Goal: Task Accomplishment & Management: Manage account settings

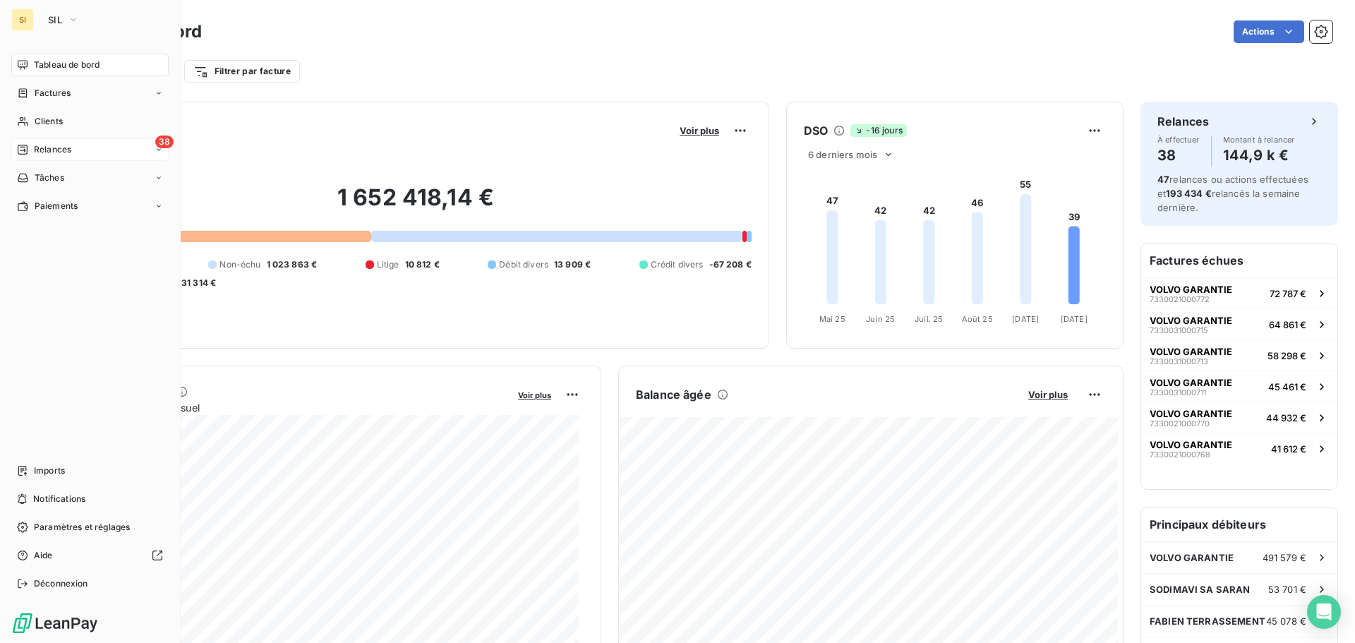
click at [50, 149] on span "Relances" at bounding box center [52, 149] width 37 height 13
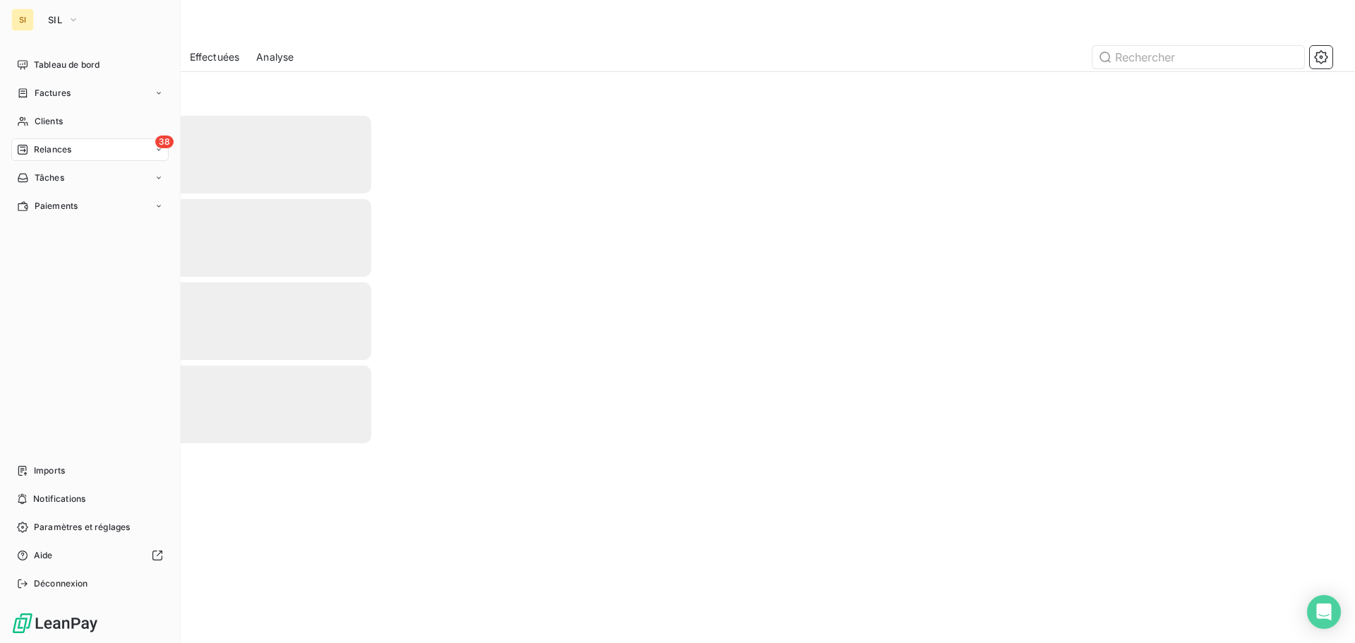
click at [53, 150] on span "Relances" at bounding box center [52, 149] width 37 height 13
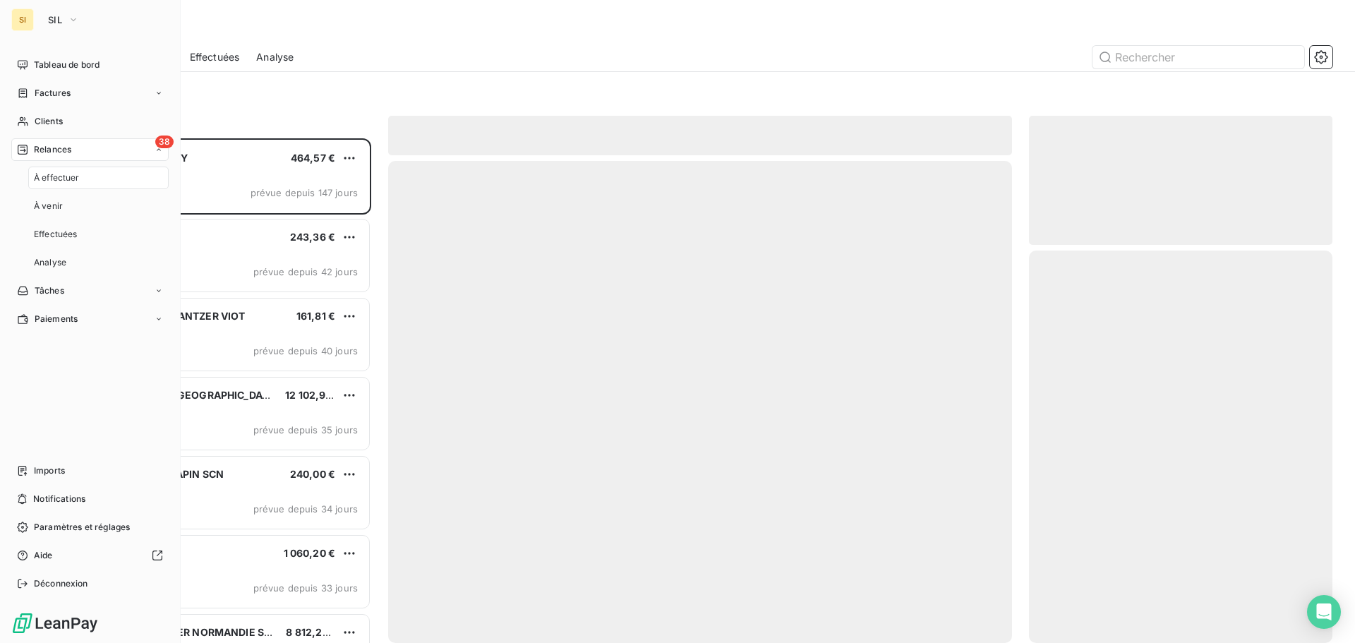
scroll to position [494, 293]
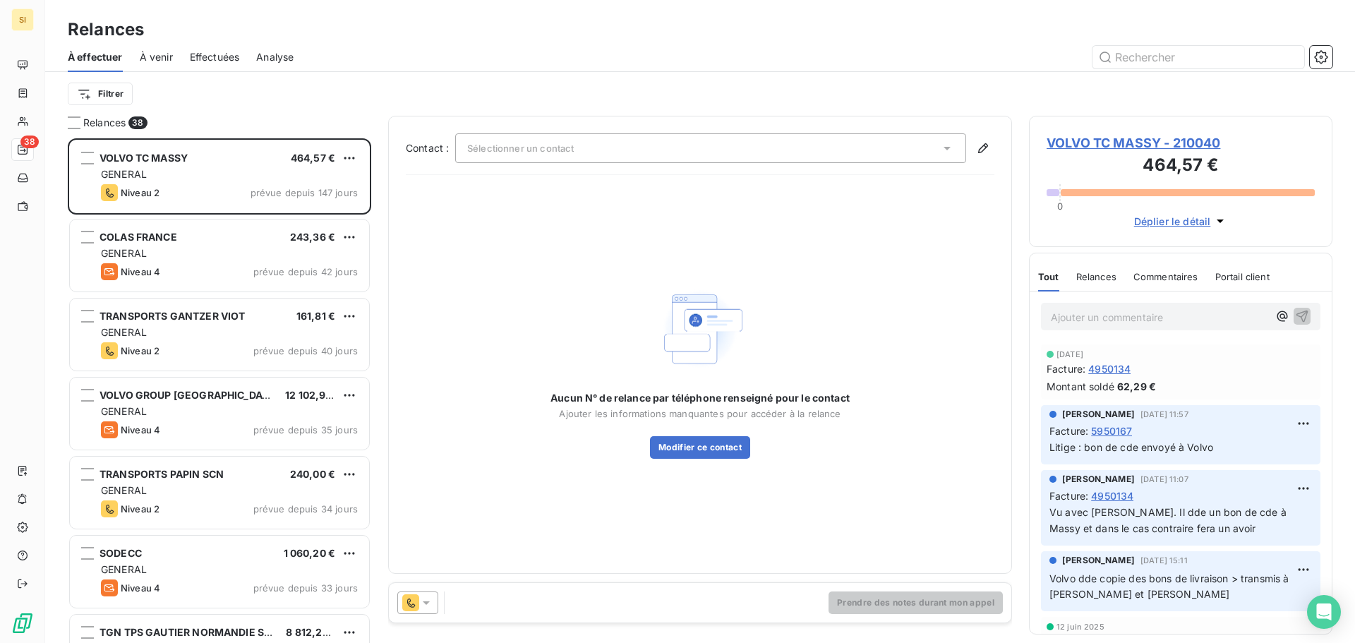
click at [487, 82] on div "Filtrer" at bounding box center [700, 93] width 1265 height 27
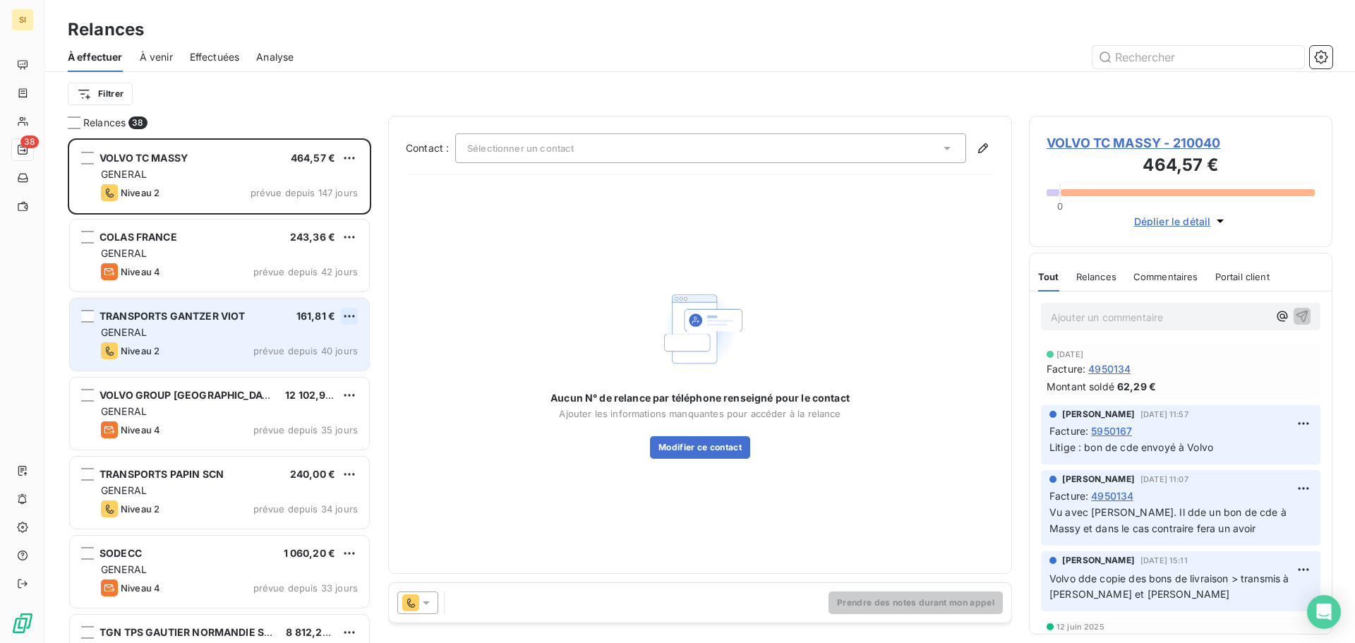
click at [351, 316] on html "SI 38 Relances À effectuer À venir Effectuées Analyse Filtrer Relances 38 VOLVO…" at bounding box center [677, 321] width 1355 height 643
click at [312, 371] on div "Passer cette action" at bounding box center [288, 370] width 126 height 23
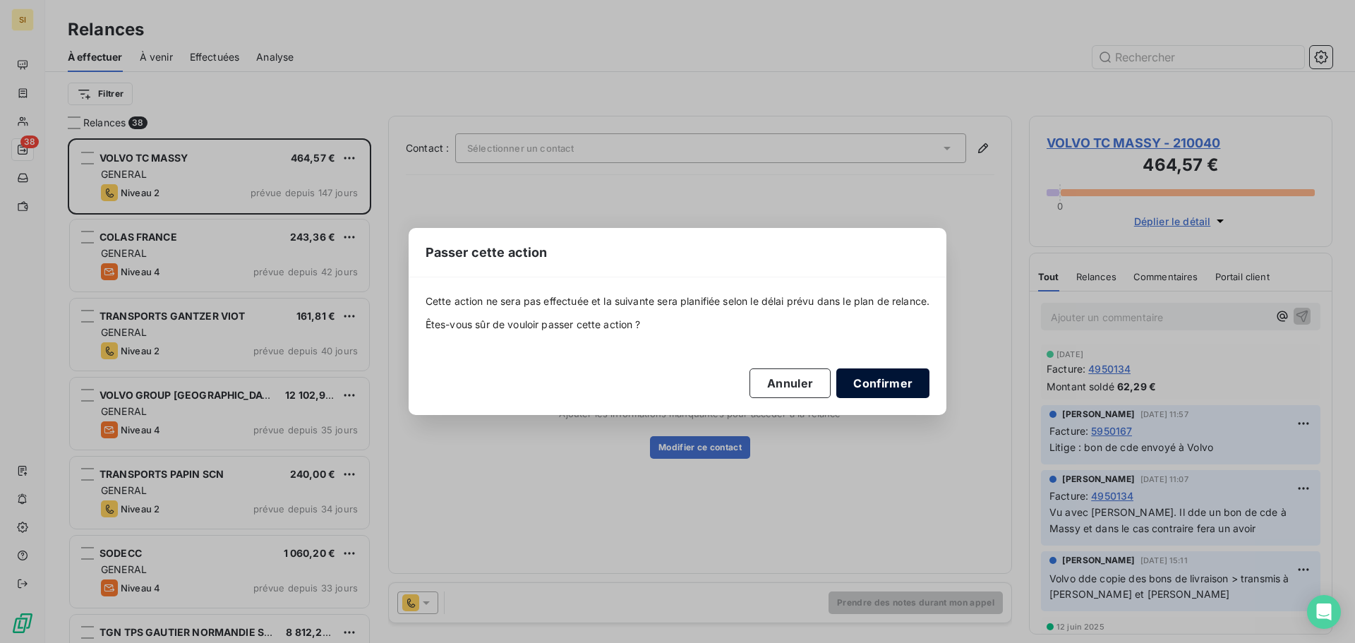
click at [897, 381] on button "Confirmer" at bounding box center [882, 383] width 93 height 30
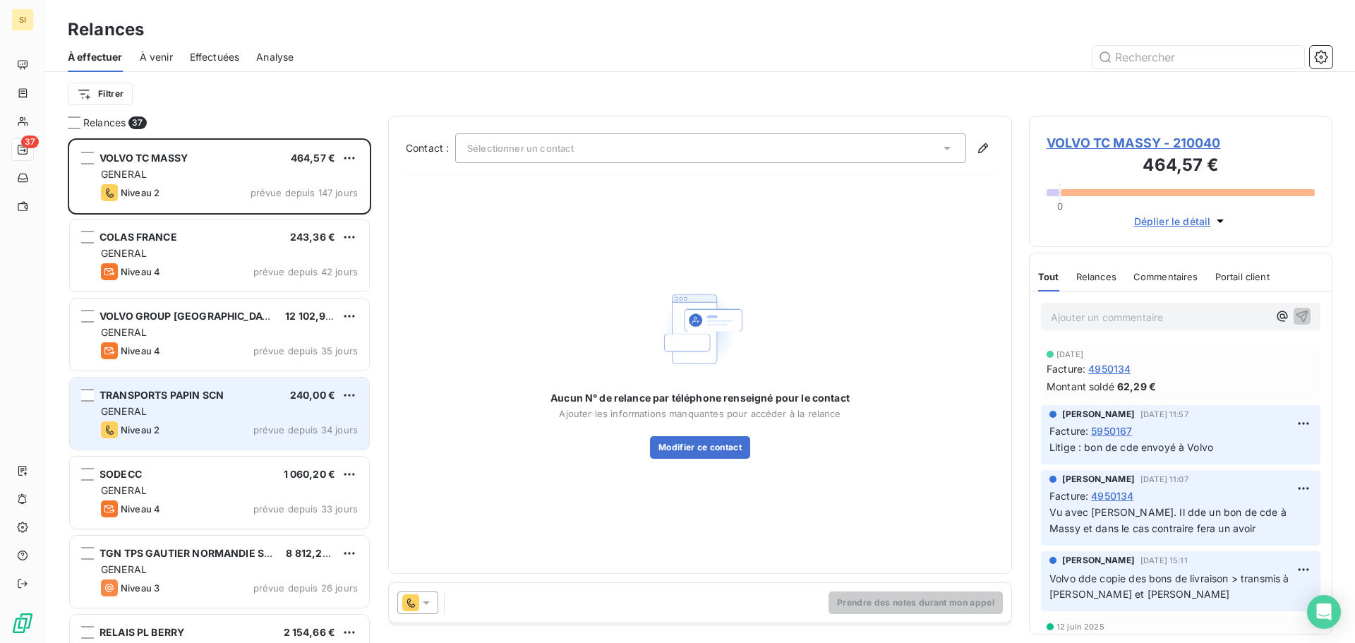
click at [193, 408] on div "GENERAL" at bounding box center [229, 411] width 257 height 14
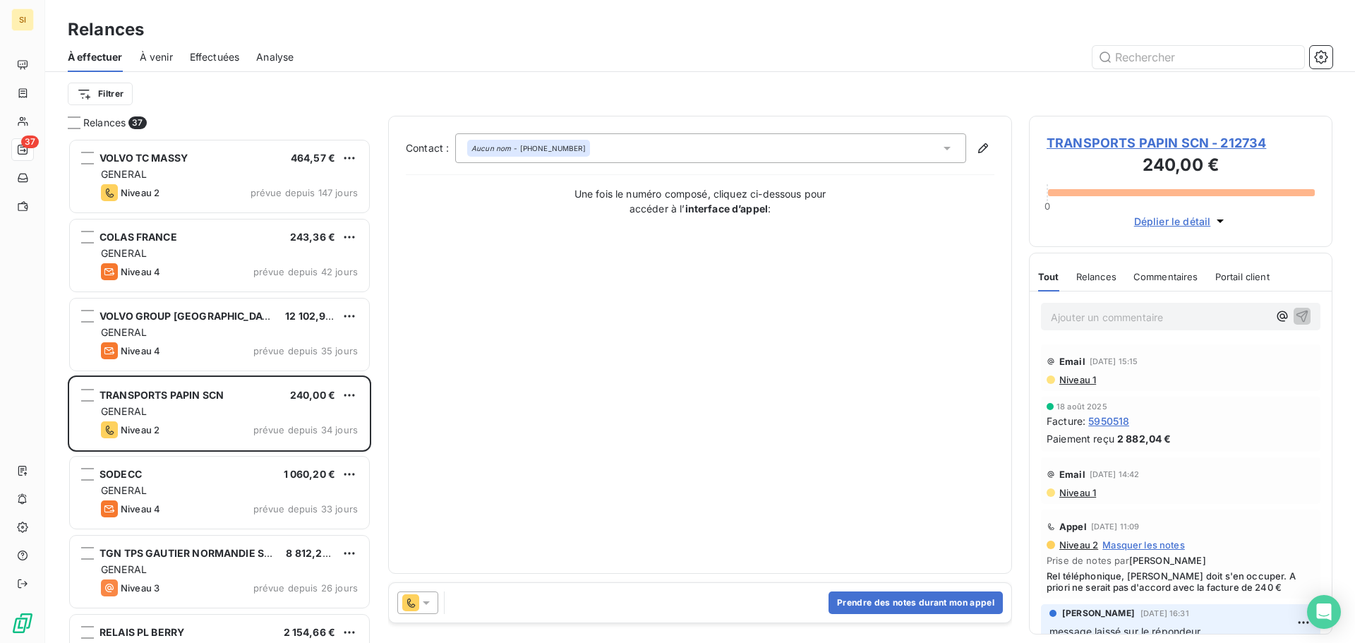
click at [1153, 148] on span "TRANSPORTS PAPIN SCN - 212734" at bounding box center [1181, 142] width 268 height 19
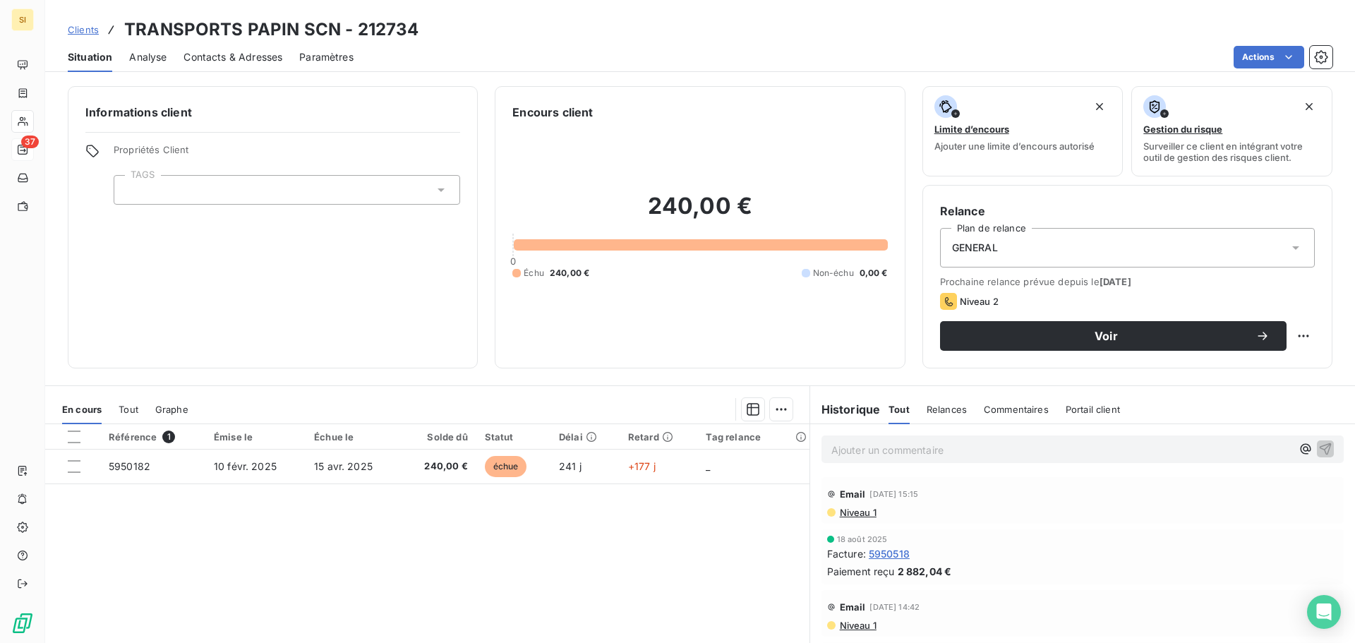
click at [214, 55] on span "Contacts & Adresses" at bounding box center [233, 57] width 99 height 14
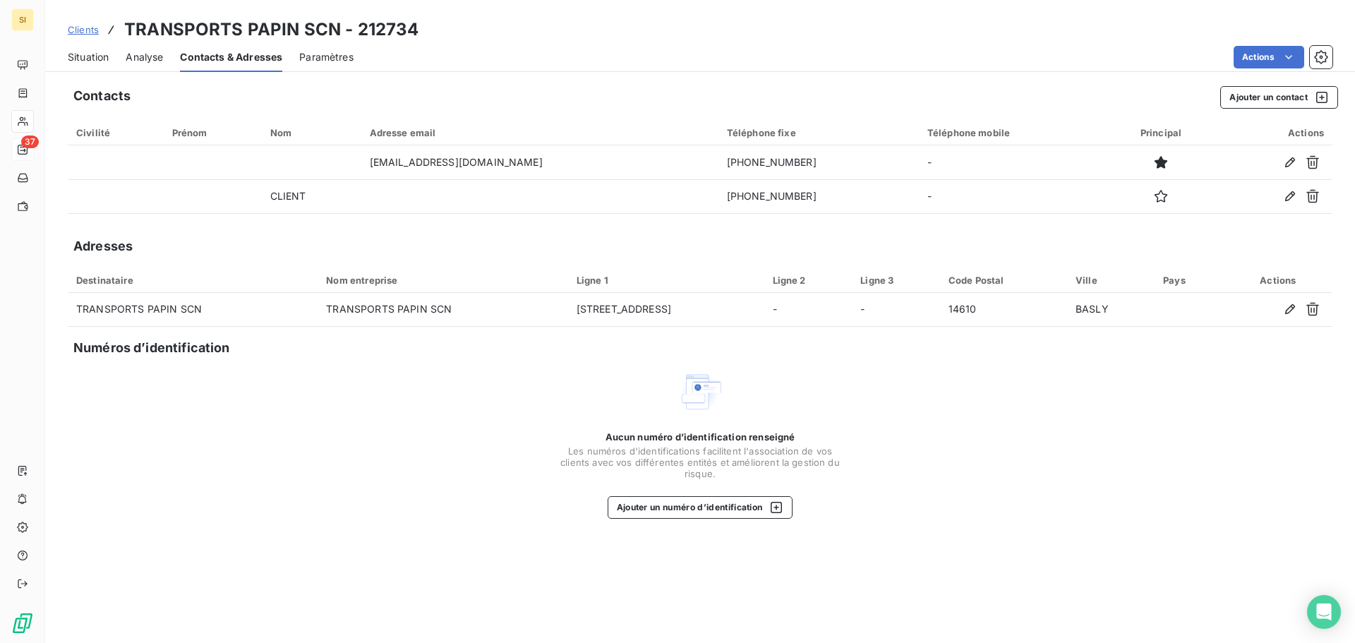
click at [82, 50] on span "Situation" at bounding box center [88, 57] width 41 height 14
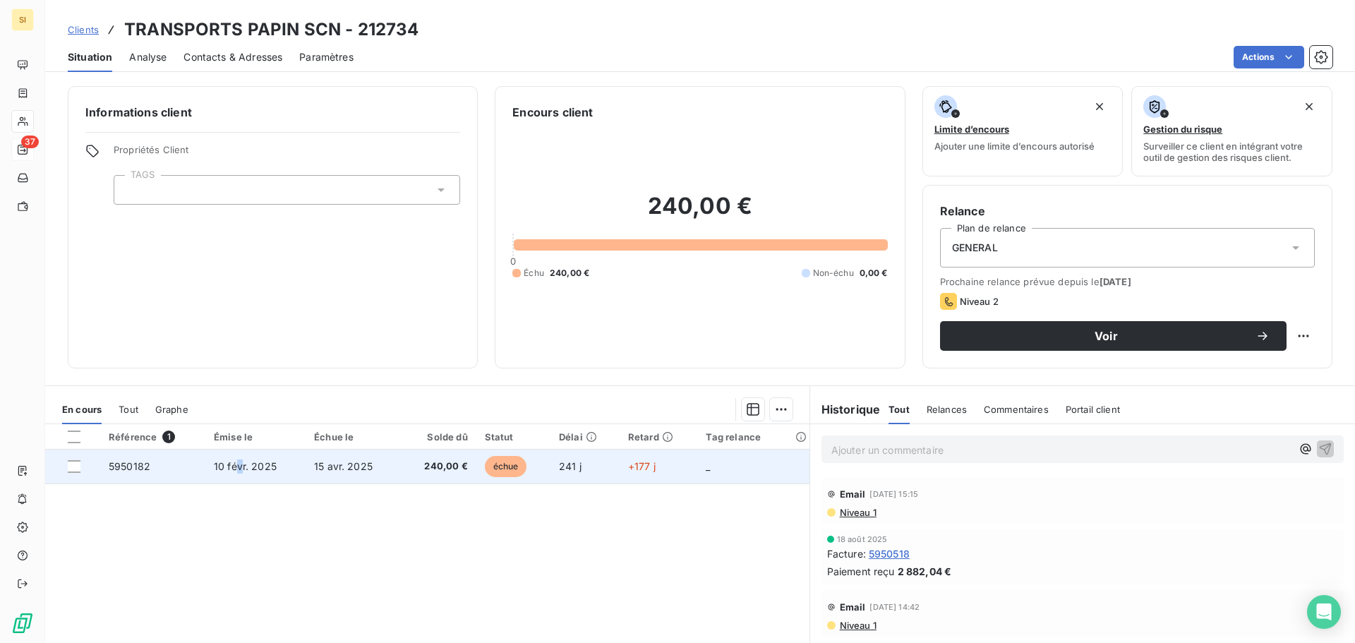
click at [237, 465] on span "10 févr. 2025" at bounding box center [245, 466] width 63 height 12
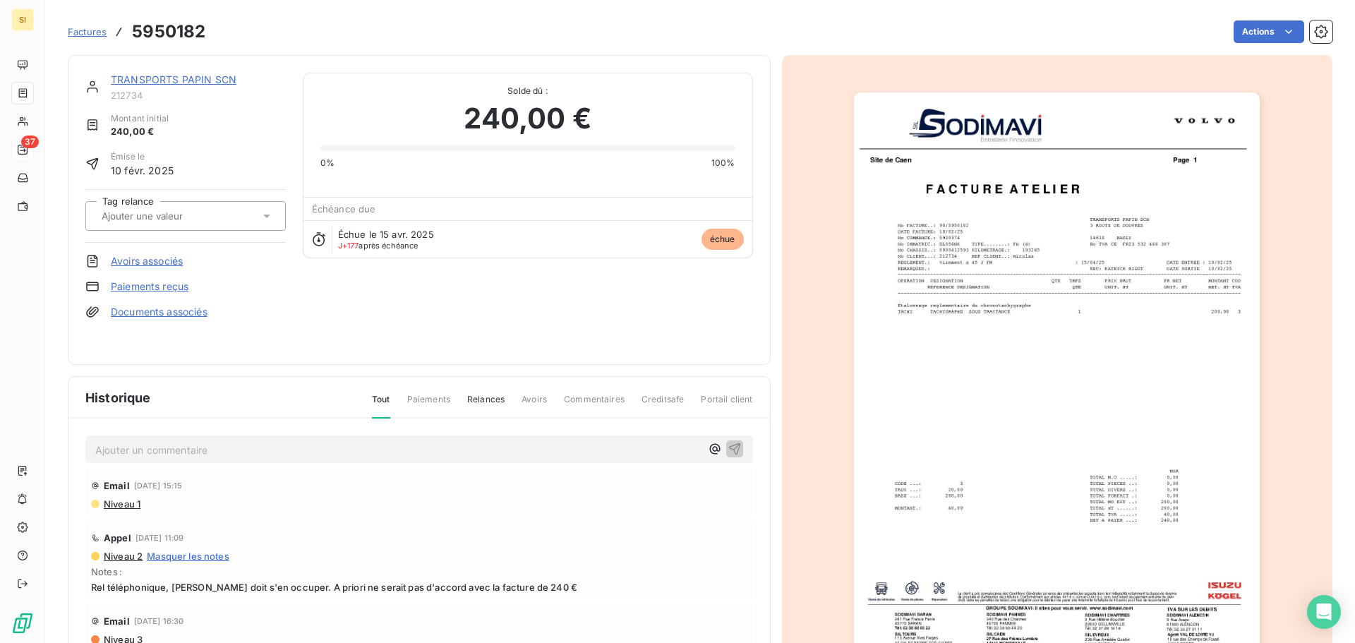
click at [968, 388] on img "button" at bounding box center [1057, 379] width 406 height 575
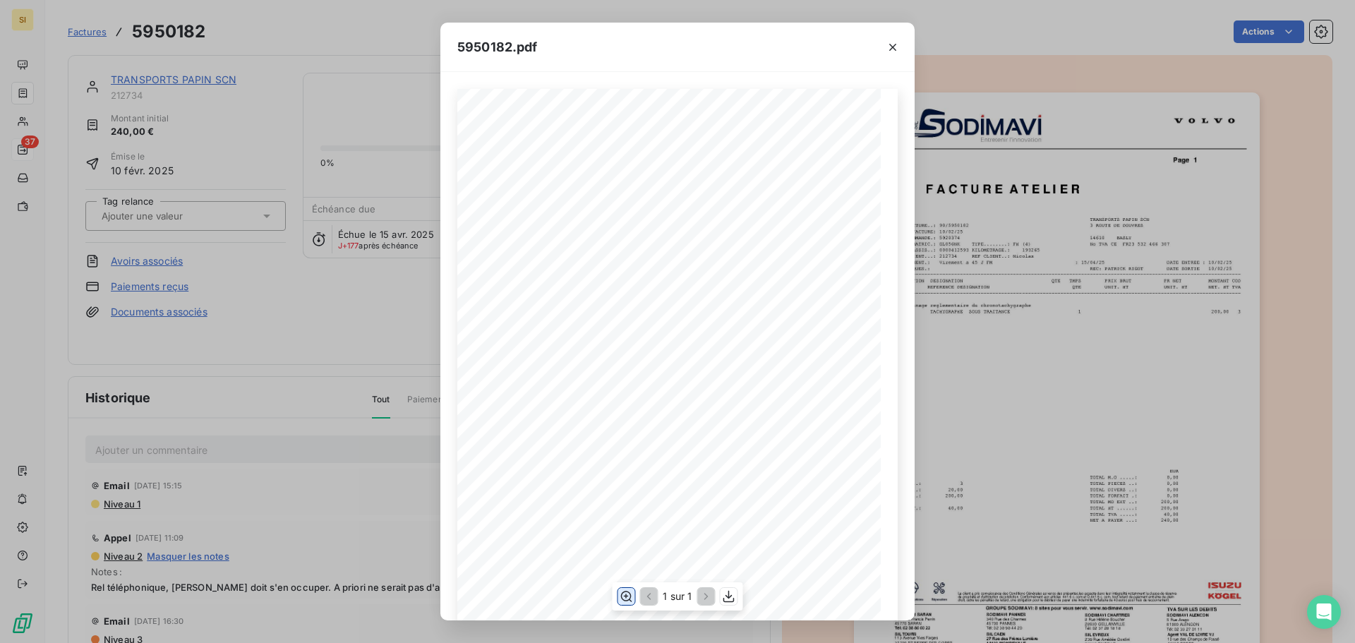
click at [625, 597] on icon "button" at bounding box center [626, 596] width 14 height 14
drag, startPoint x: 895, startPoint y: 47, endPoint x: 565, endPoint y: 22, distance: 331.3
click at [895, 47] on icon "button" at bounding box center [893, 47] width 14 height 14
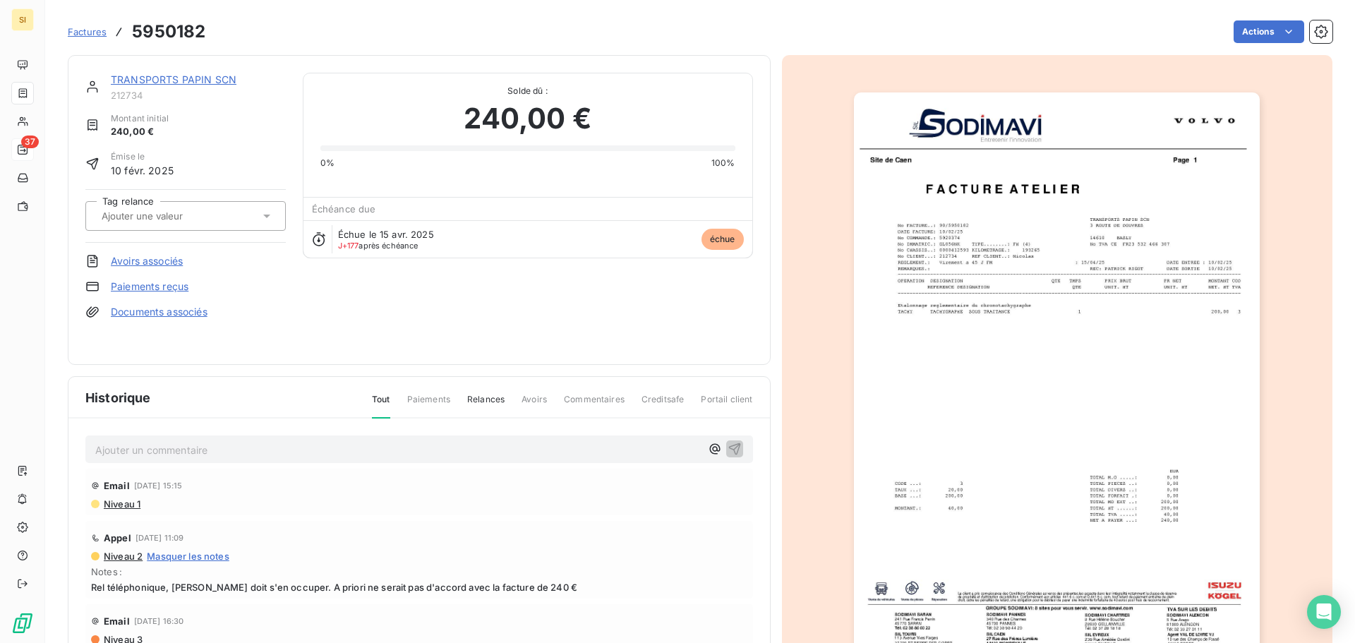
click at [172, 76] on link "TRANSPORTS PAPIN SCN" at bounding box center [174, 79] width 126 height 12
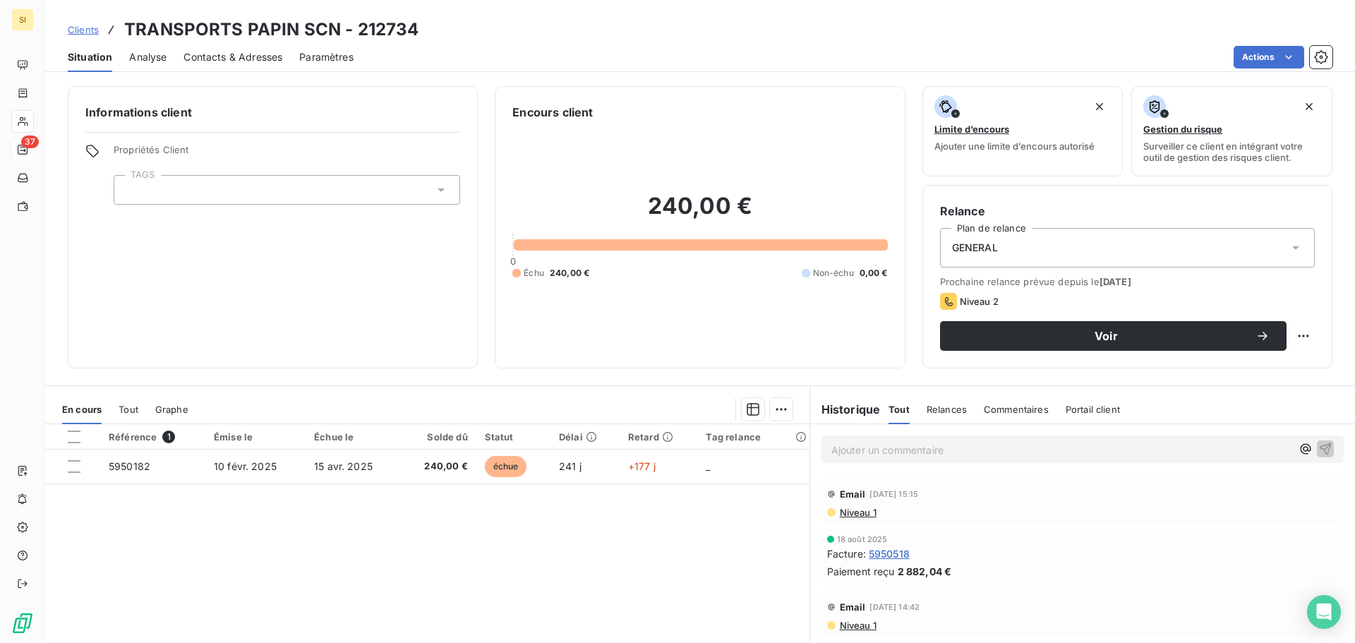
click at [250, 52] on span "Contacts & Adresses" at bounding box center [233, 57] width 99 height 14
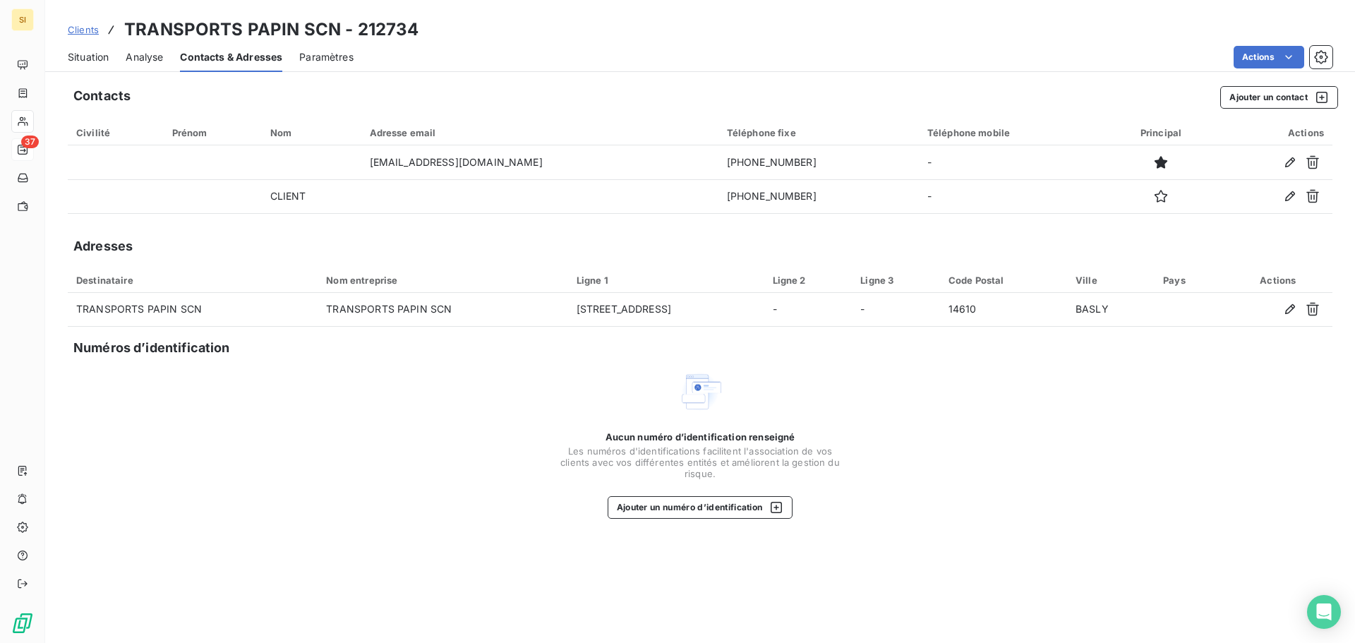
click at [82, 57] on span "Situation" at bounding box center [88, 57] width 41 height 14
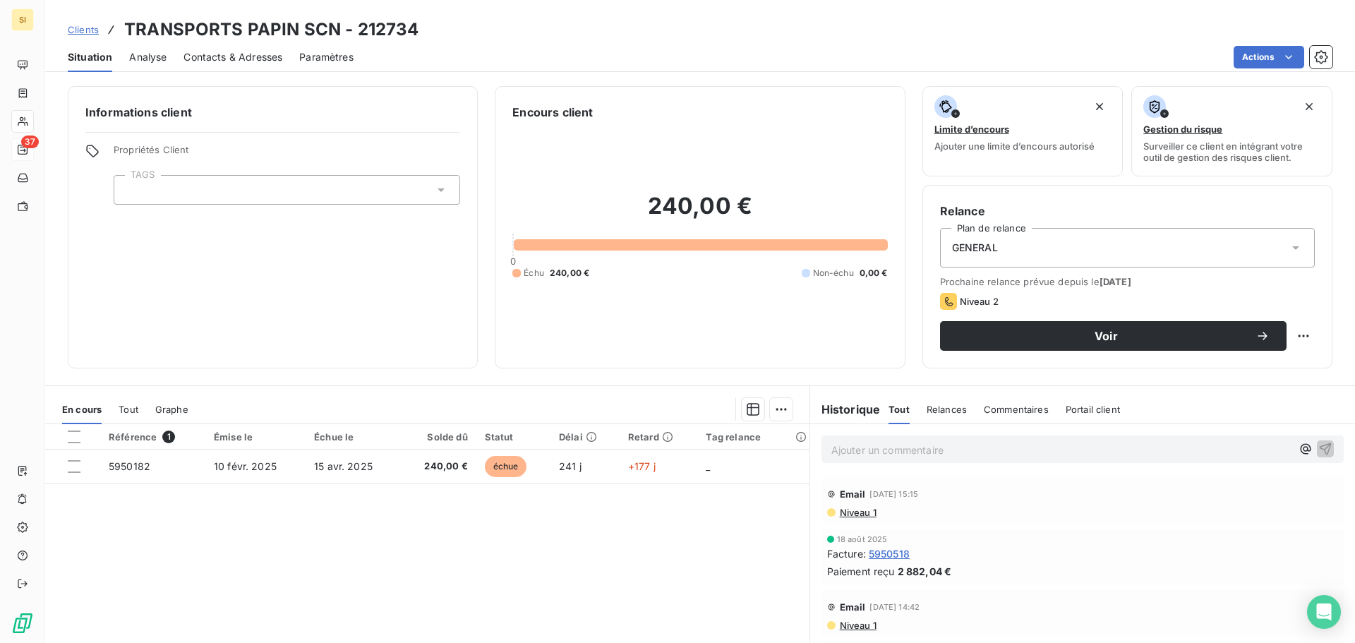
click at [212, 57] on span "Contacts & Adresses" at bounding box center [233, 57] width 99 height 14
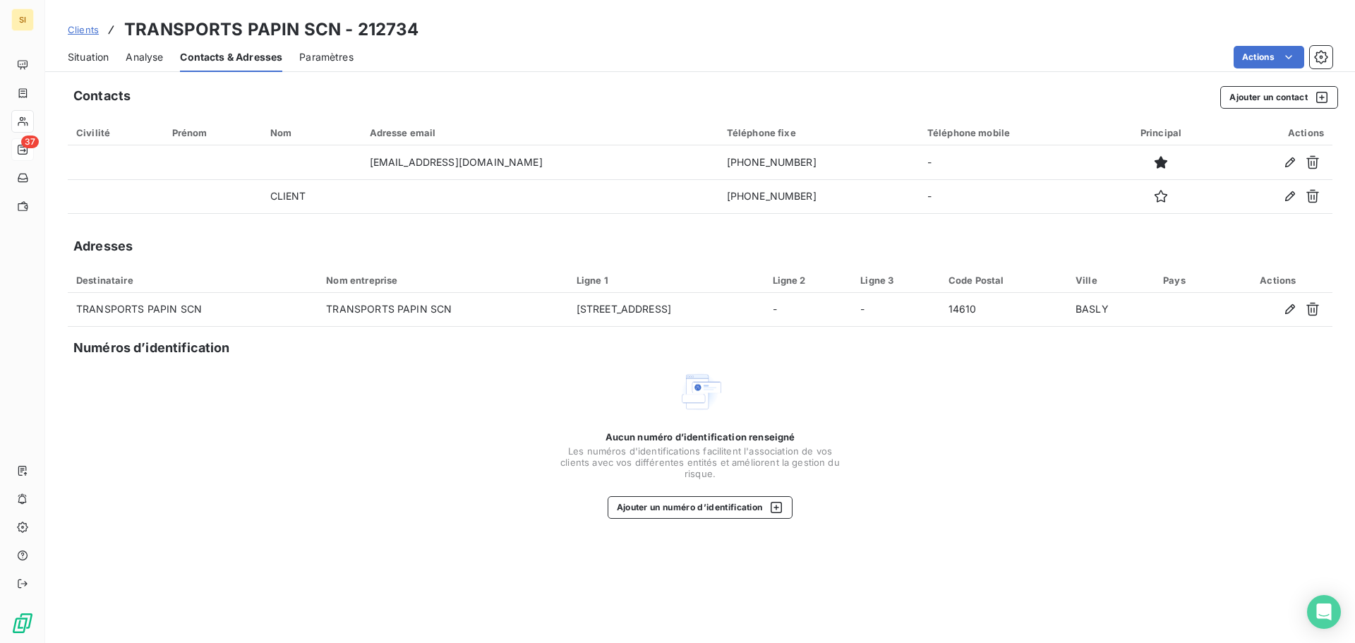
click at [83, 58] on span "Situation" at bounding box center [88, 57] width 41 height 14
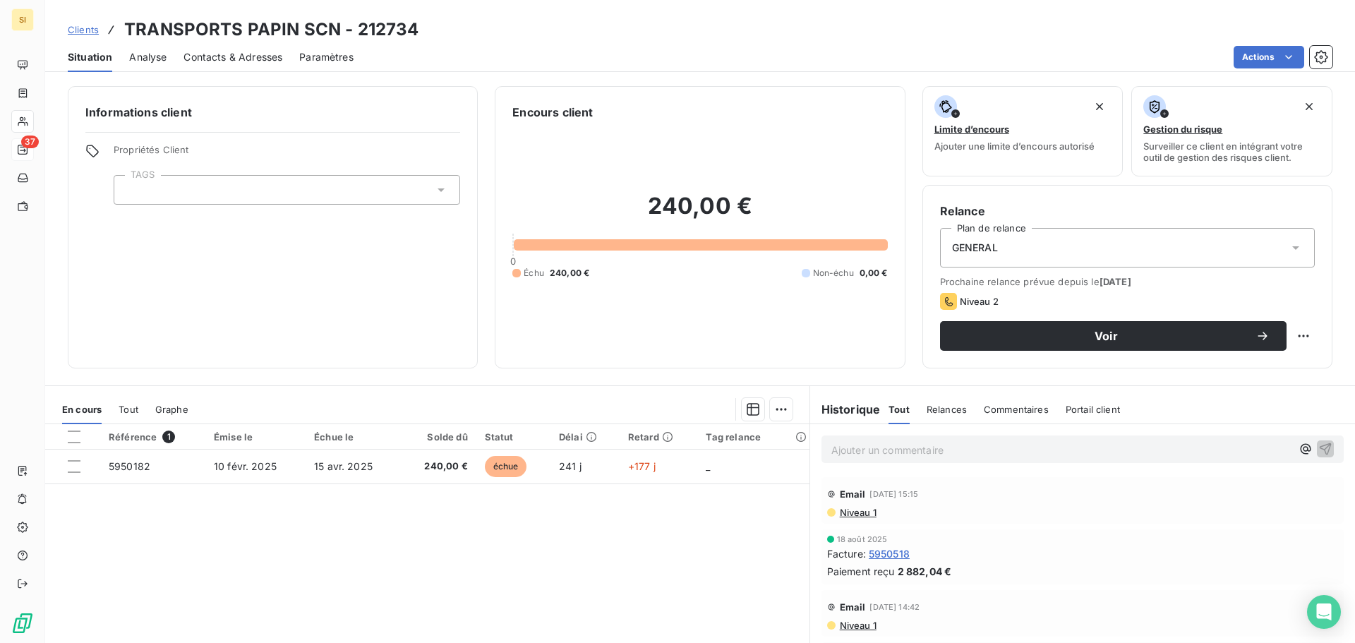
click at [897, 454] on p "Ajouter un commentaire ﻿" at bounding box center [1062, 450] width 460 height 18
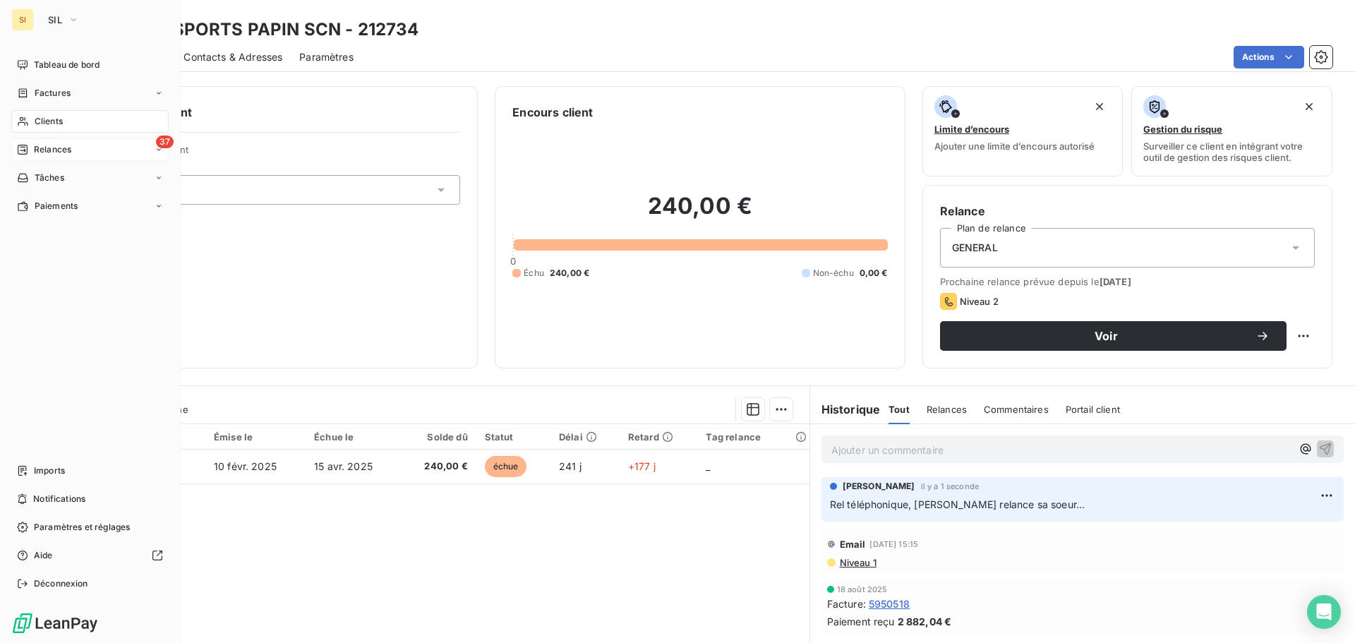
click at [43, 124] on span "Clients" at bounding box center [49, 121] width 28 height 13
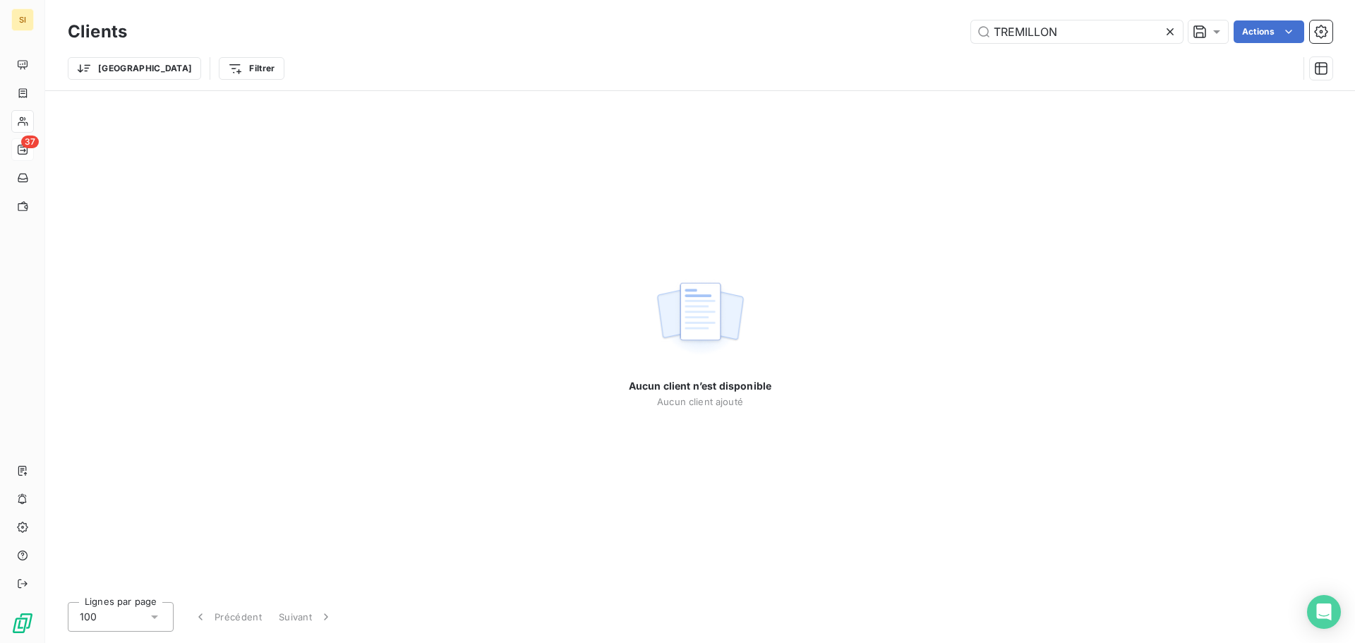
drag, startPoint x: 1064, startPoint y: 25, endPoint x: 966, endPoint y: 20, distance: 97.6
click at [967, 20] on div "Clients TREMILLON Actions" at bounding box center [700, 32] width 1265 height 30
click at [1020, 33] on input "transgatinais" at bounding box center [1077, 31] width 212 height 23
type input "gatinais"
click at [1169, 29] on icon at bounding box center [1170, 32] width 14 height 14
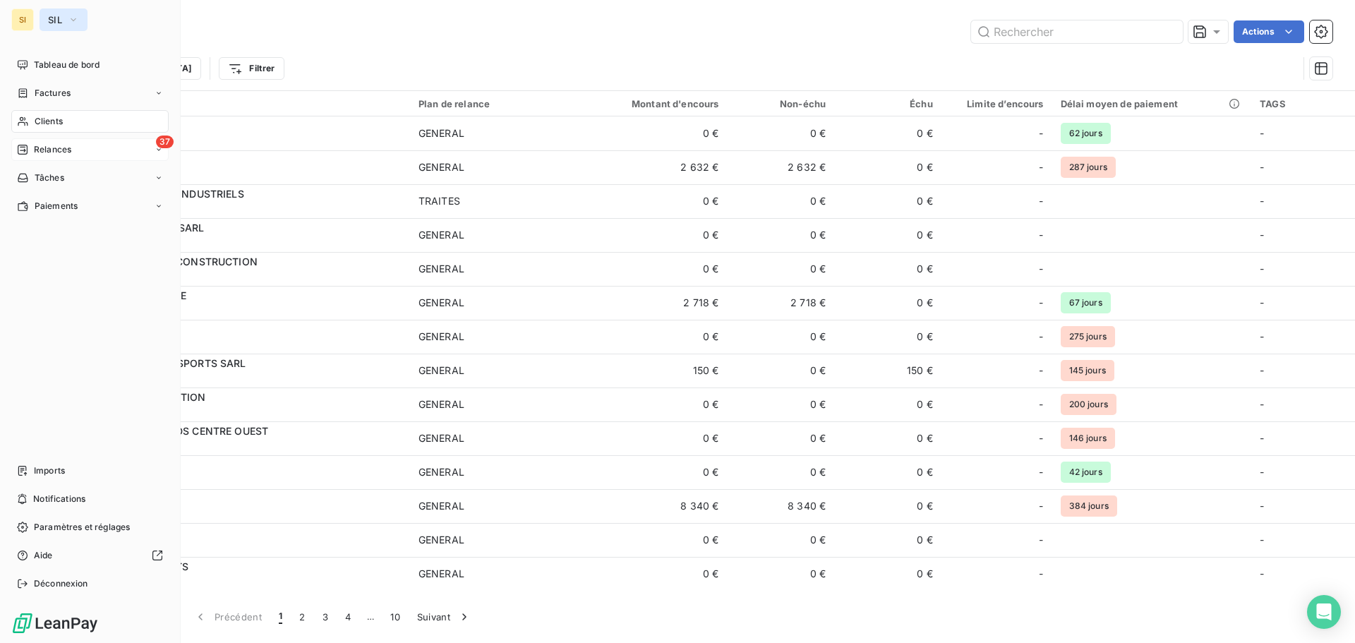
click at [51, 21] on span "SIL" at bounding box center [55, 19] width 14 height 11
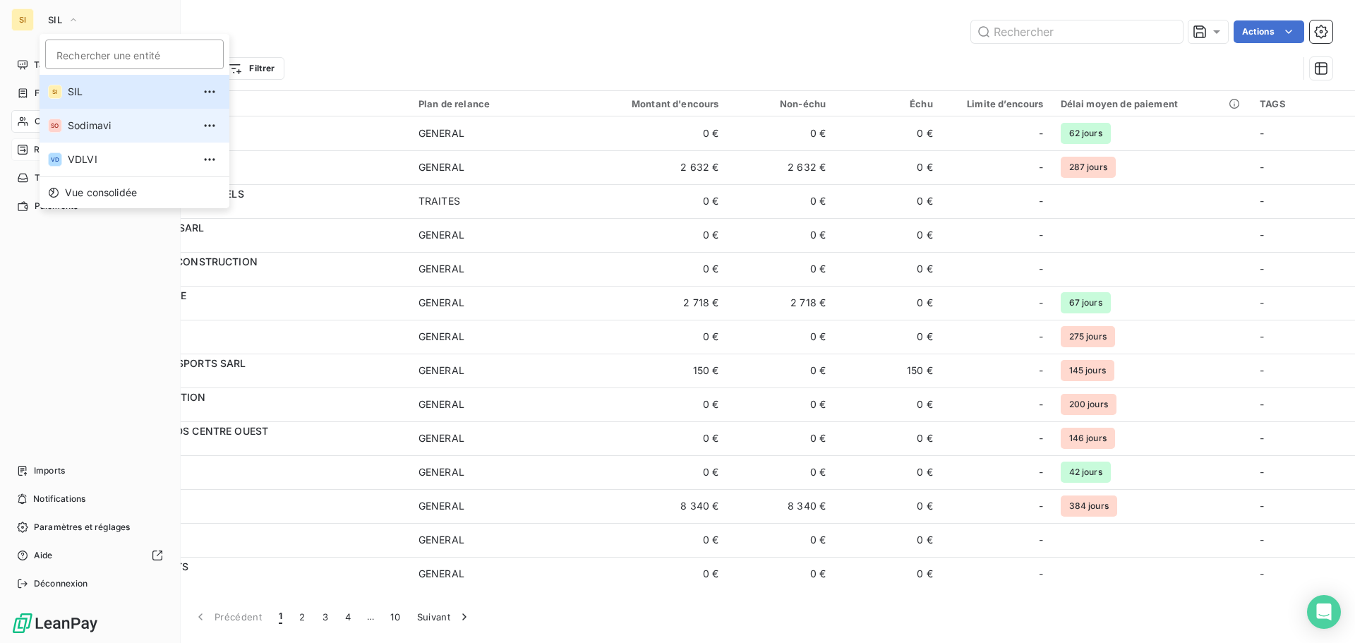
click at [101, 131] on span "Sodimavi" at bounding box center [130, 126] width 125 height 14
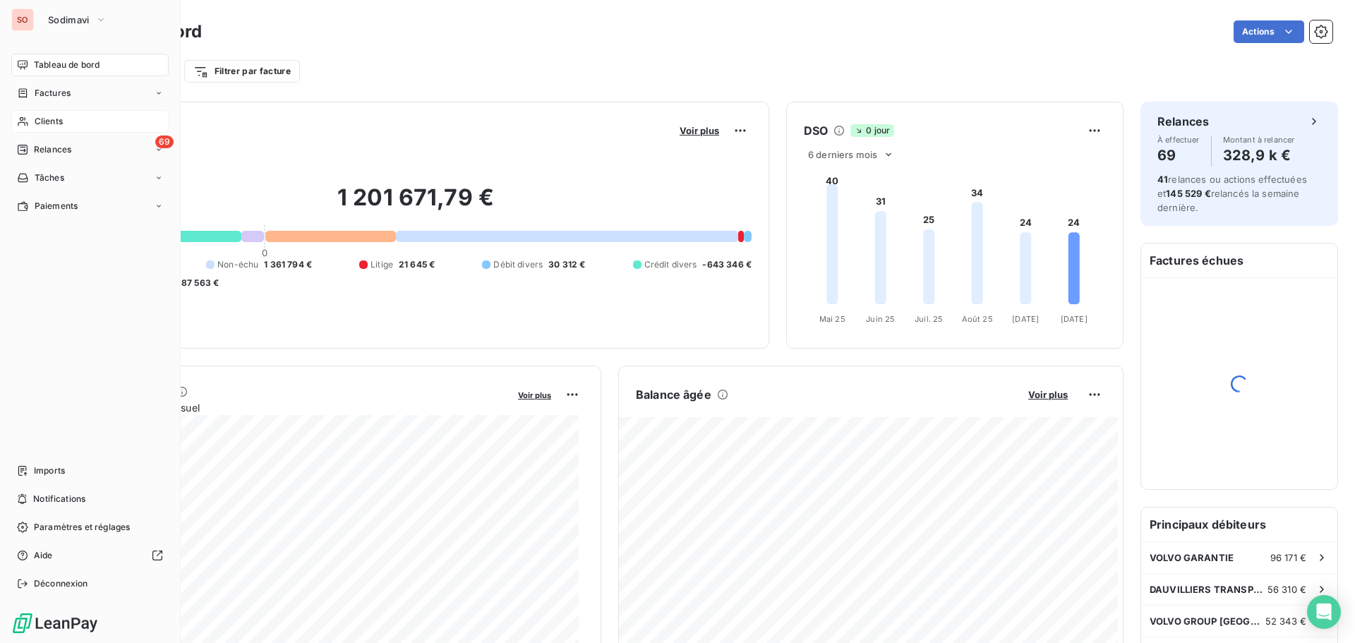
click at [45, 121] on span "Clients" at bounding box center [49, 121] width 28 height 13
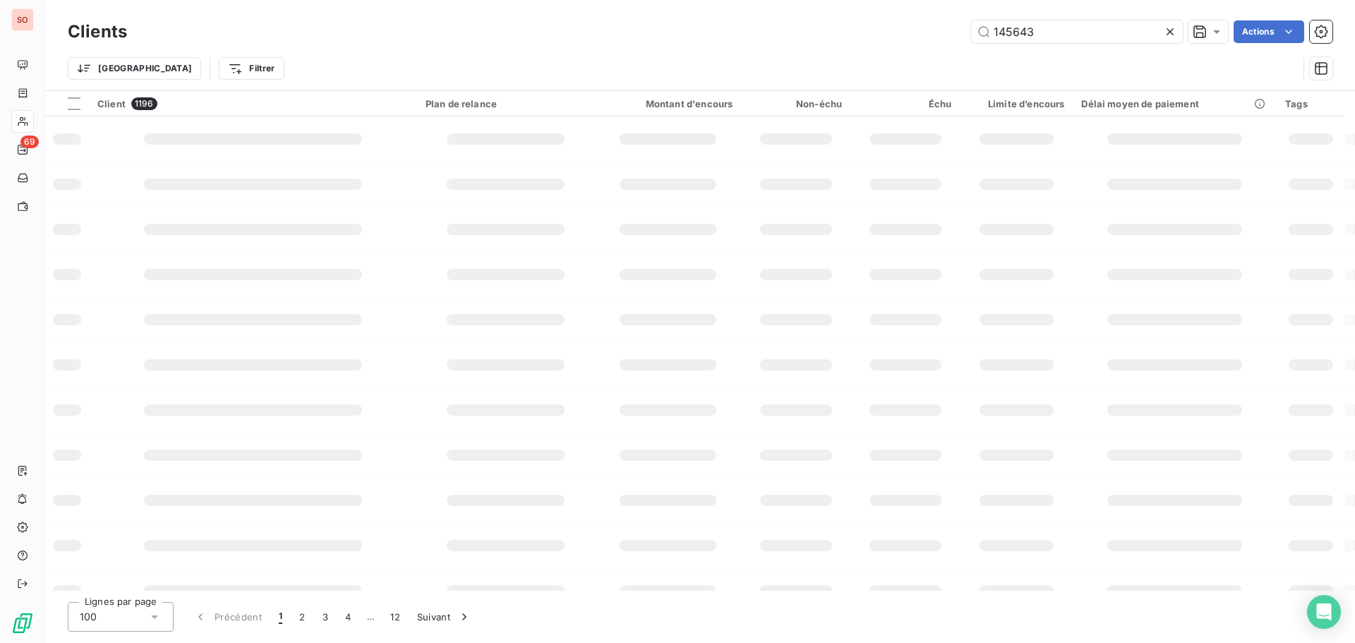
type input "145643"
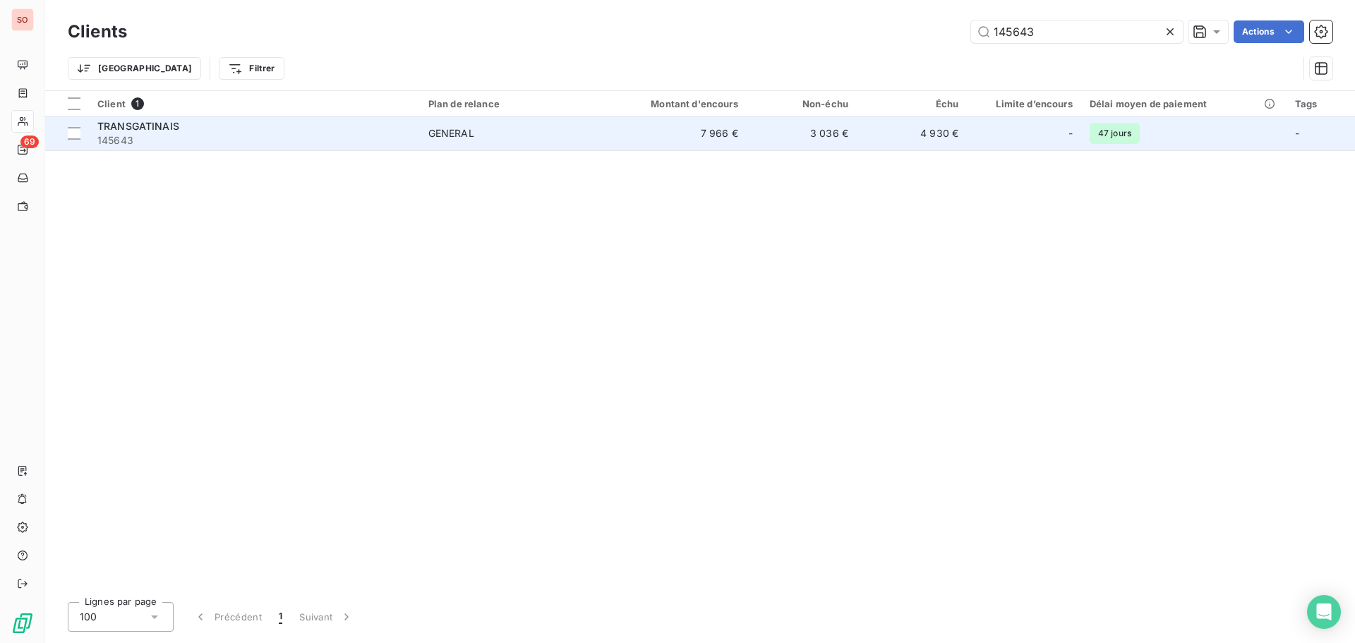
click at [136, 131] on span "TRANSGATINAIS" at bounding box center [138, 126] width 82 height 12
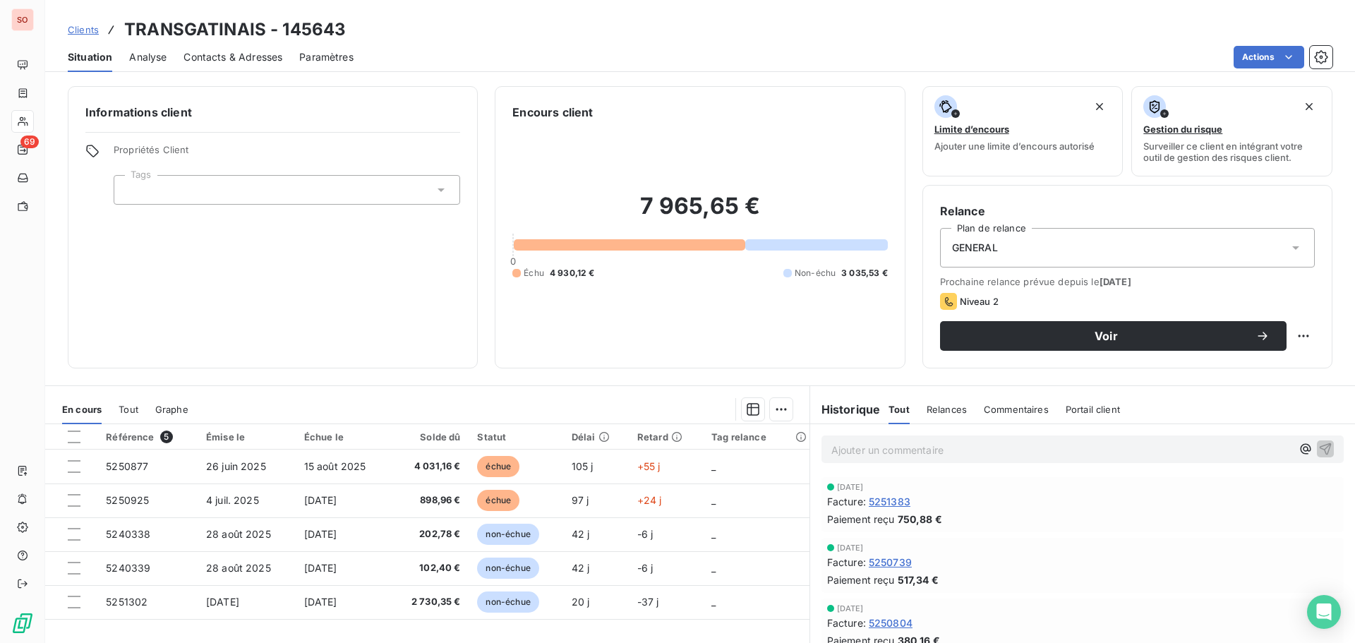
click at [190, 53] on span "Contacts & Adresses" at bounding box center [233, 57] width 99 height 14
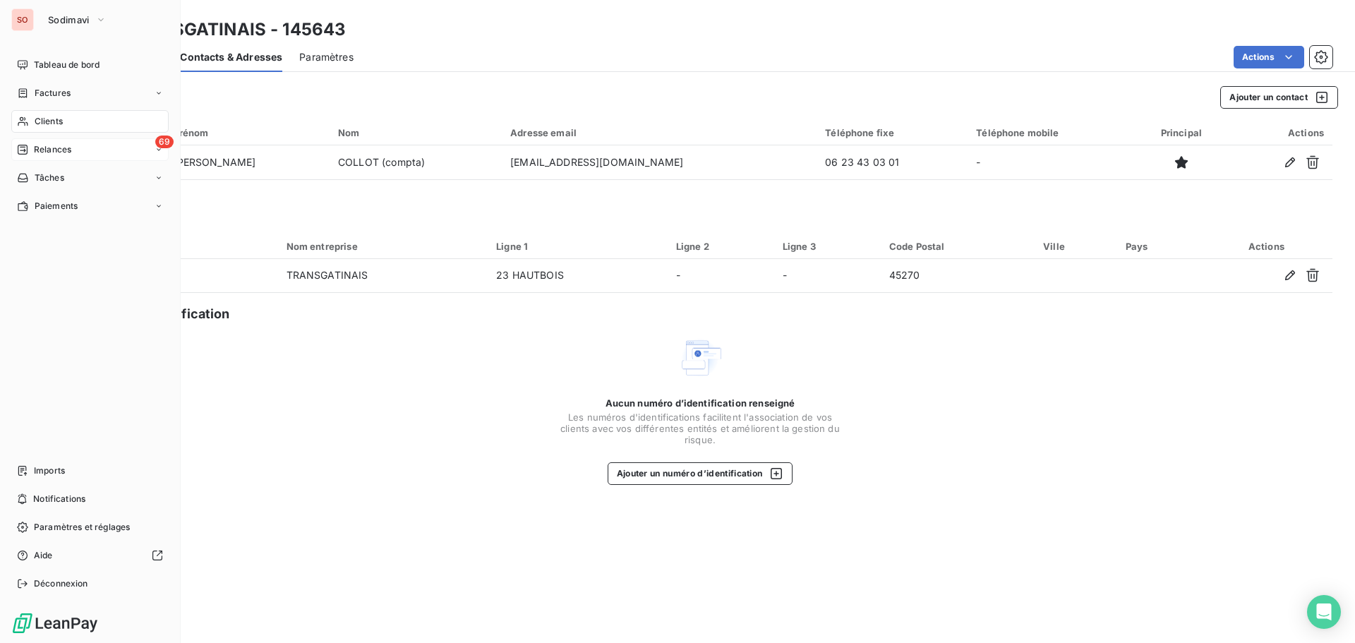
click at [49, 148] on span "Relances" at bounding box center [52, 149] width 37 height 13
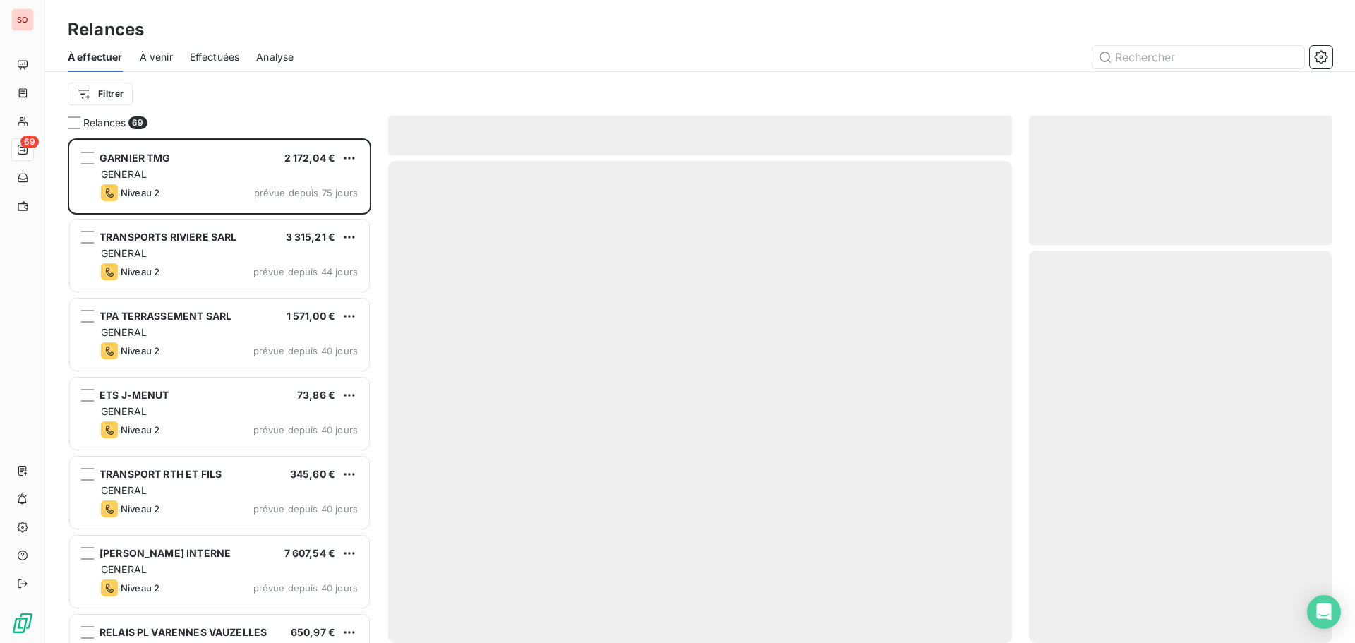
scroll to position [494, 293]
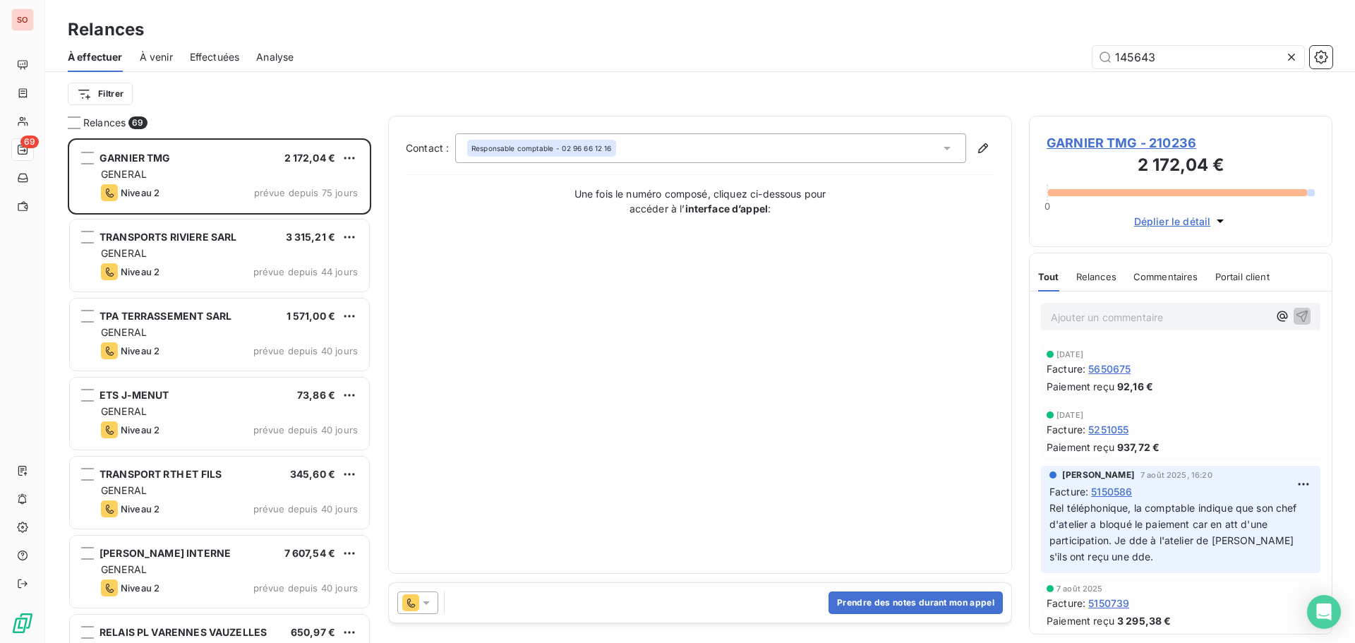
type input "145643"
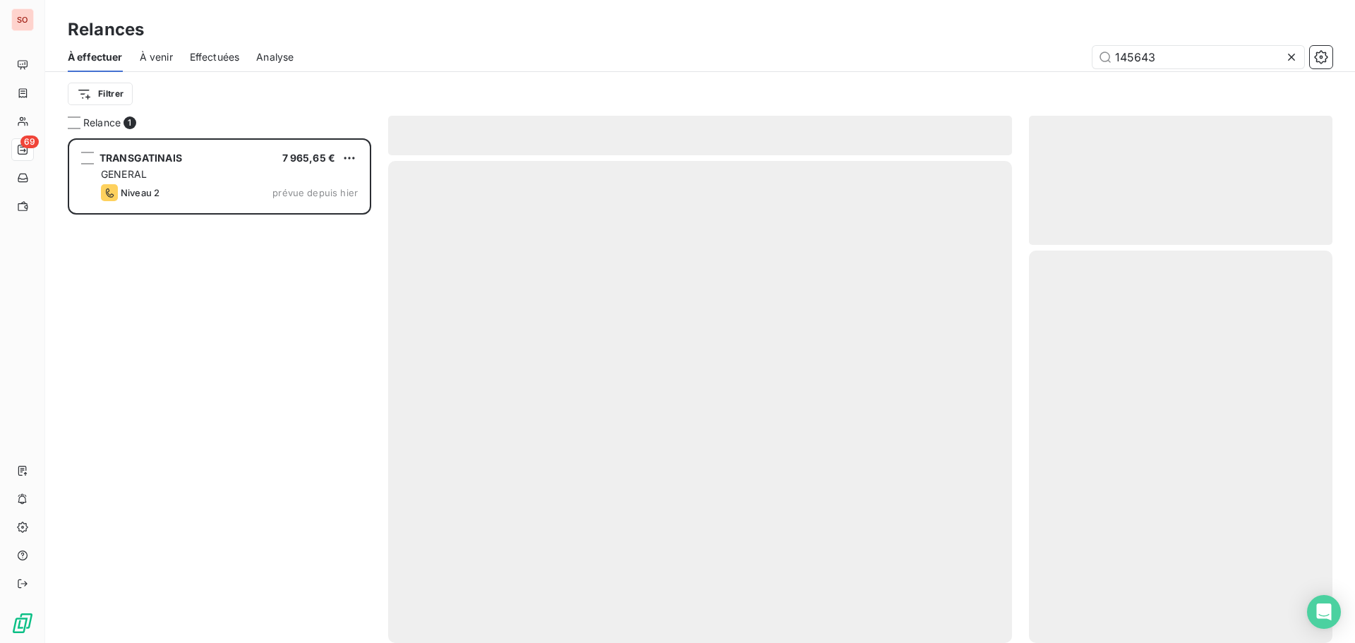
scroll to position [494, 293]
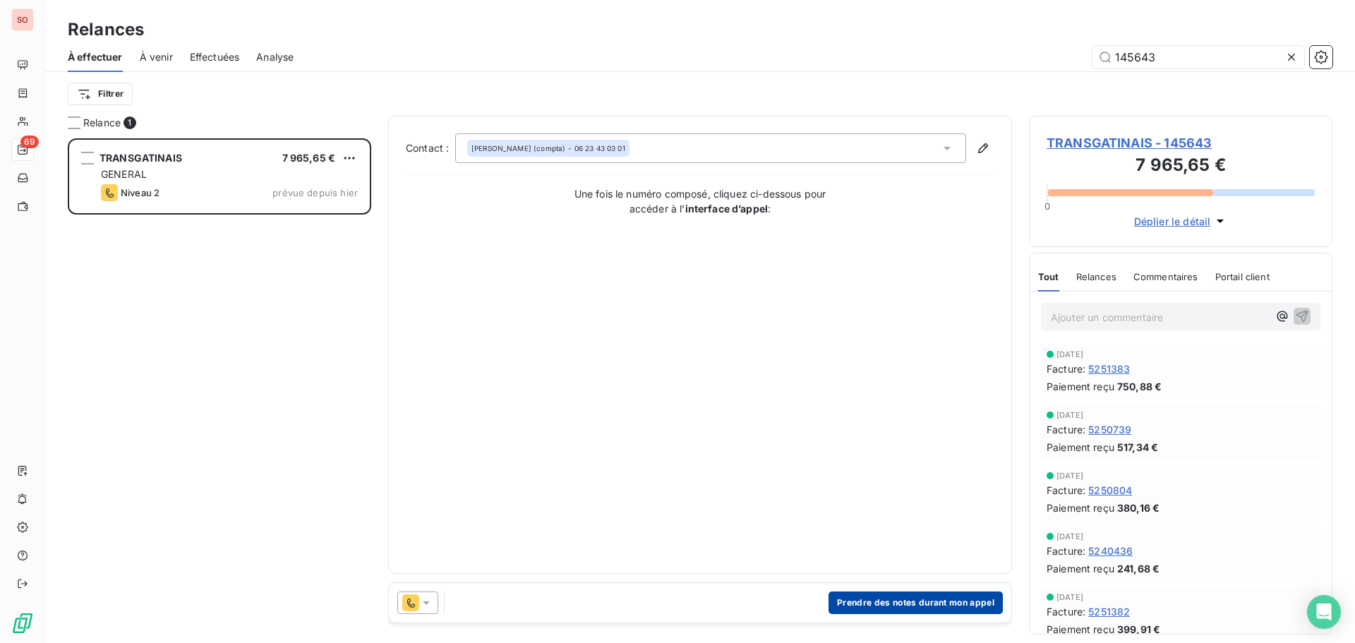
click at [929, 602] on button "Prendre des notes durant mon appel" at bounding box center [916, 603] width 174 height 23
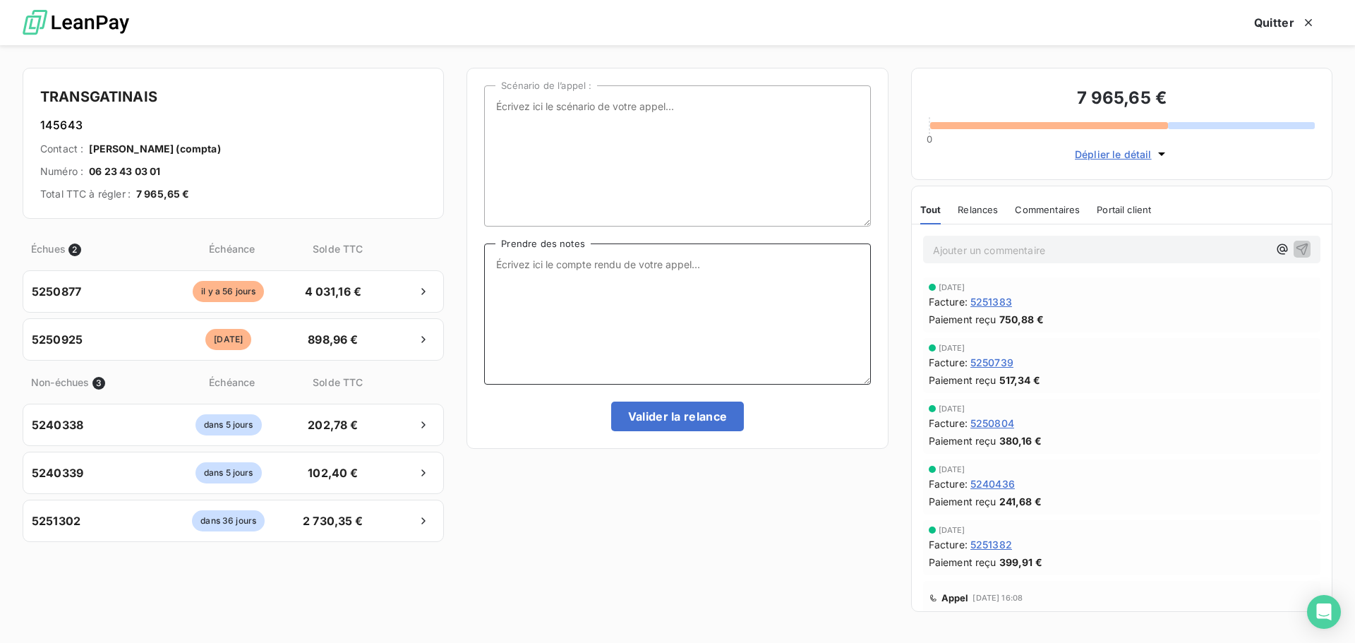
click at [520, 269] on textarea "Prendre des notes" at bounding box center [677, 314] width 386 height 141
type textarea "message laissé sur le répondeur de [PERSON_NAME]"
click at [702, 427] on button "Valider la relance" at bounding box center [677, 417] width 133 height 30
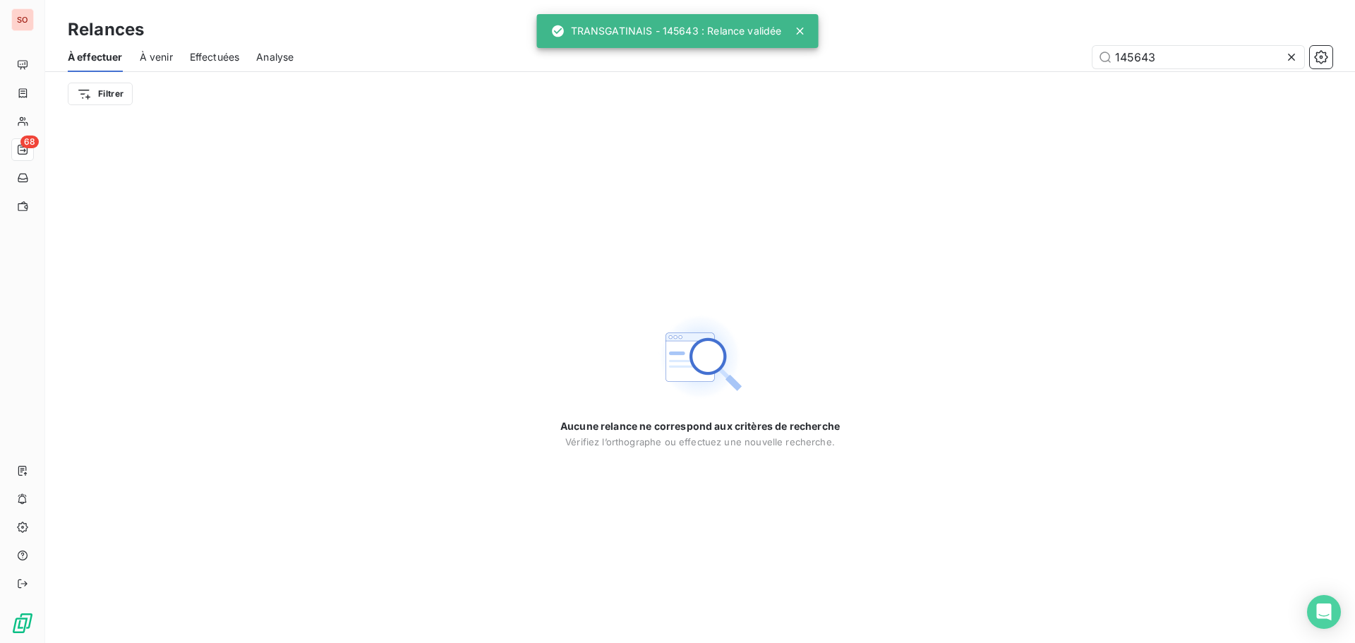
click at [1288, 59] on icon at bounding box center [1292, 57] width 14 height 14
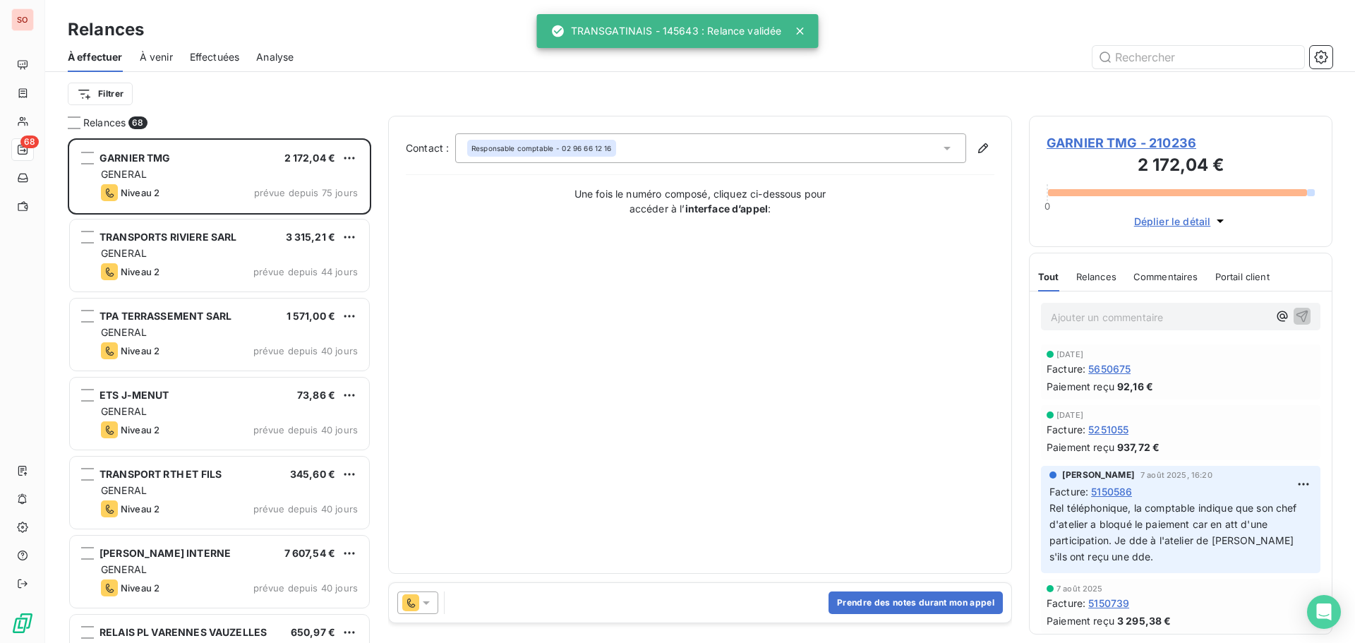
scroll to position [494, 293]
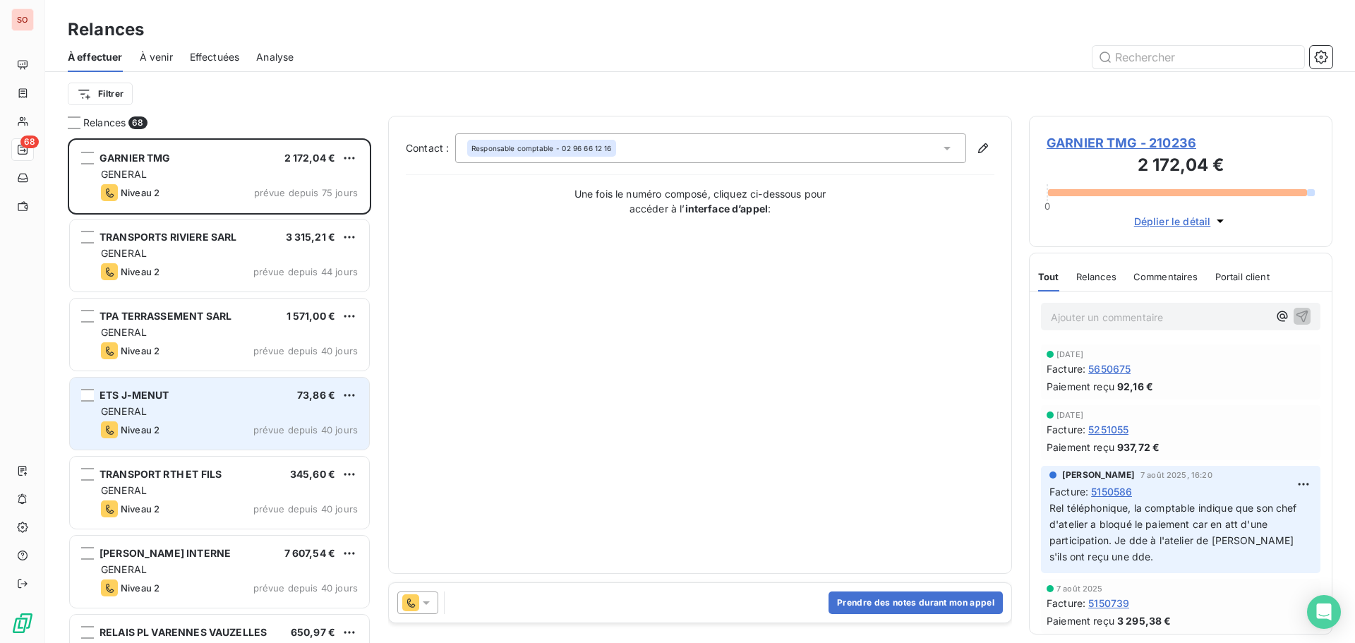
click at [180, 412] on div "GENERAL" at bounding box center [229, 411] width 257 height 14
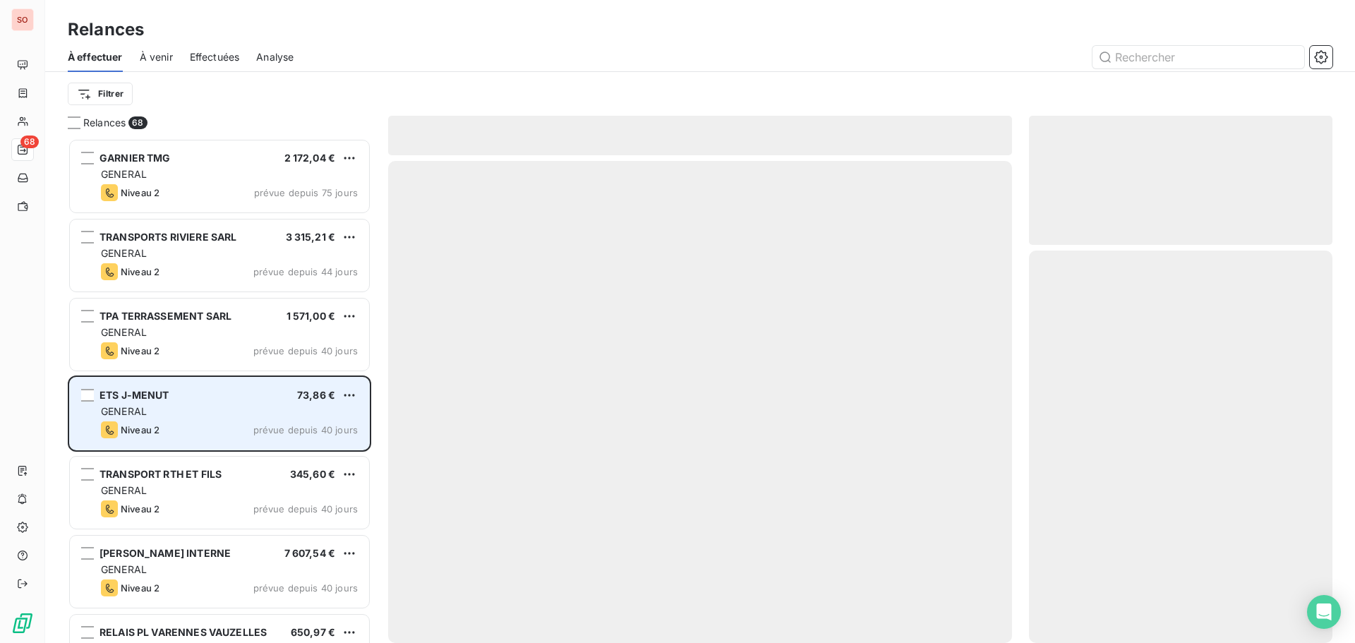
click at [120, 395] on span "ETS J-MENUT" at bounding box center [135, 395] width 70 height 12
click at [270, 430] on span "prévue depuis 40 jours" at bounding box center [305, 429] width 104 height 11
click at [125, 400] on span "ETS J-MENUT" at bounding box center [135, 395] width 70 height 12
click at [121, 395] on span "ETS J-MENUT" at bounding box center [135, 395] width 70 height 12
click at [88, 394] on div "grid" at bounding box center [87, 395] width 13 height 13
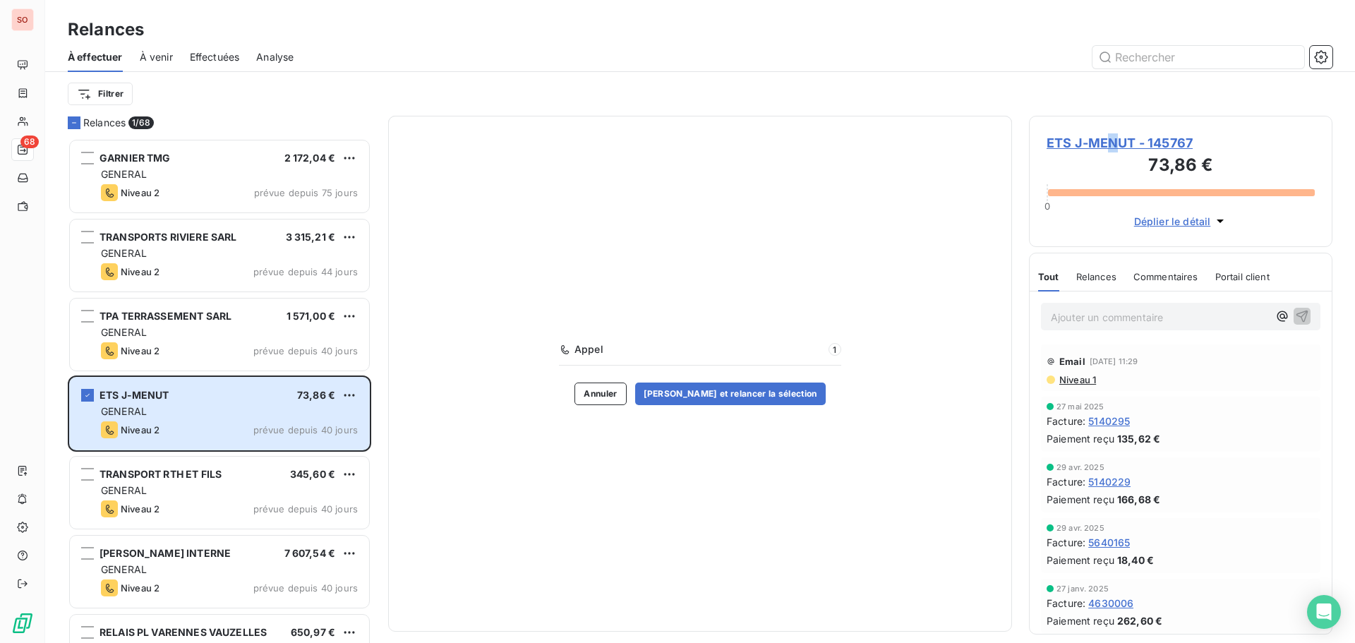
click at [1112, 144] on span "ETS J-MENUT - 145767" at bounding box center [1181, 142] width 268 height 19
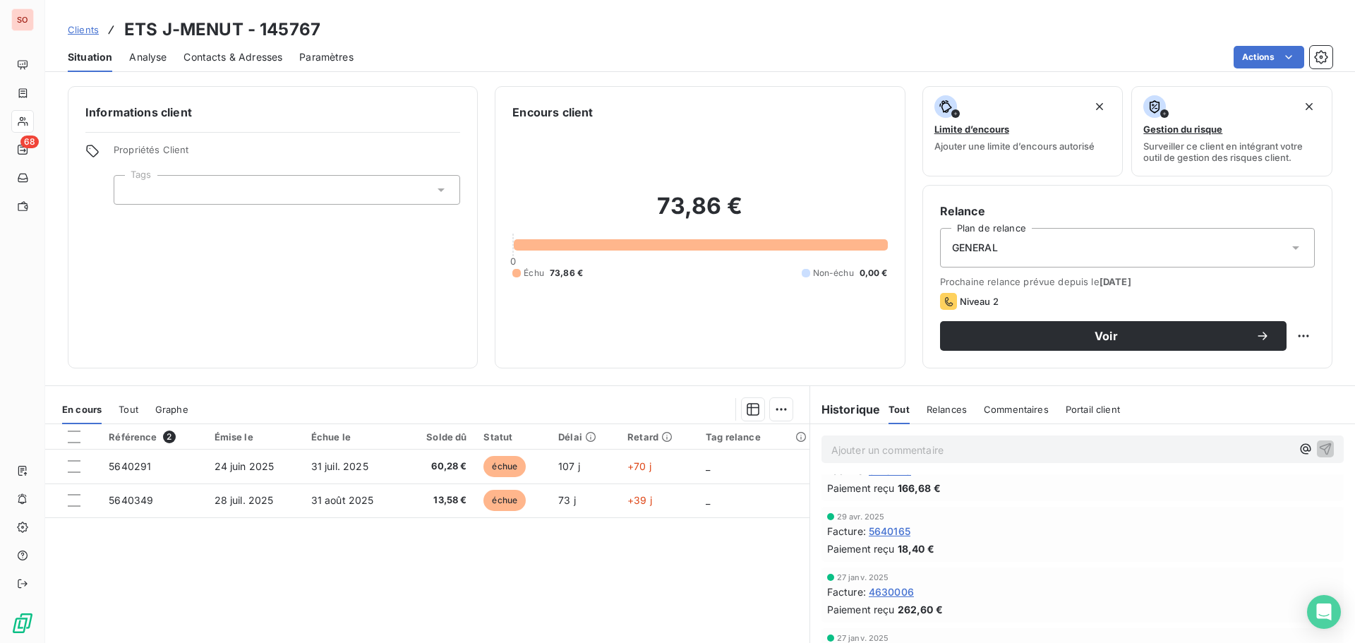
click at [236, 54] on span "Contacts & Adresses" at bounding box center [233, 57] width 99 height 14
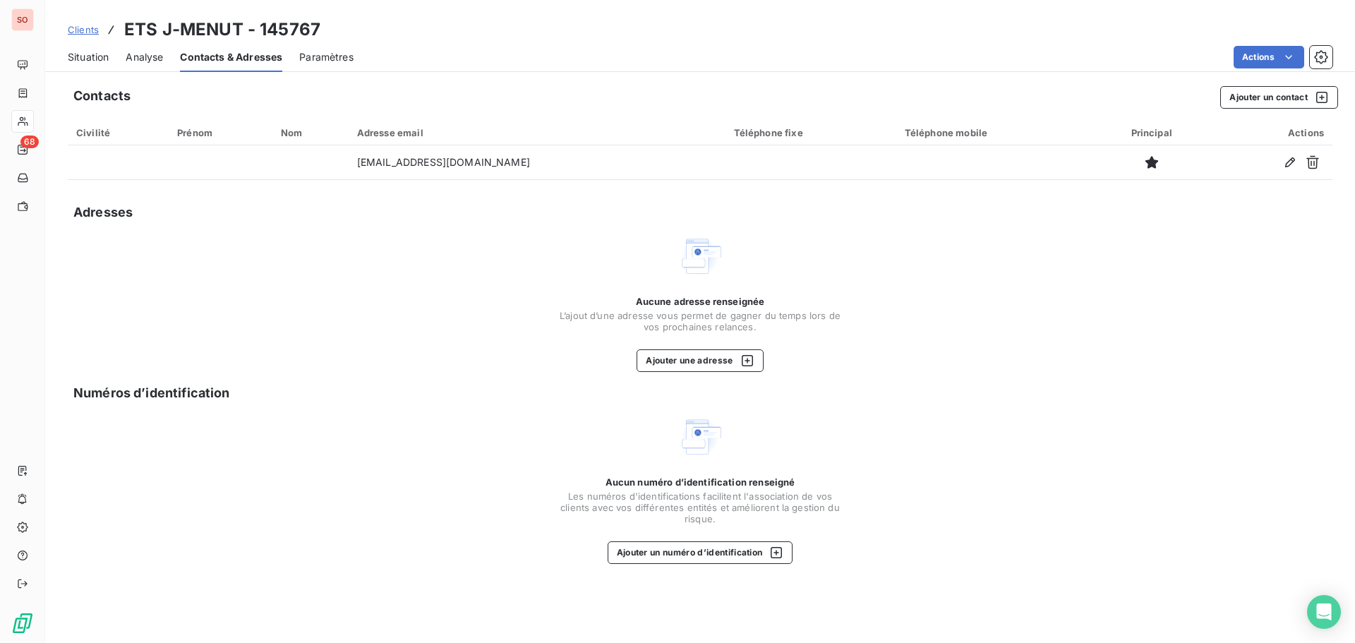
click at [81, 55] on span "Situation" at bounding box center [88, 57] width 41 height 14
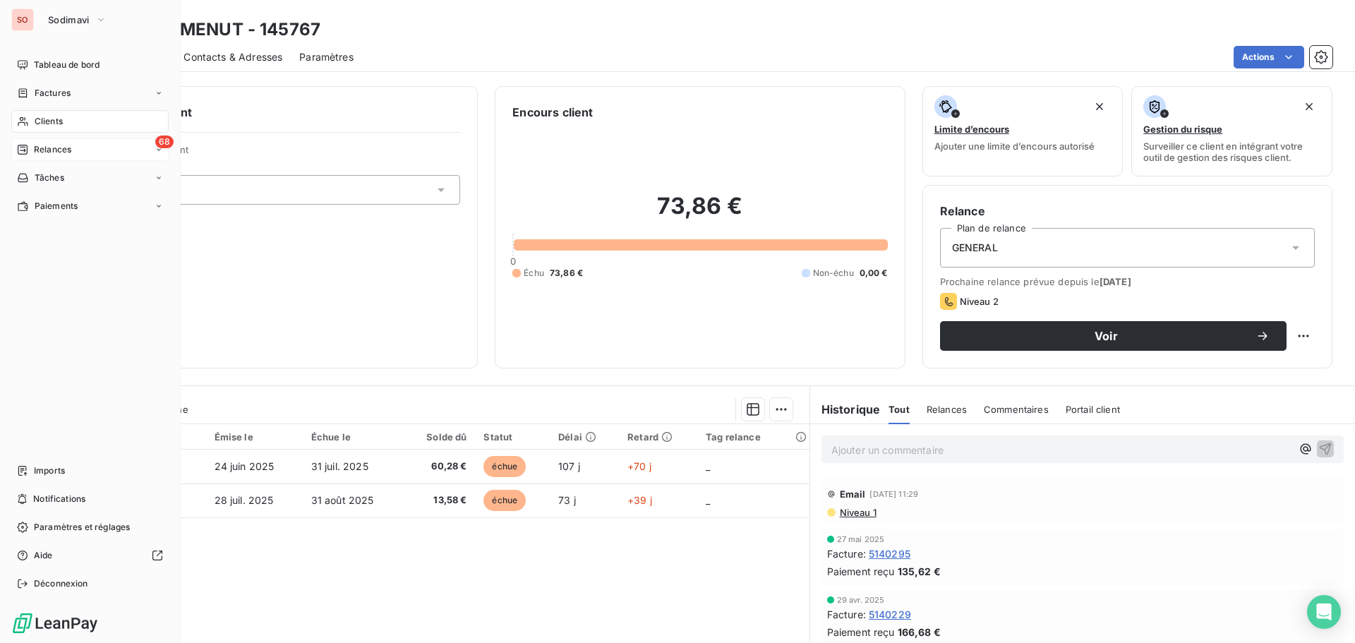
click at [35, 145] on span "Relances" at bounding box center [52, 149] width 37 height 13
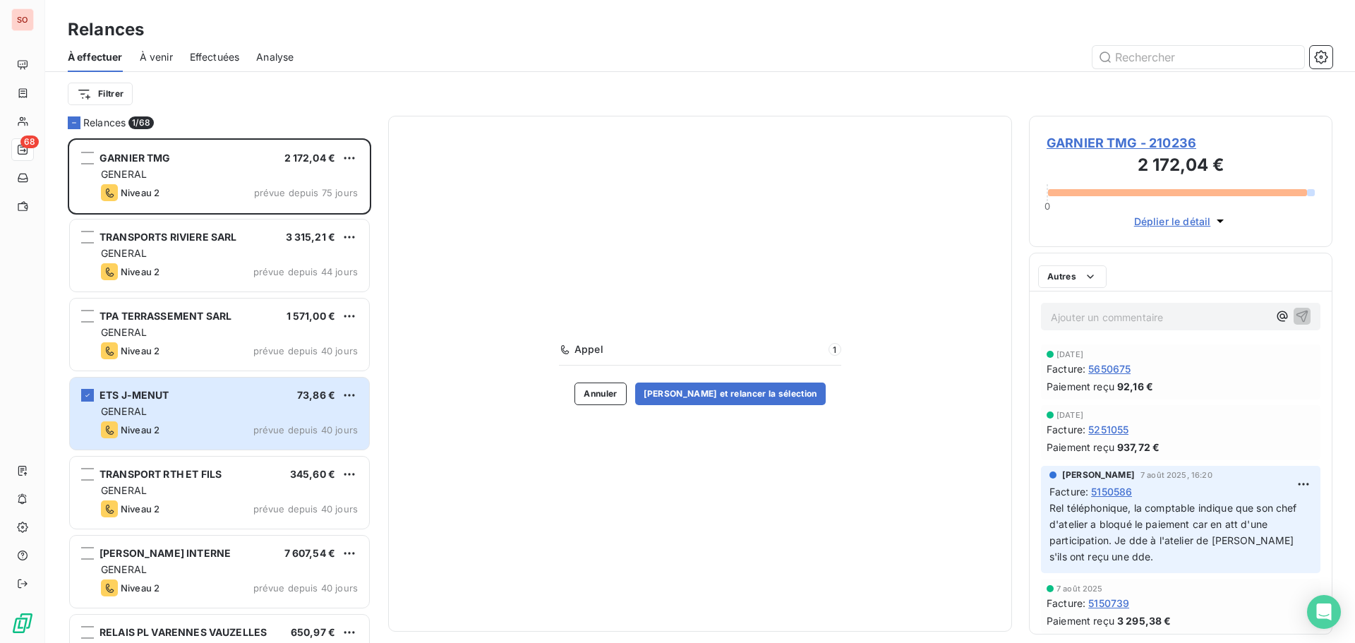
scroll to position [494, 293]
type input "145767"
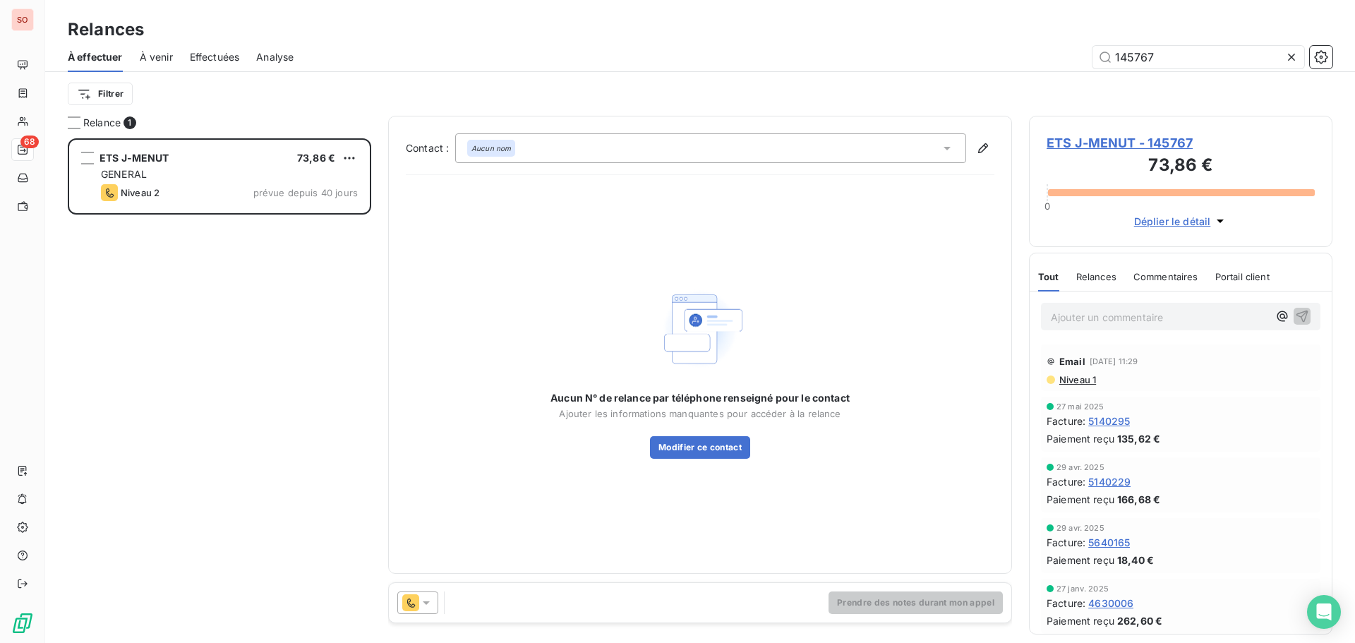
scroll to position [494, 293]
click at [427, 606] on icon at bounding box center [426, 603] width 14 height 14
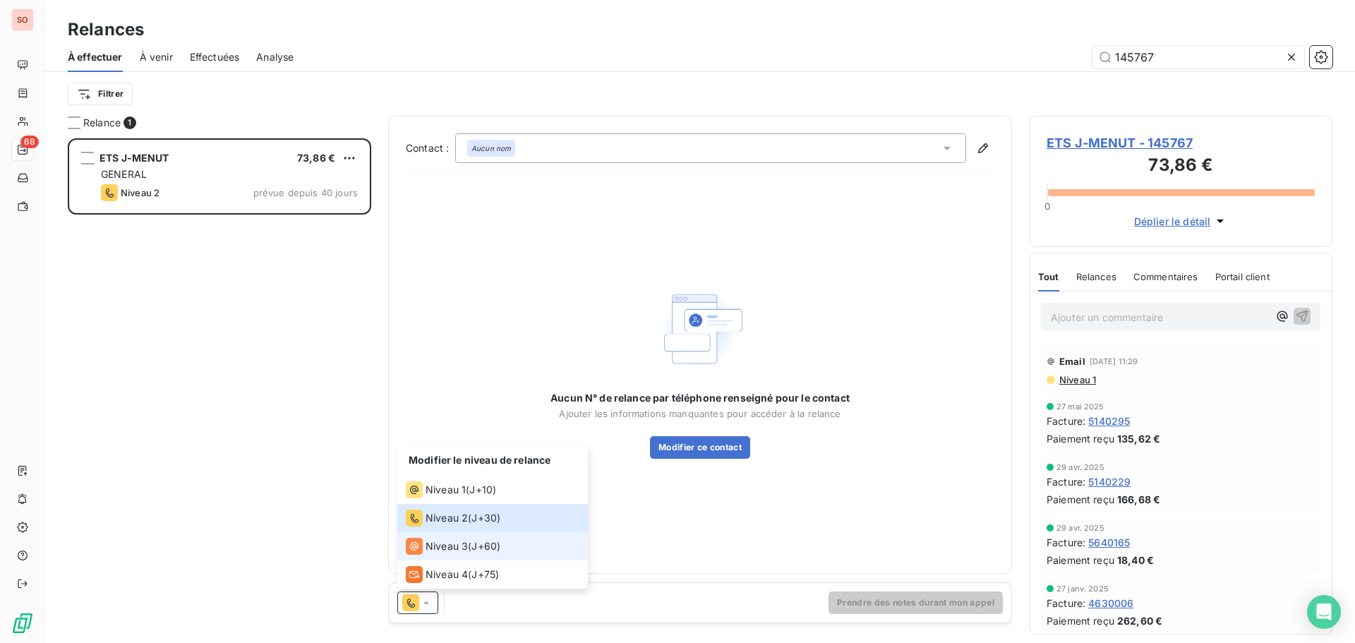
click at [440, 544] on span "Niveau 3" at bounding box center [447, 546] width 42 height 14
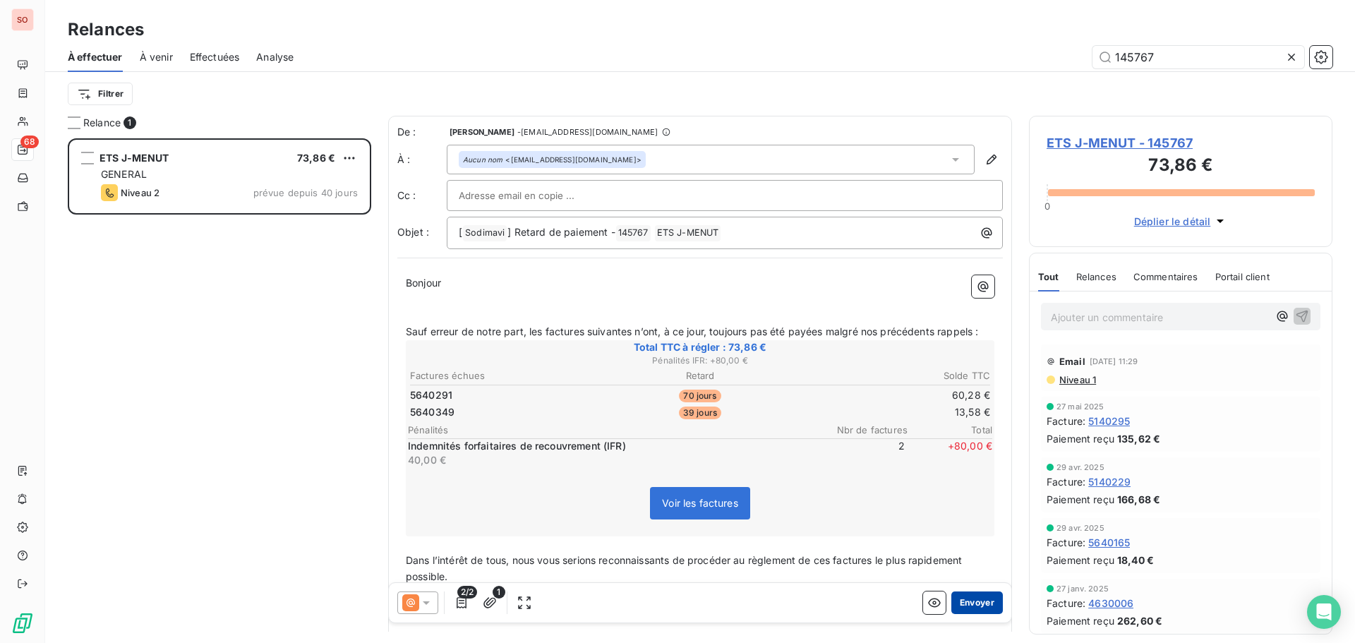
click at [971, 608] on button "Envoyer" at bounding box center [978, 603] width 52 height 23
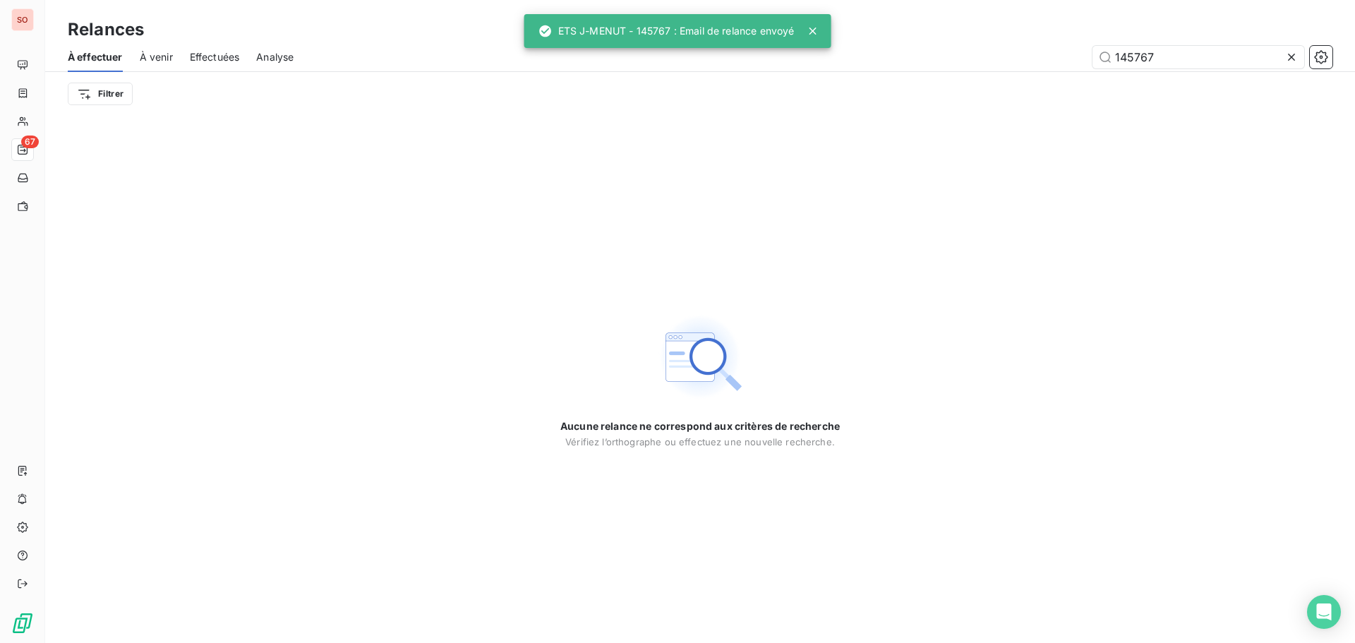
click at [1290, 59] on icon at bounding box center [1292, 57] width 14 height 14
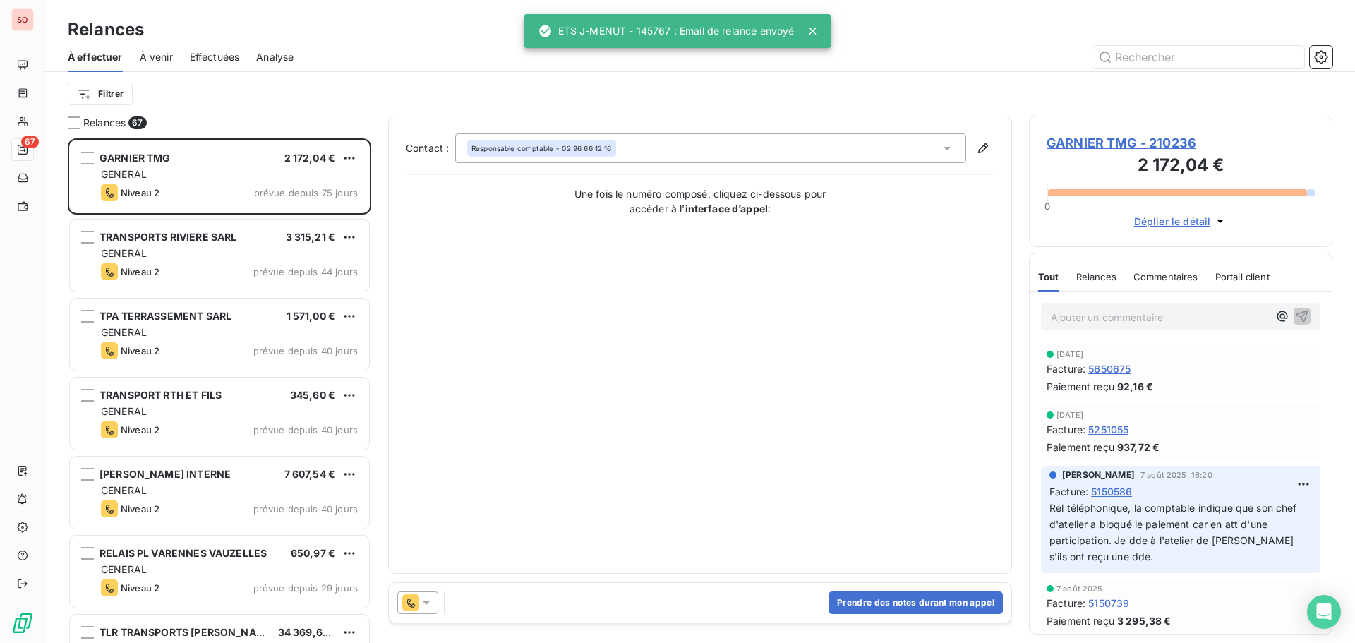
scroll to position [494, 293]
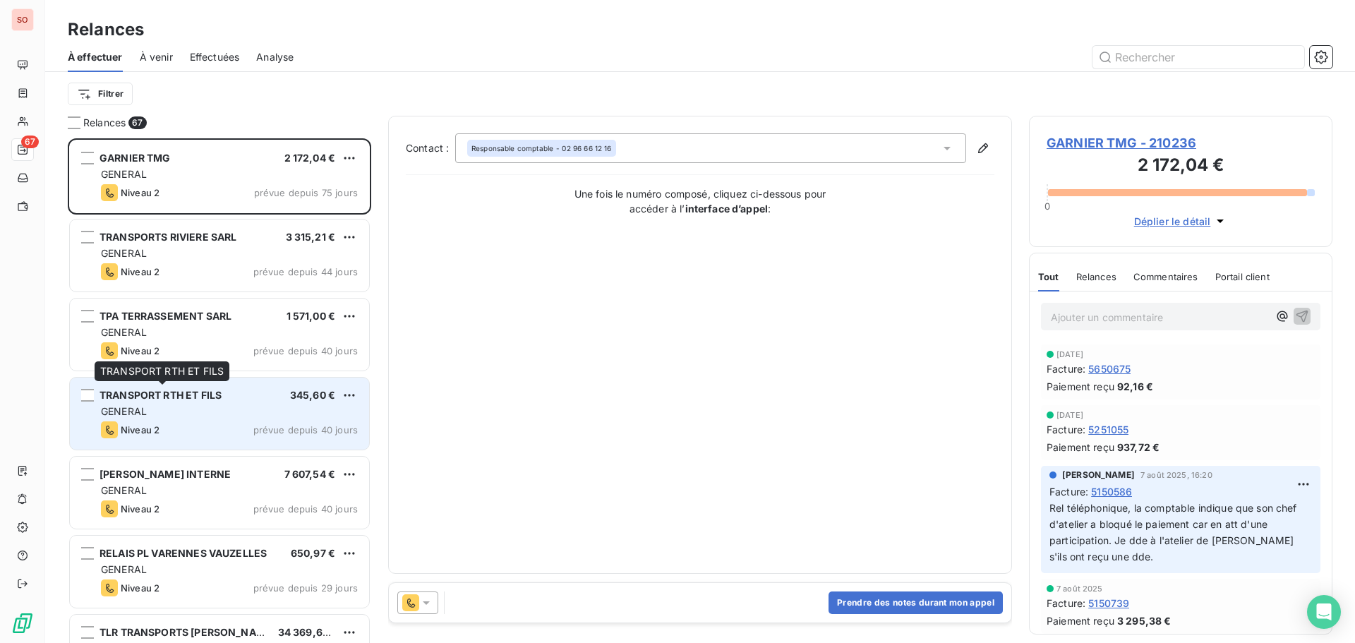
click at [148, 395] on span "TRANSPORT RTH ET FILS" at bounding box center [161, 395] width 122 height 12
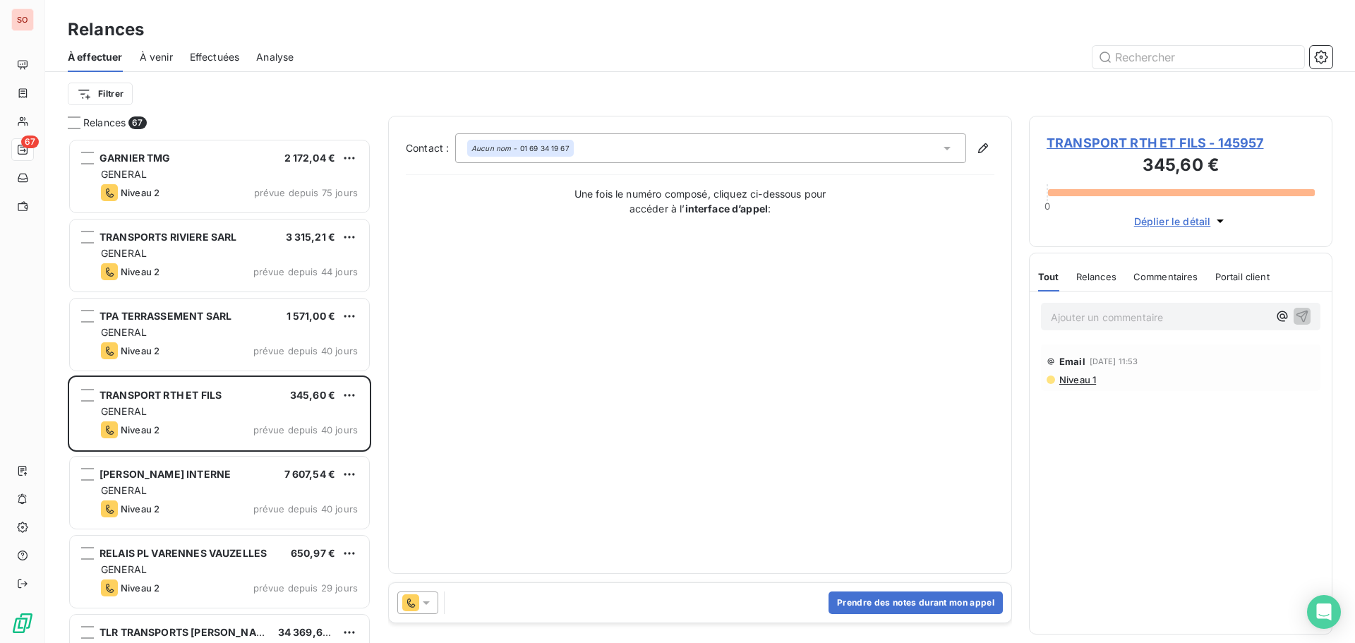
click at [1132, 142] on span "TRANSPORT RTH ET FILS - 145957" at bounding box center [1181, 142] width 268 height 19
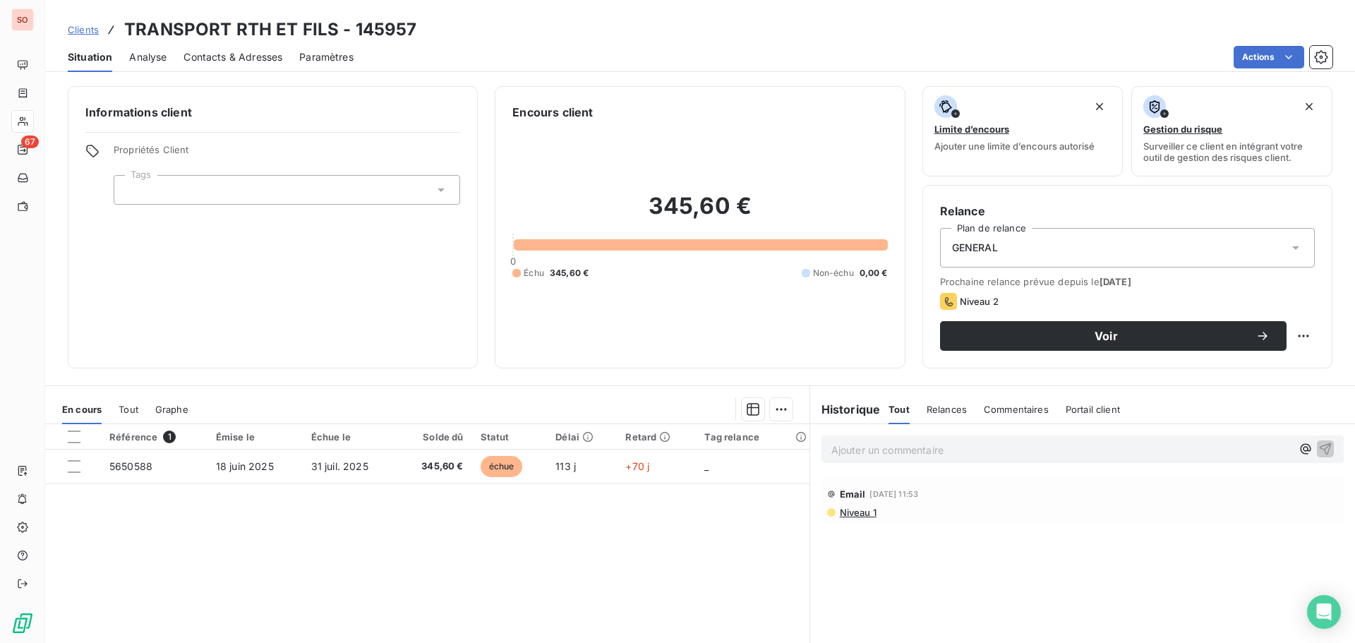
click at [252, 56] on span "Contacts & Adresses" at bounding box center [233, 57] width 99 height 14
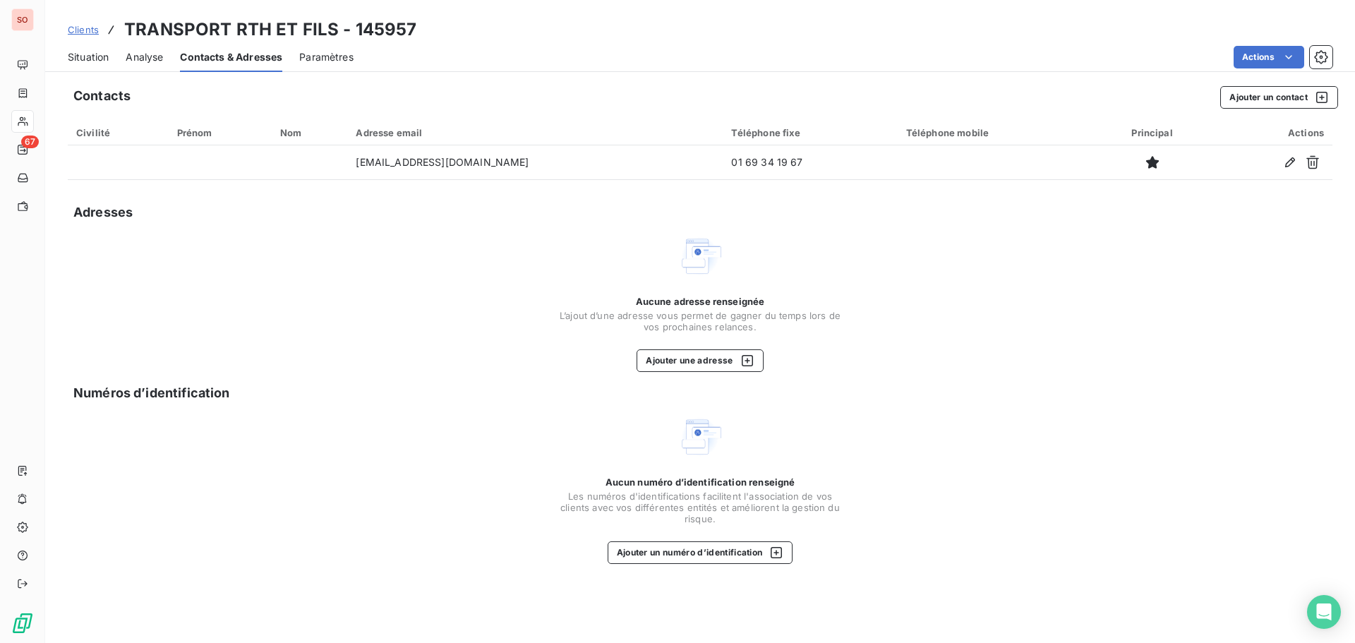
click at [83, 59] on span "Situation" at bounding box center [88, 57] width 41 height 14
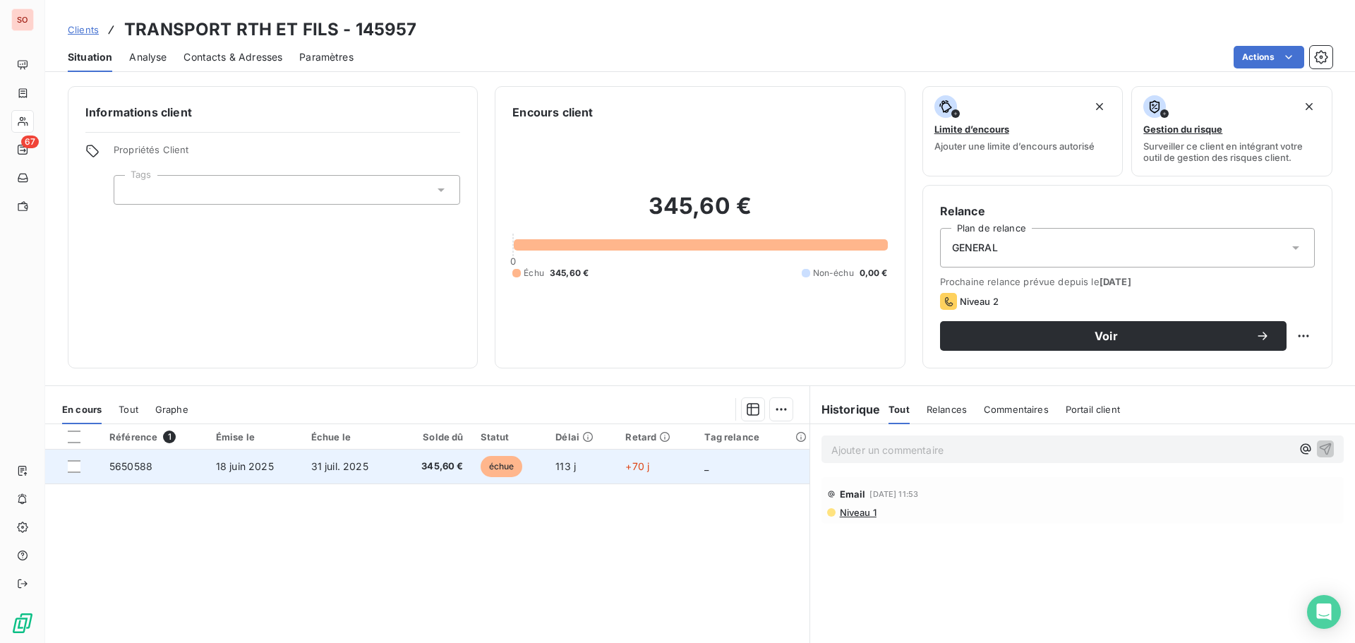
click at [236, 463] on span "18 juin 2025" at bounding box center [245, 466] width 58 height 12
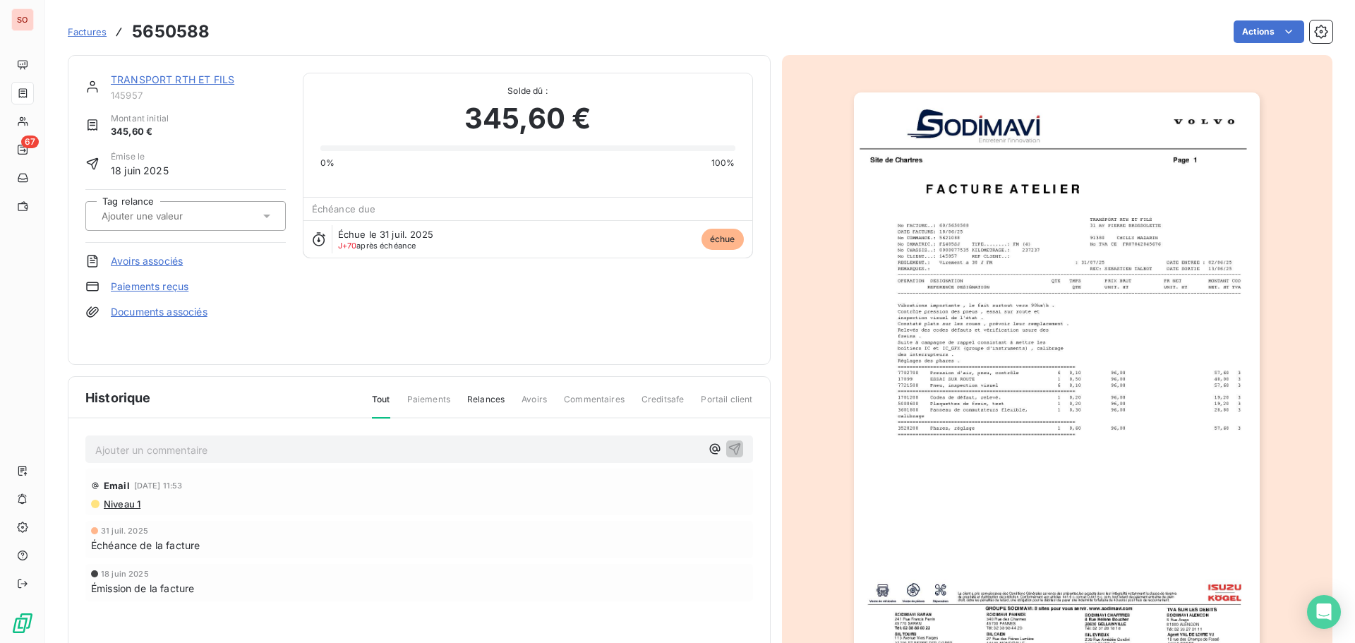
click at [995, 551] on img "button" at bounding box center [1057, 379] width 406 height 575
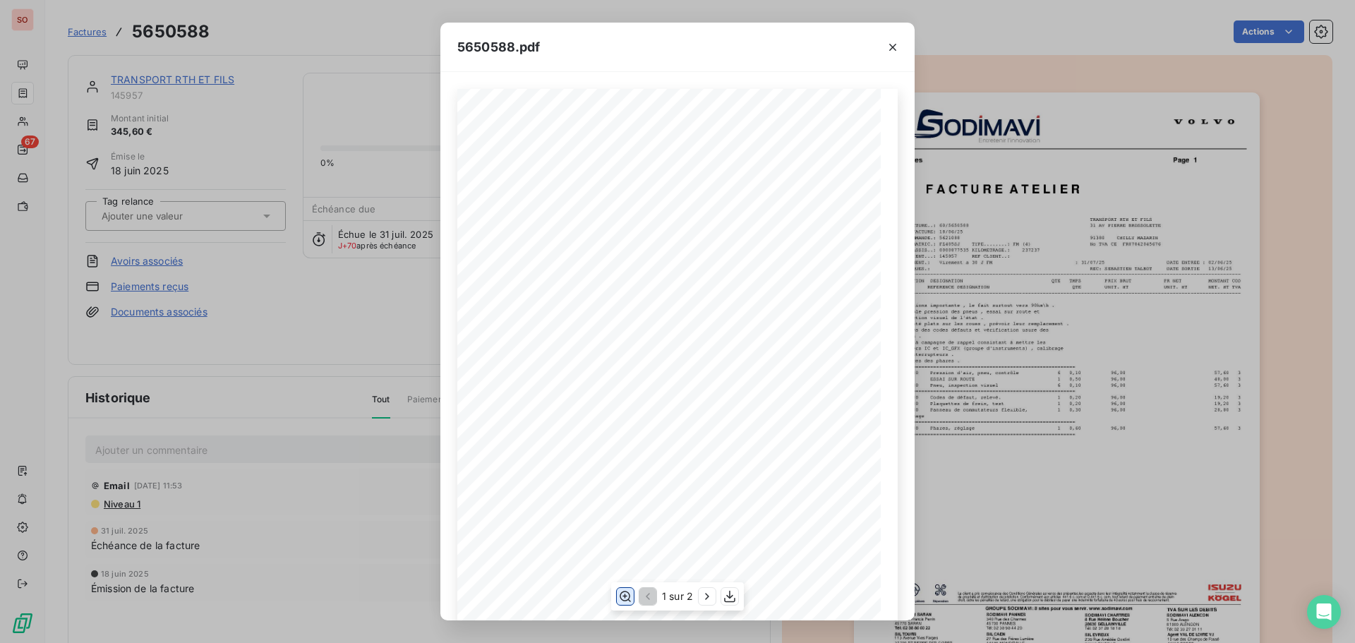
click at [623, 601] on icon "button" at bounding box center [625, 597] width 11 height 11
drag, startPoint x: 697, startPoint y: 44, endPoint x: 162, endPoint y: 52, distance: 535.1
click at [162, 52] on div "5650588.pdf Page Le client a pris connaissance des Conditions Générales au vers…" at bounding box center [677, 321] width 1355 height 643
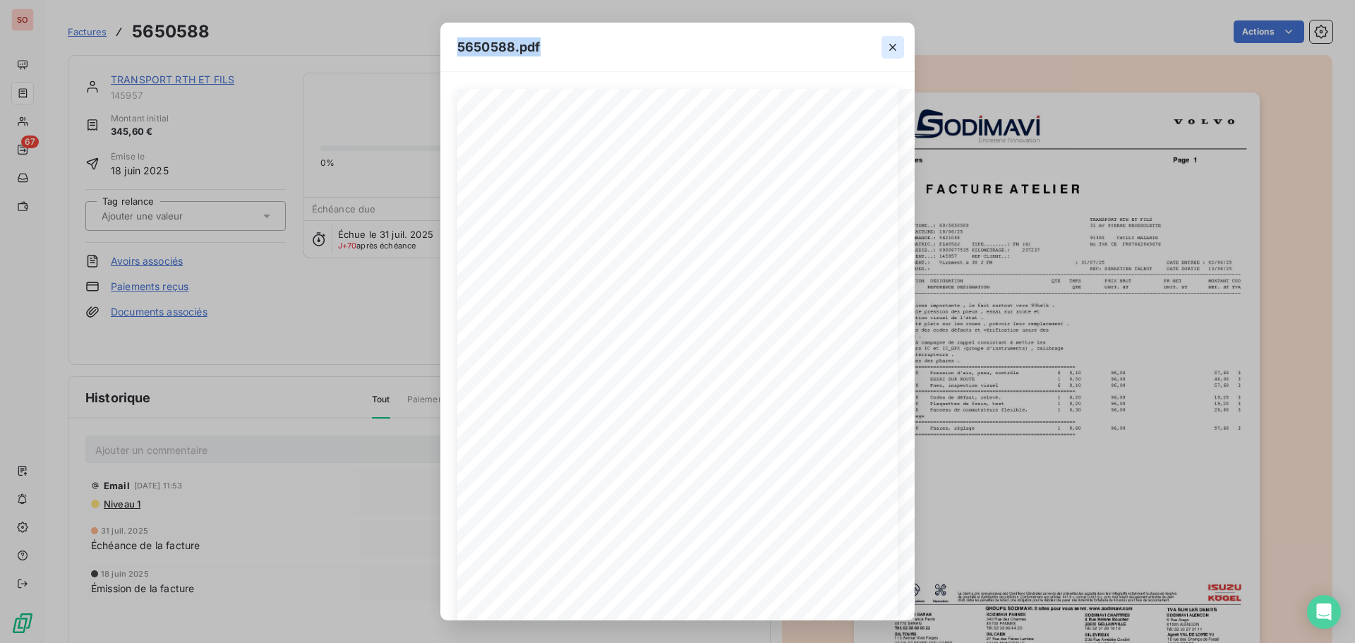
click at [891, 49] on icon "button" at bounding box center [892, 47] width 7 height 7
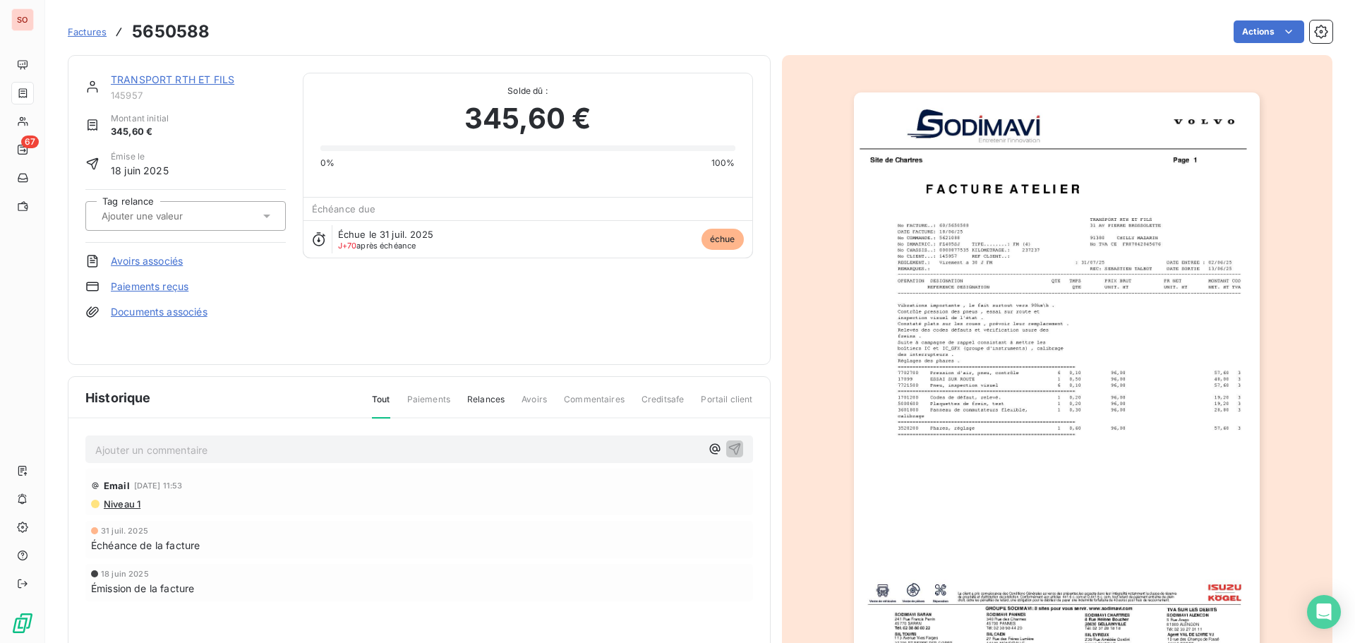
click at [344, 25] on div "Actions" at bounding box center [780, 31] width 1106 height 23
click at [216, 83] on link "TRANSPORT RTH ET FILS" at bounding box center [173, 79] width 124 height 12
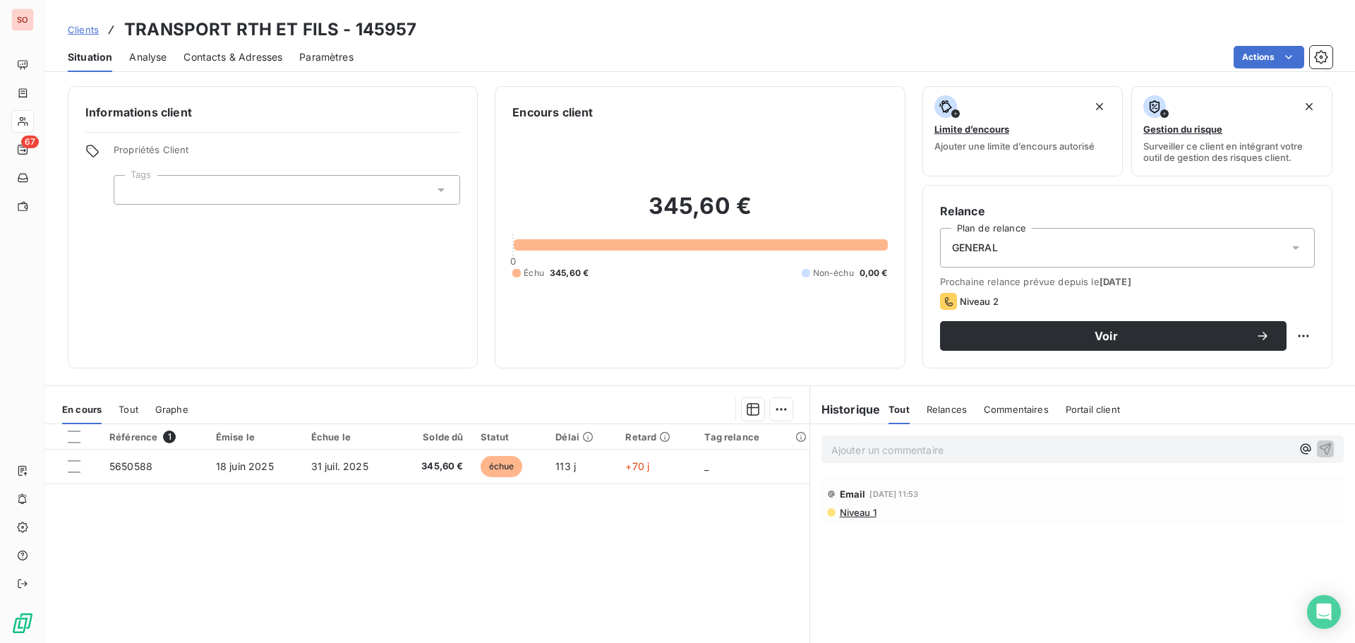
click at [265, 59] on span "Contacts & Adresses" at bounding box center [233, 57] width 99 height 14
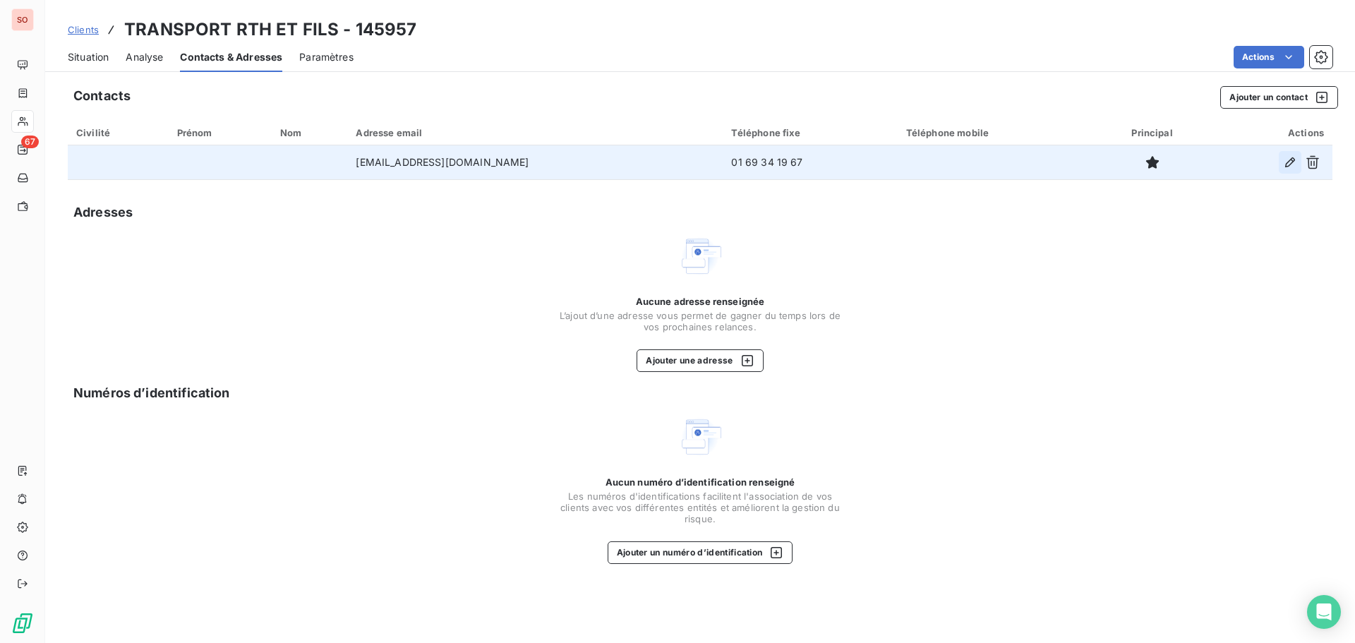
click at [1289, 162] on icon "button" at bounding box center [1290, 162] width 14 height 14
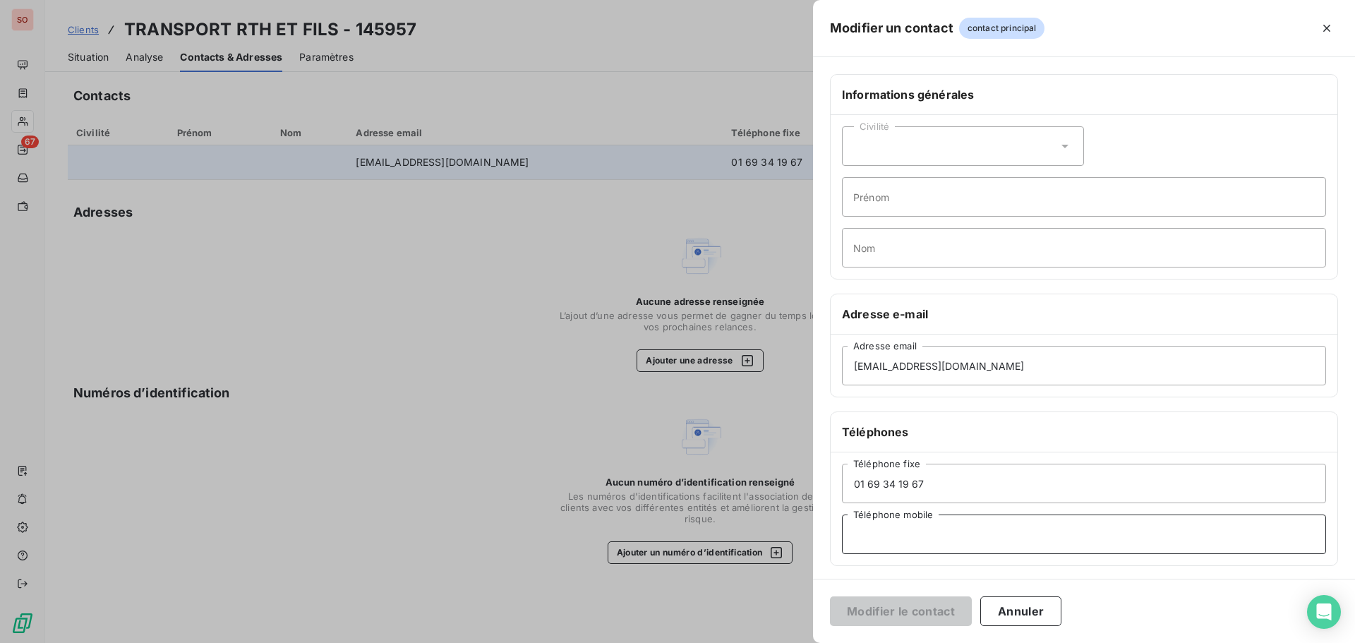
drag, startPoint x: 885, startPoint y: 532, endPoint x: 893, endPoint y: 528, distance: 8.5
click at [887, 532] on input "Téléphone mobile" at bounding box center [1084, 535] width 484 height 40
type input "07 67 90 62 74"
click at [919, 611] on button "Modifier le contact" at bounding box center [901, 611] width 142 height 30
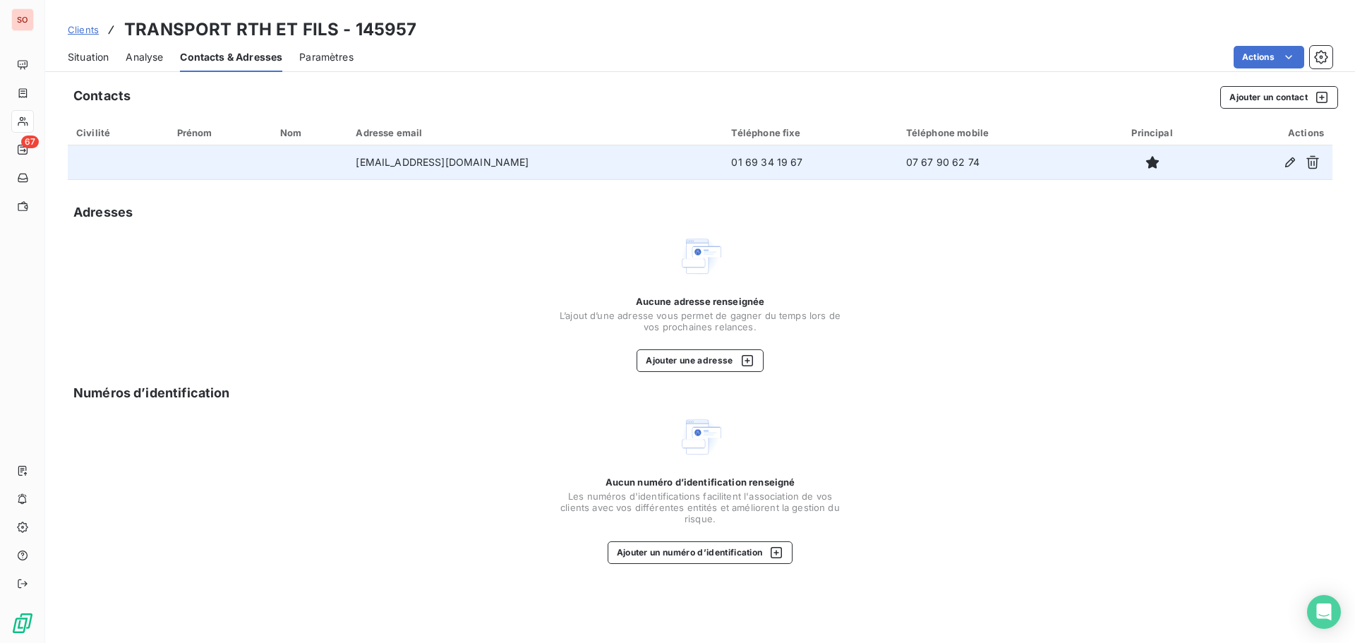
click at [83, 64] on div "Situation" at bounding box center [88, 57] width 41 height 30
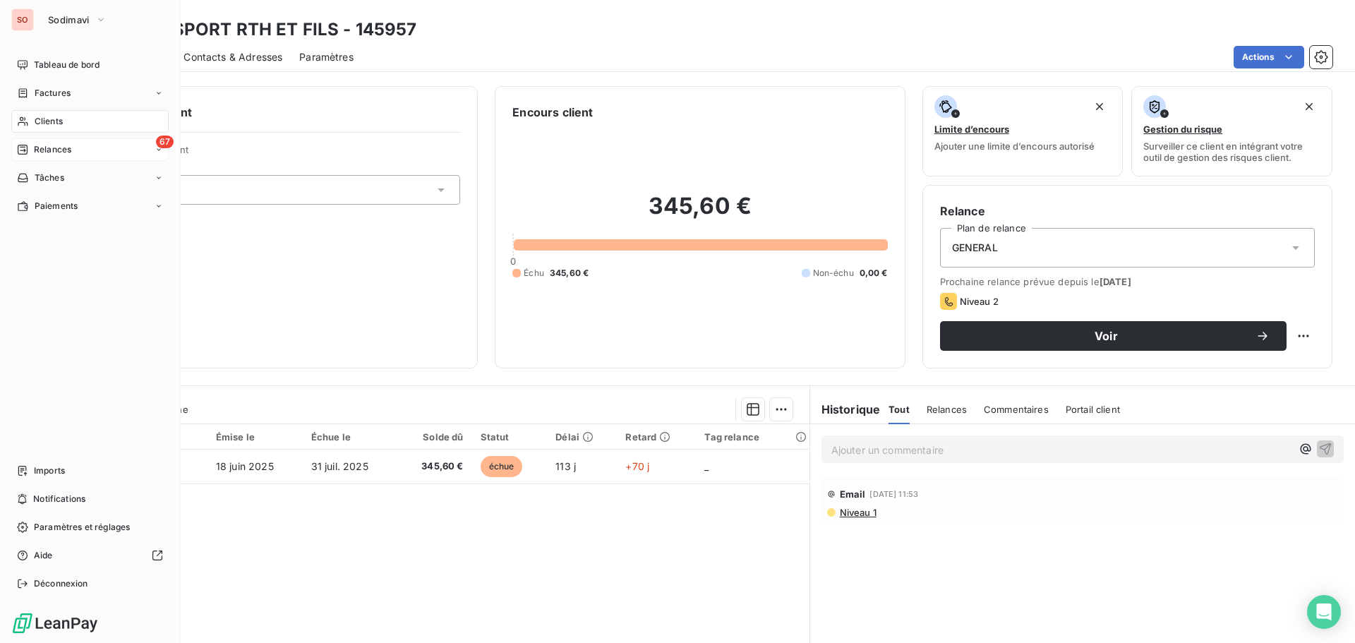
click at [50, 148] on span "Relances" at bounding box center [52, 149] width 37 height 13
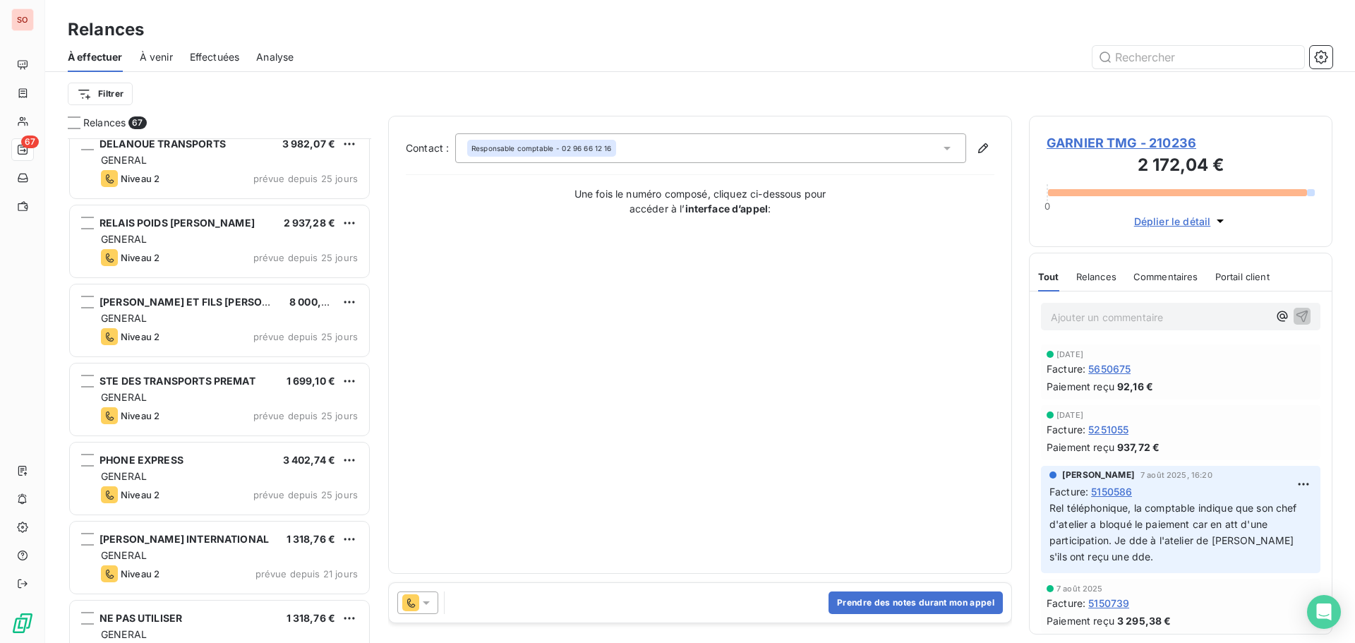
scroll to position [989, 0]
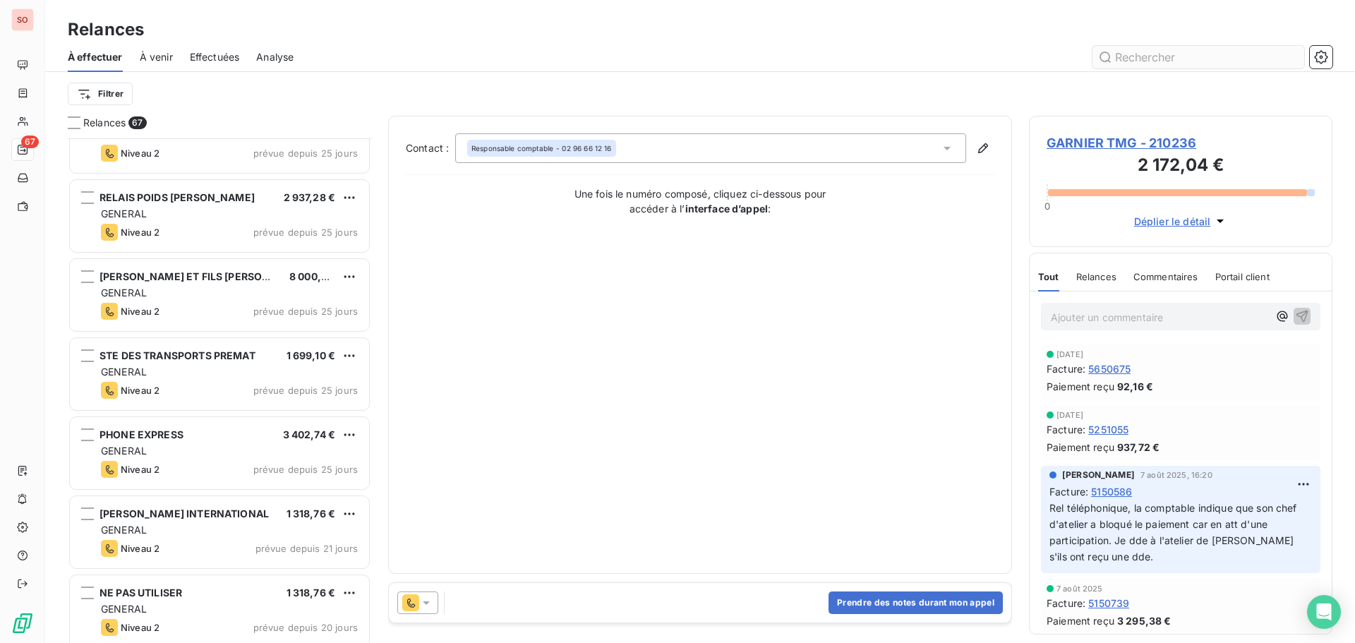
click at [1140, 52] on input "text" at bounding box center [1199, 57] width 212 height 23
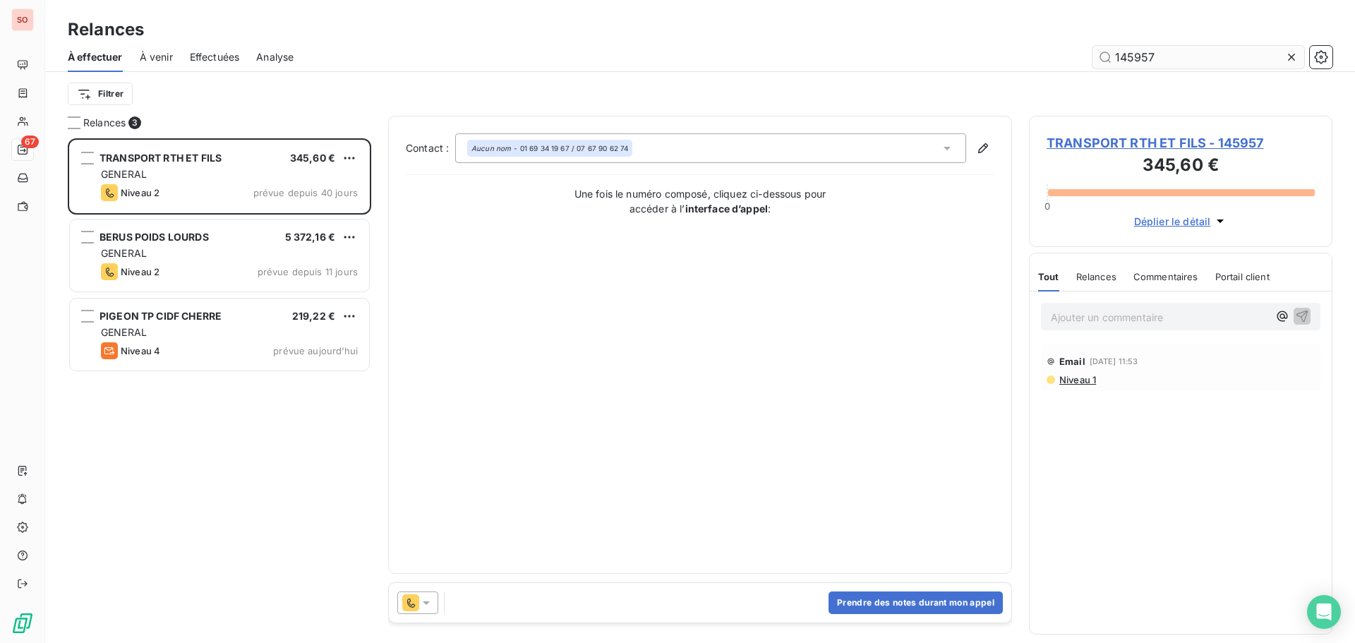
scroll to position [494, 293]
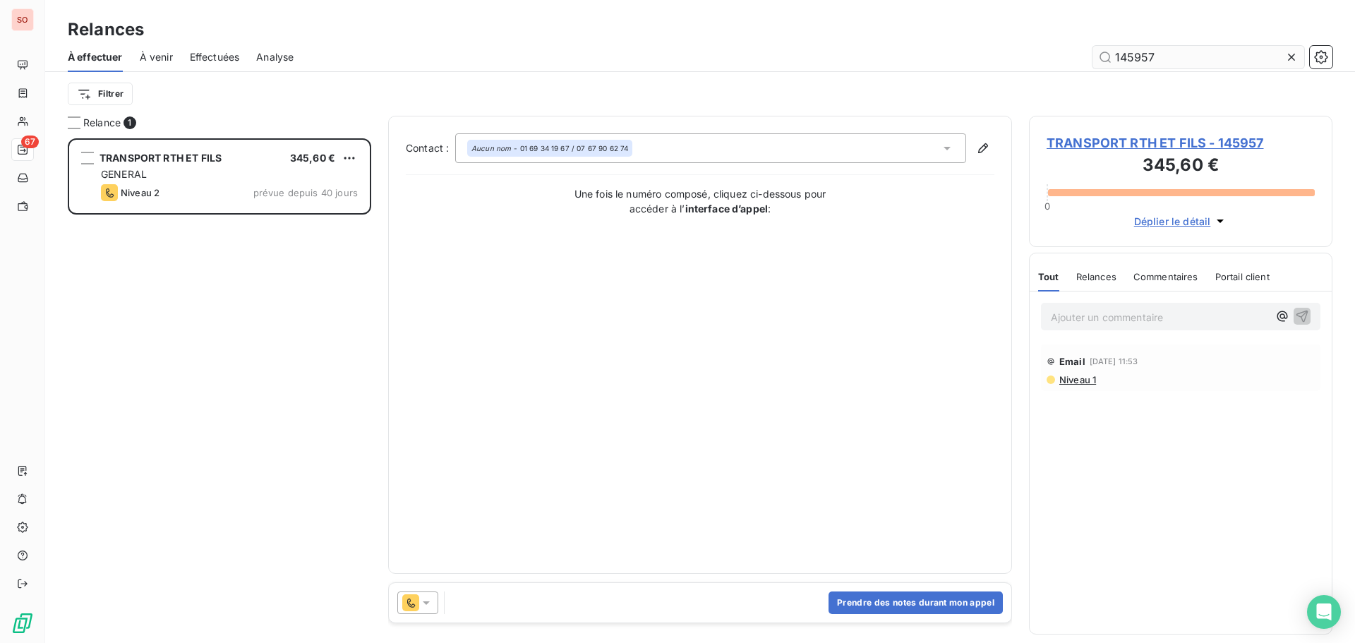
type input "145957"
click at [430, 605] on icon at bounding box center [426, 603] width 14 height 14
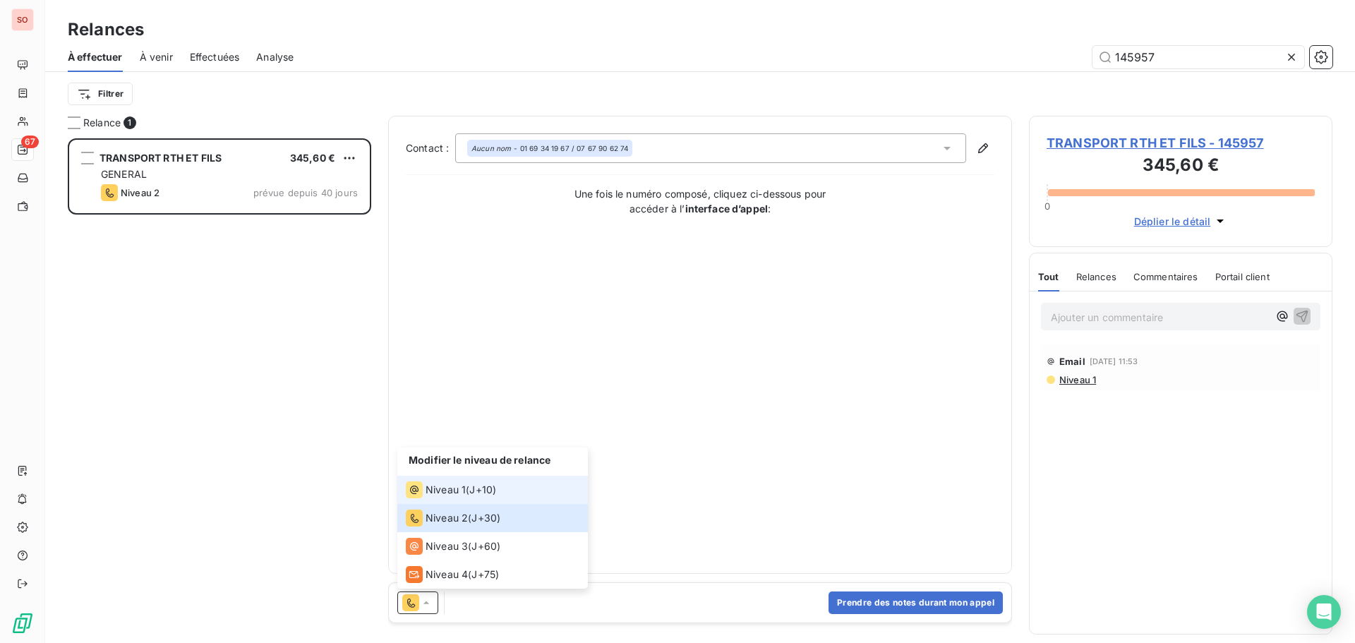
click at [436, 488] on span "Niveau 1" at bounding box center [446, 490] width 40 height 14
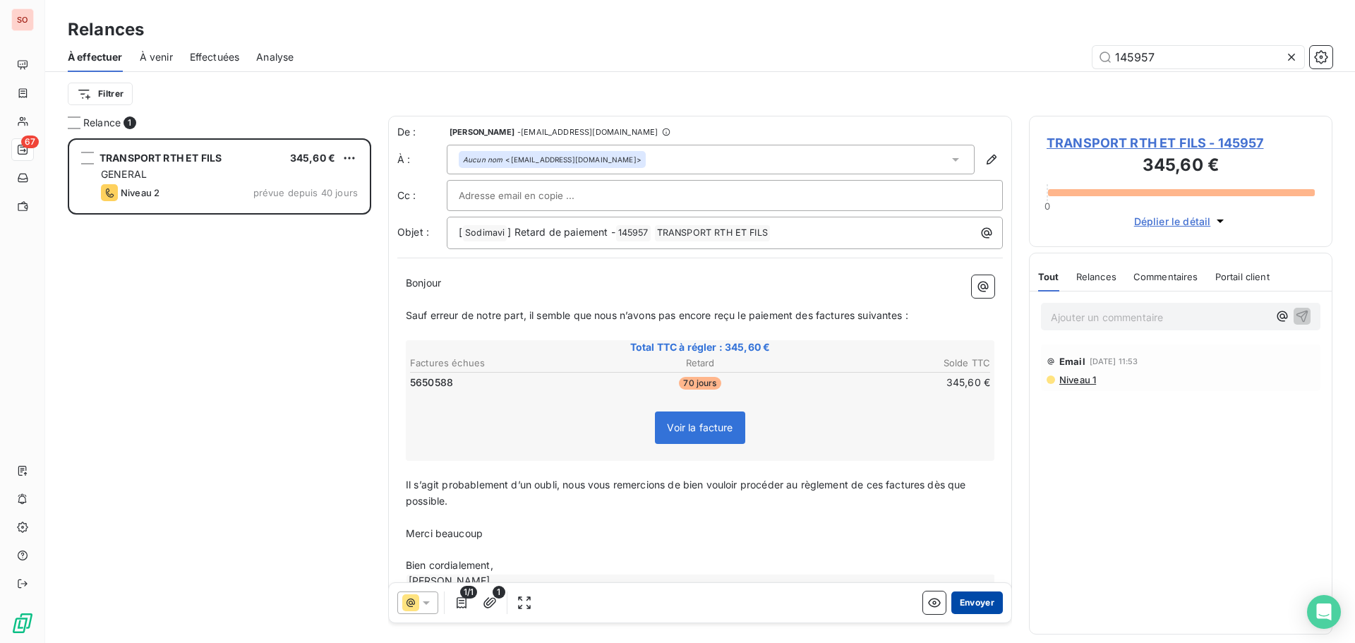
click at [964, 597] on button "Envoyer" at bounding box center [978, 603] width 52 height 23
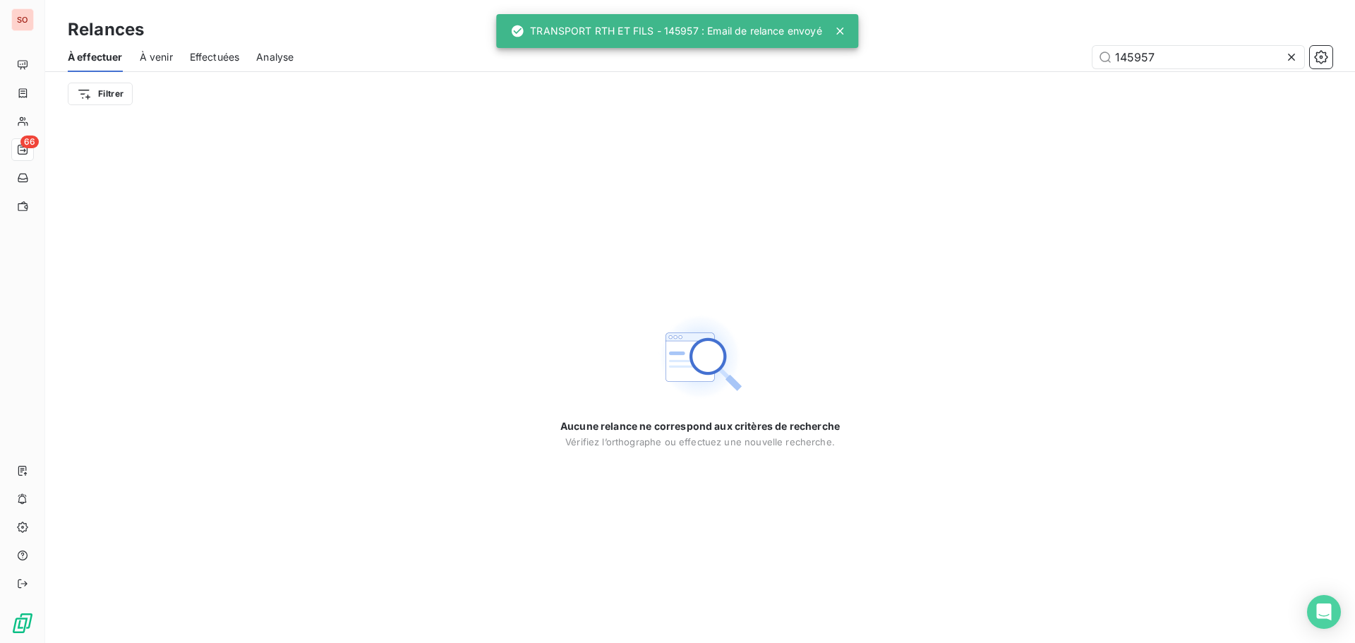
click at [1290, 59] on icon at bounding box center [1292, 57] width 14 height 14
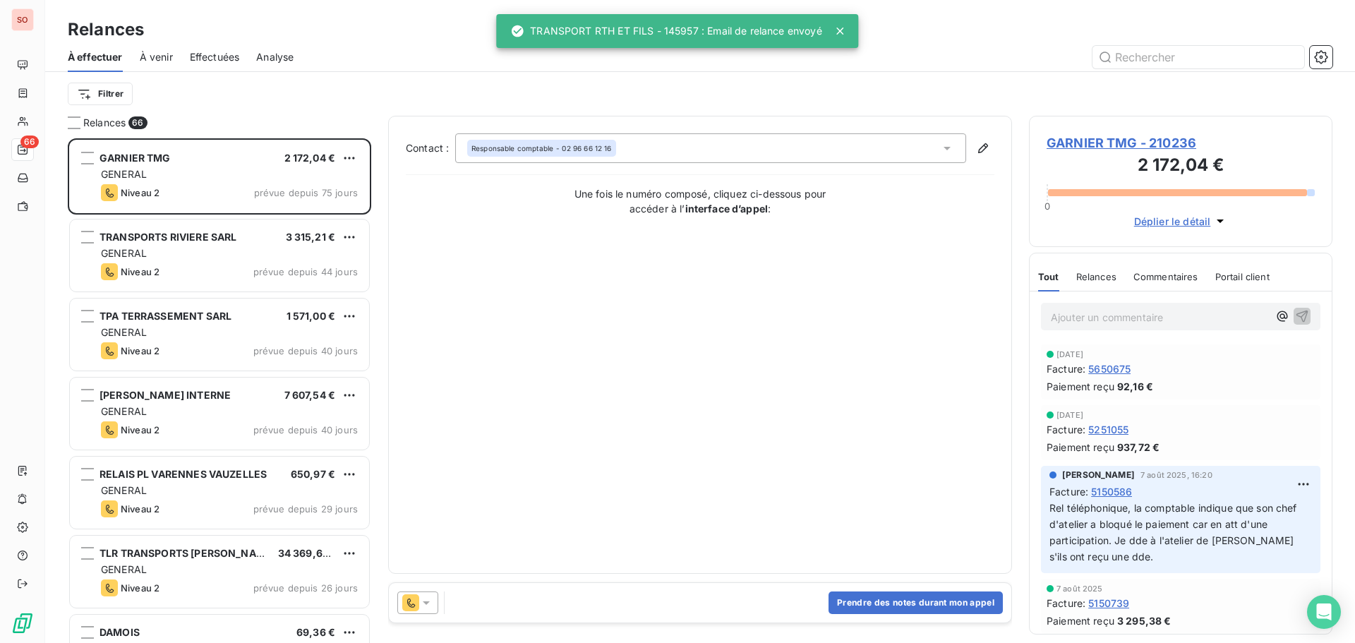
scroll to position [494, 293]
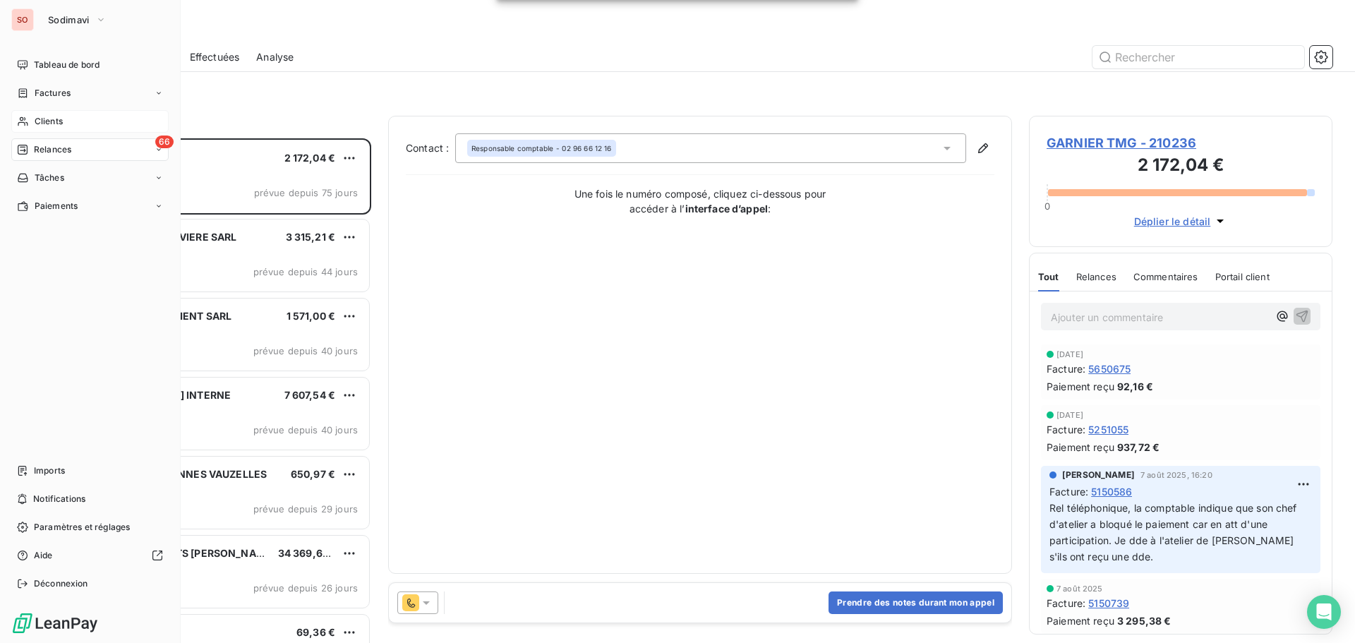
click at [45, 114] on div "Clients" at bounding box center [89, 121] width 157 height 23
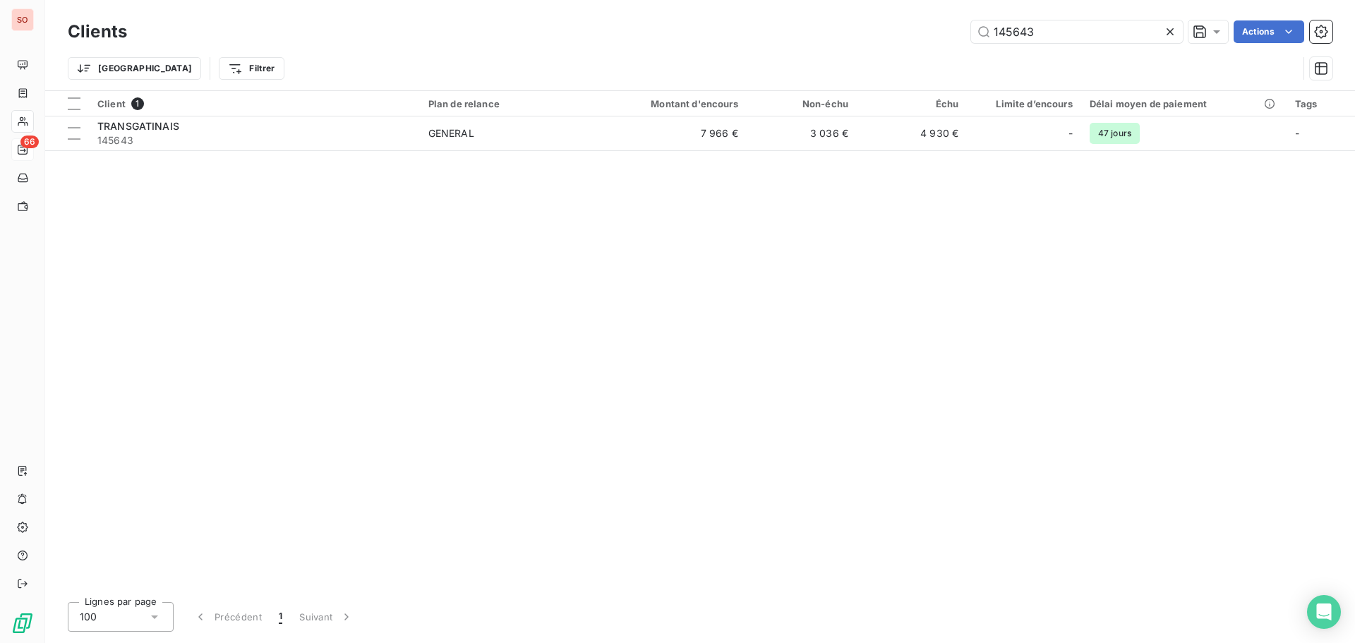
drag, startPoint x: 1038, startPoint y: 32, endPoint x: 930, endPoint y: 27, distance: 108.1
click at [930, 27] on div "145643 Actions" at bounding box center [738, 31] width 1189 height 23
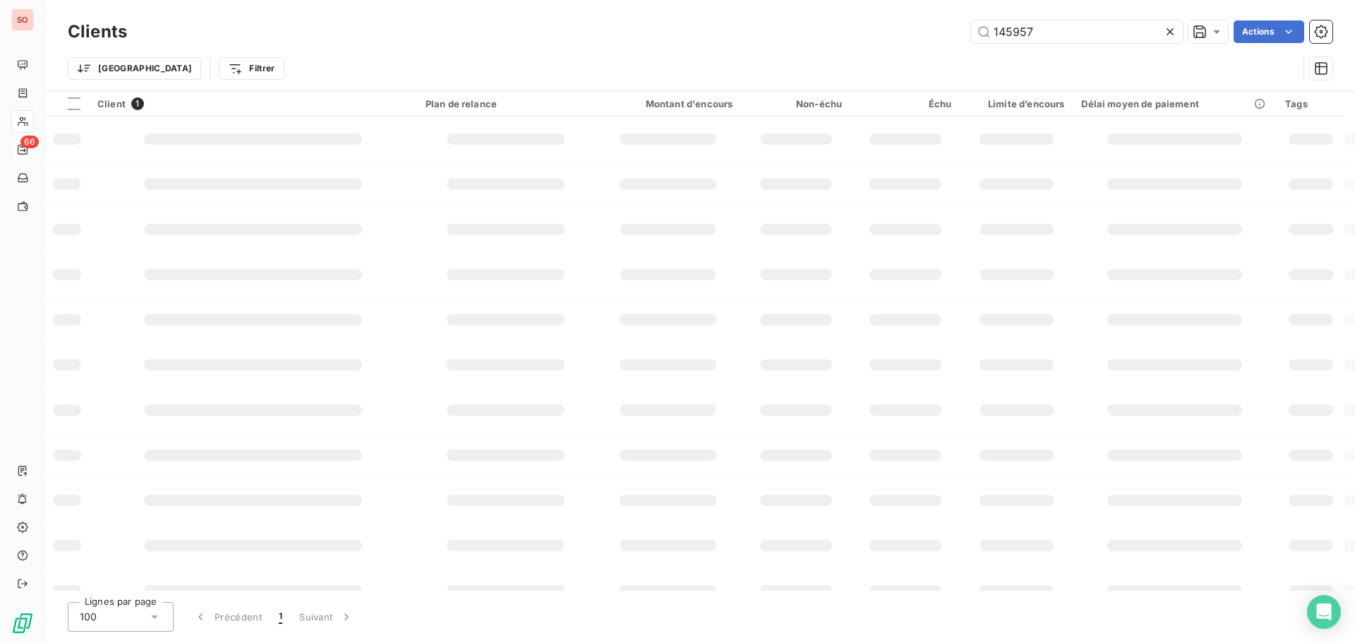
type input "145957"
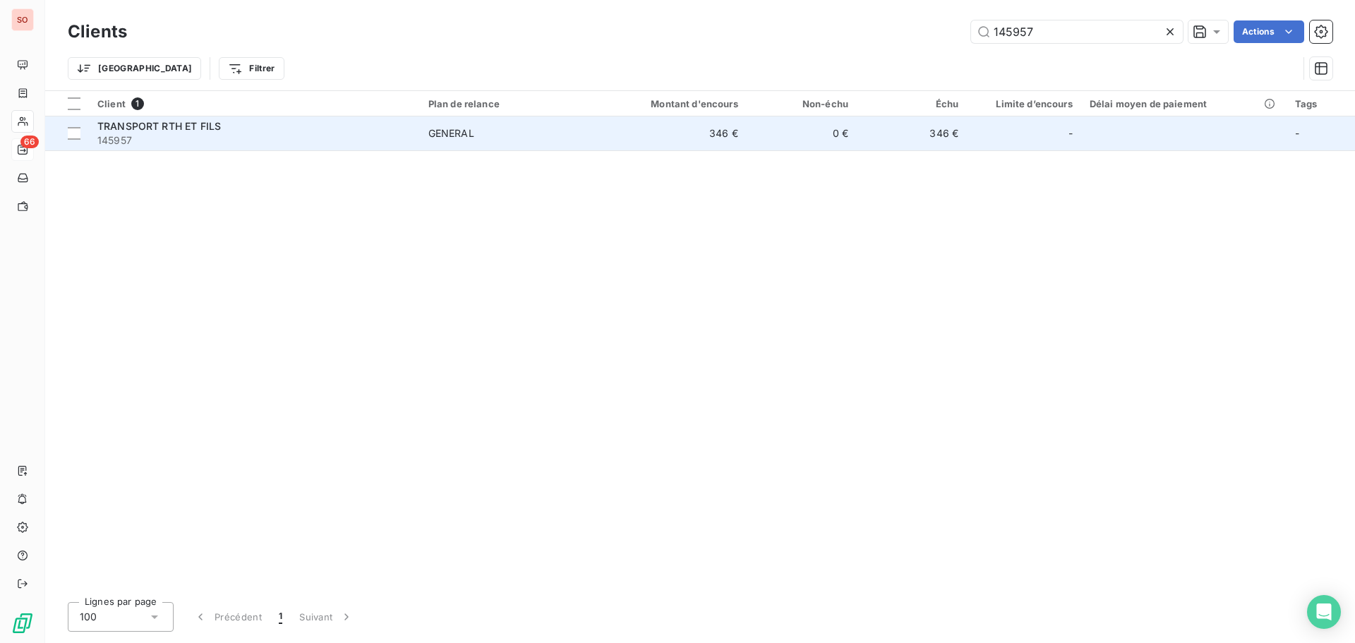
click at [109, 124] on span "TRANSPORT RTH ET FILS" at bounding box center [159, 126] width 124 height 12
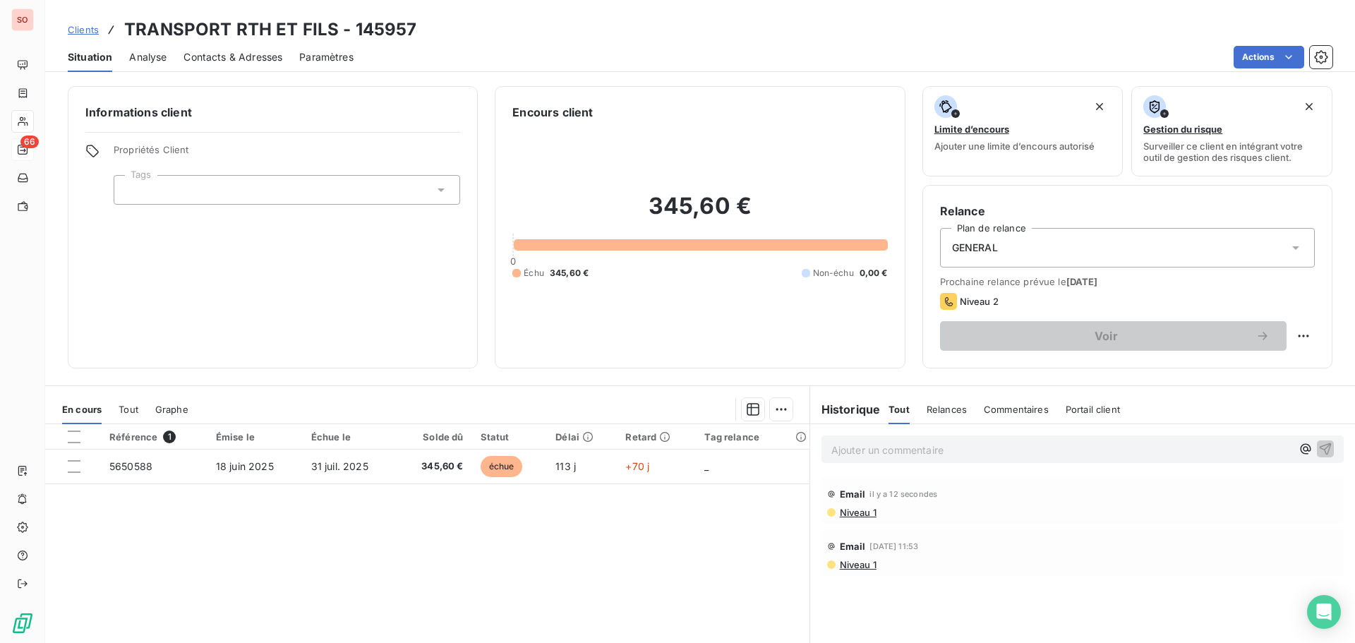
click at [891, 448] on p "Ajouter un commentaire ﻿" at bounding box center [1062, 450] width 460 height 18
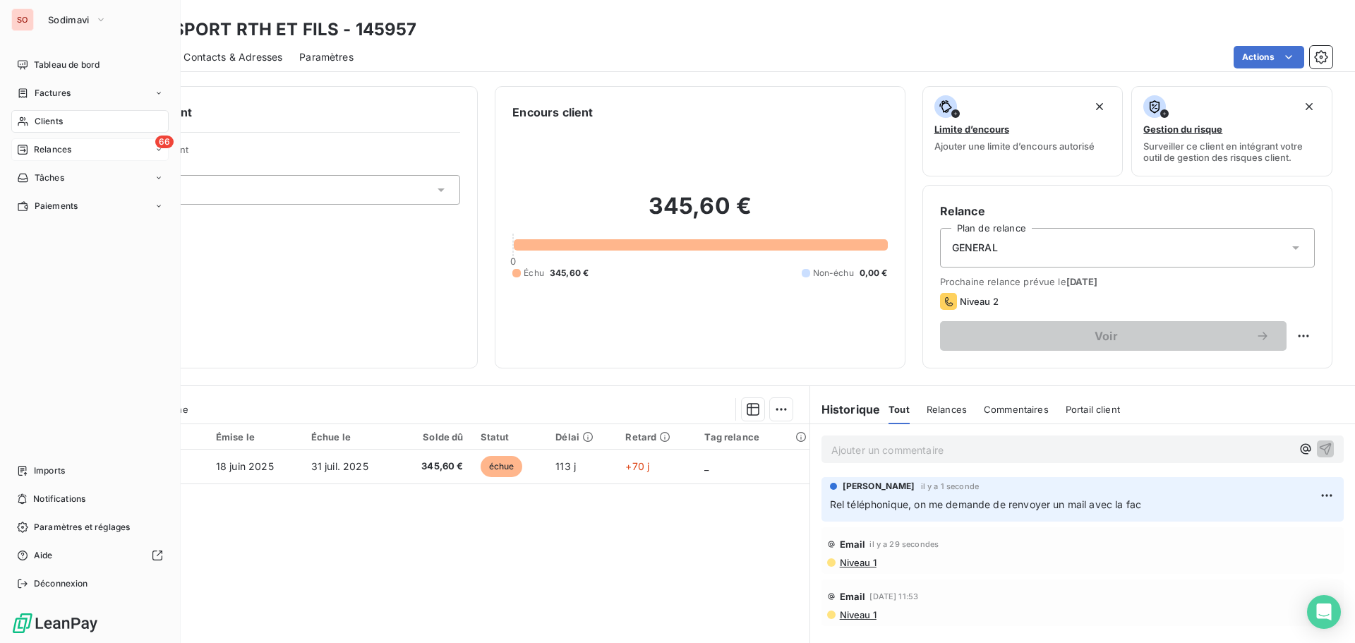
click at [55, 150] on span "Relances" at bounding box center [52, 149] width 37 height 13
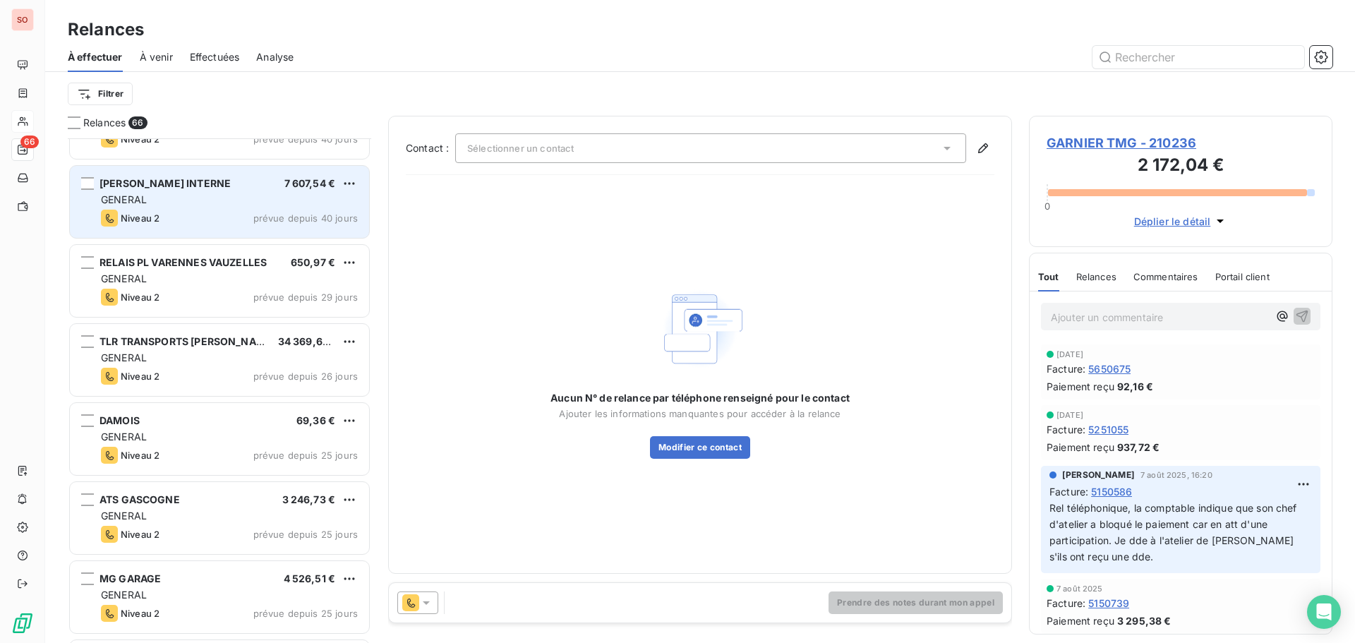
scroll to position [283, 0]
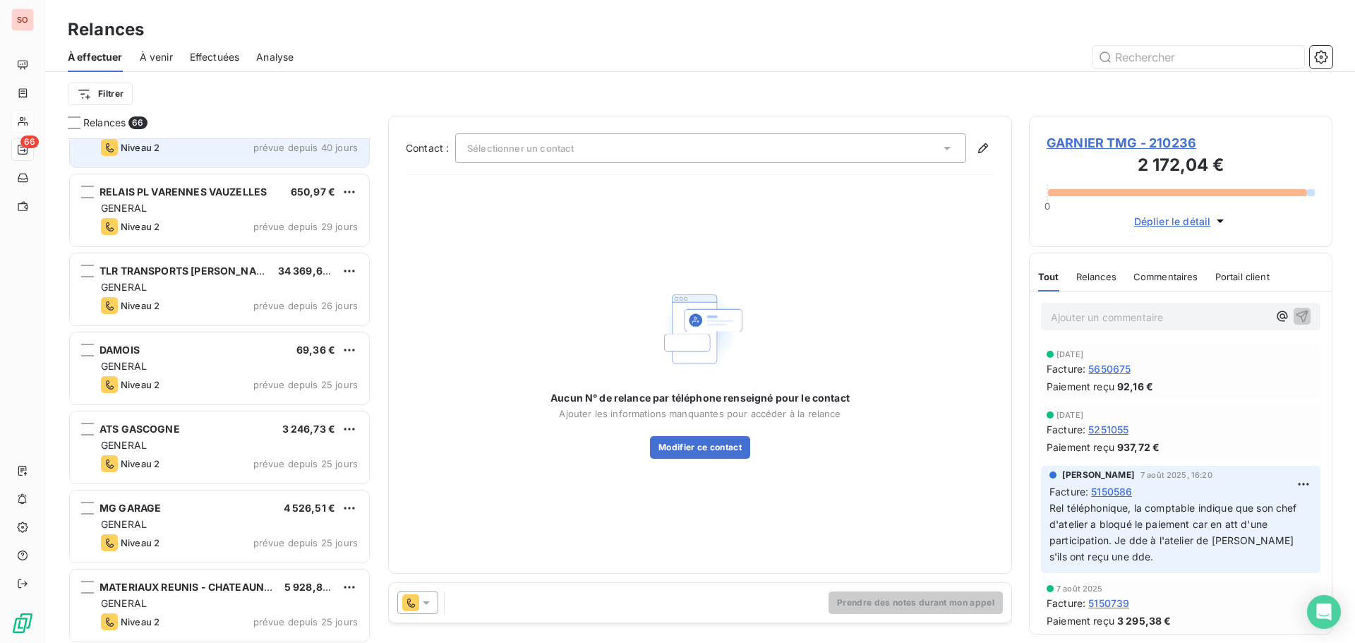
click at [196, 433] on div "ATS GASCOGNE 3 246,73 €" at bounding box center [229, 429] width 257 height 13
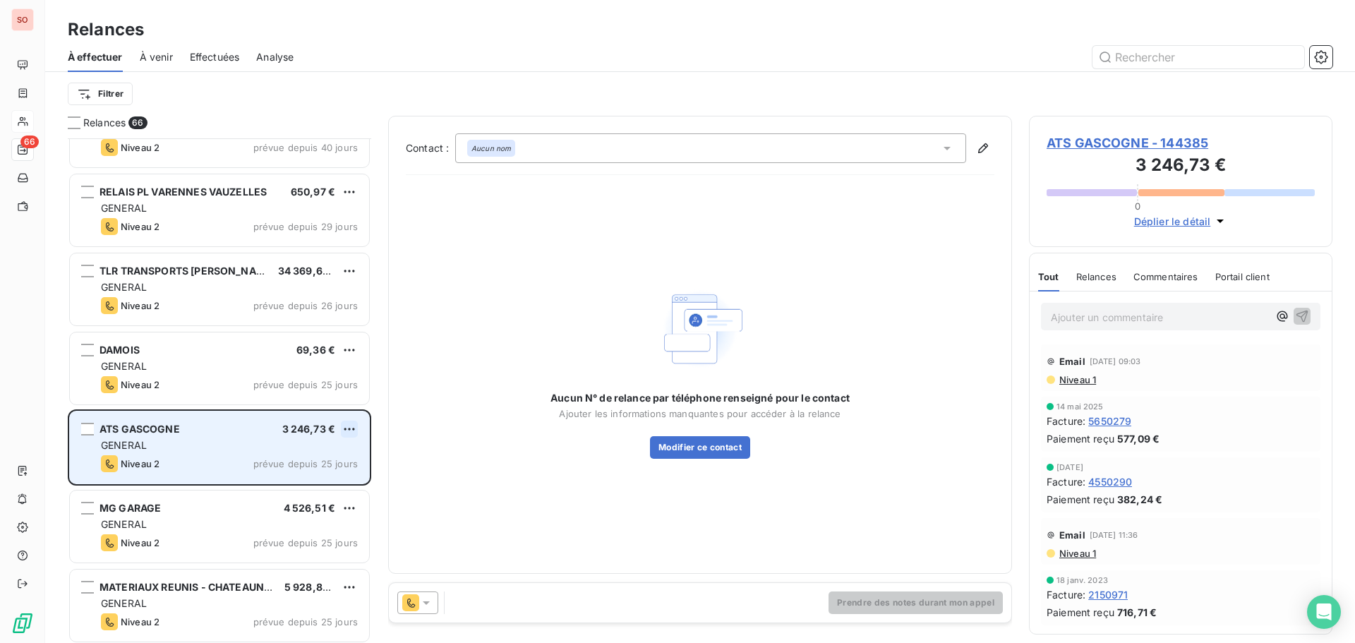
click at [336, 429] on div "ATS GASCOGNE 3 246,73 €" at bounding box center [229, 429] width 257 height 13
click at [354, 427] on html "SO 66 Relances À effectuer À venir Effectuées Analyse Filtrer Relances 66 TPA T…" at bounding box center [677, 321] width 1355 height 643
click at [277, 481] on div "Passer cette action" at bounding box center [288, 483] width 126 height 23
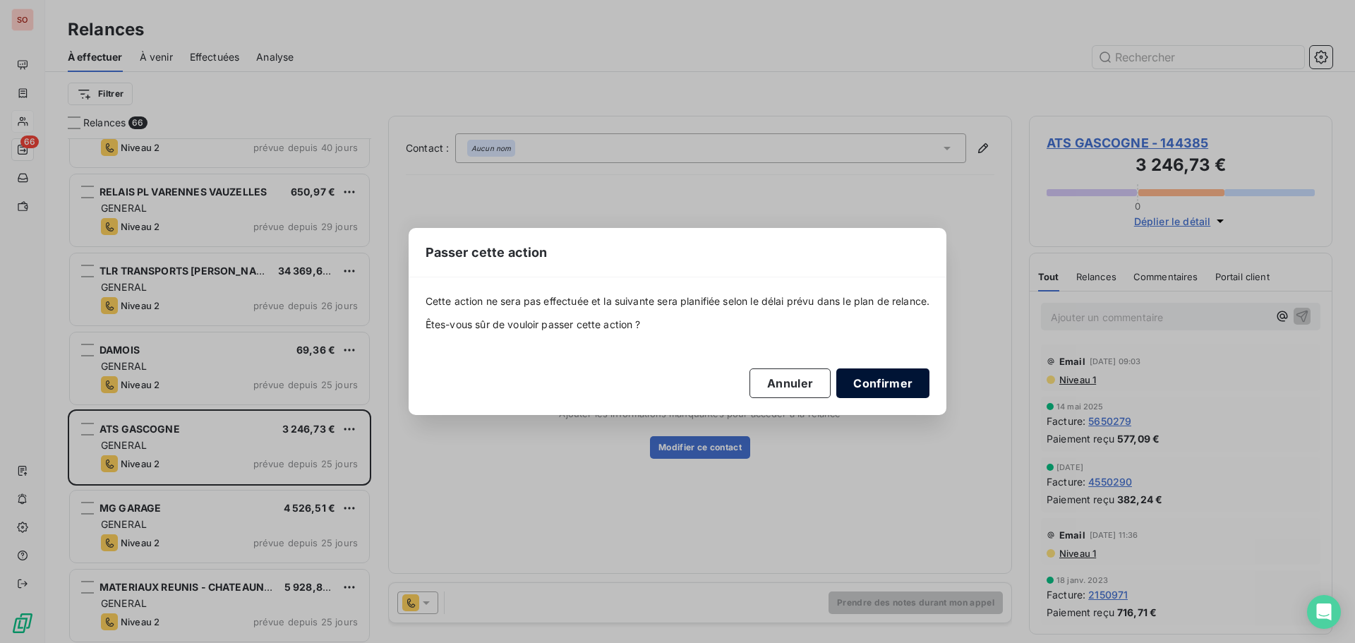
click at [884, 387] on button "Confirmer" at bounding box center [882, 383] width 93 height 30
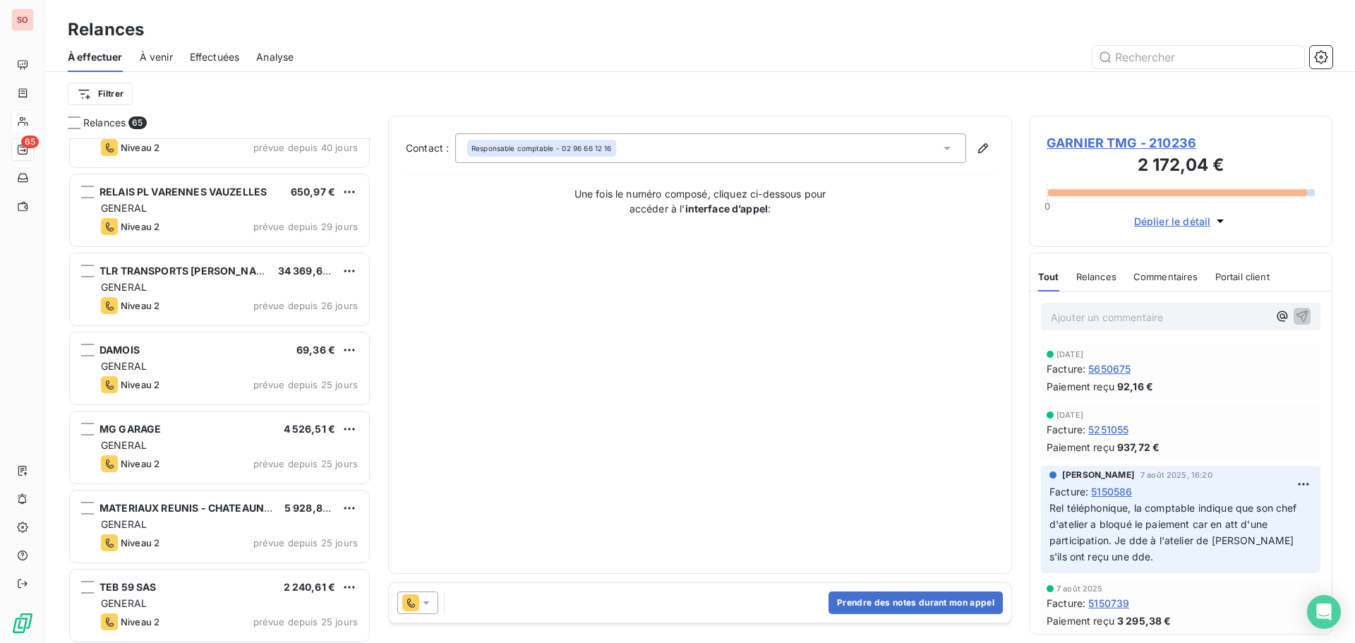
scroll to position [354, 0]
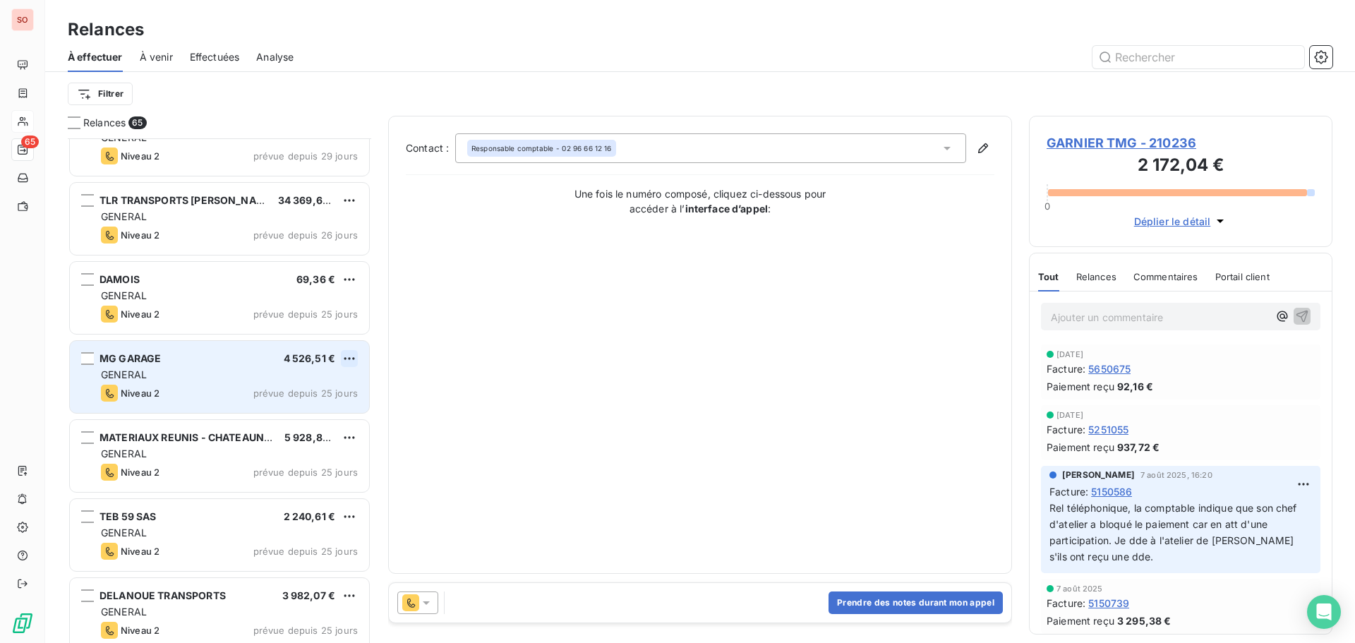
click at [343, 354] on html "SO 65 Relances À effectuer À venir Effectuées Analyse Filtrer Relances 65 SODIM…" at bounding box center [677, 321] width 1355 height 643
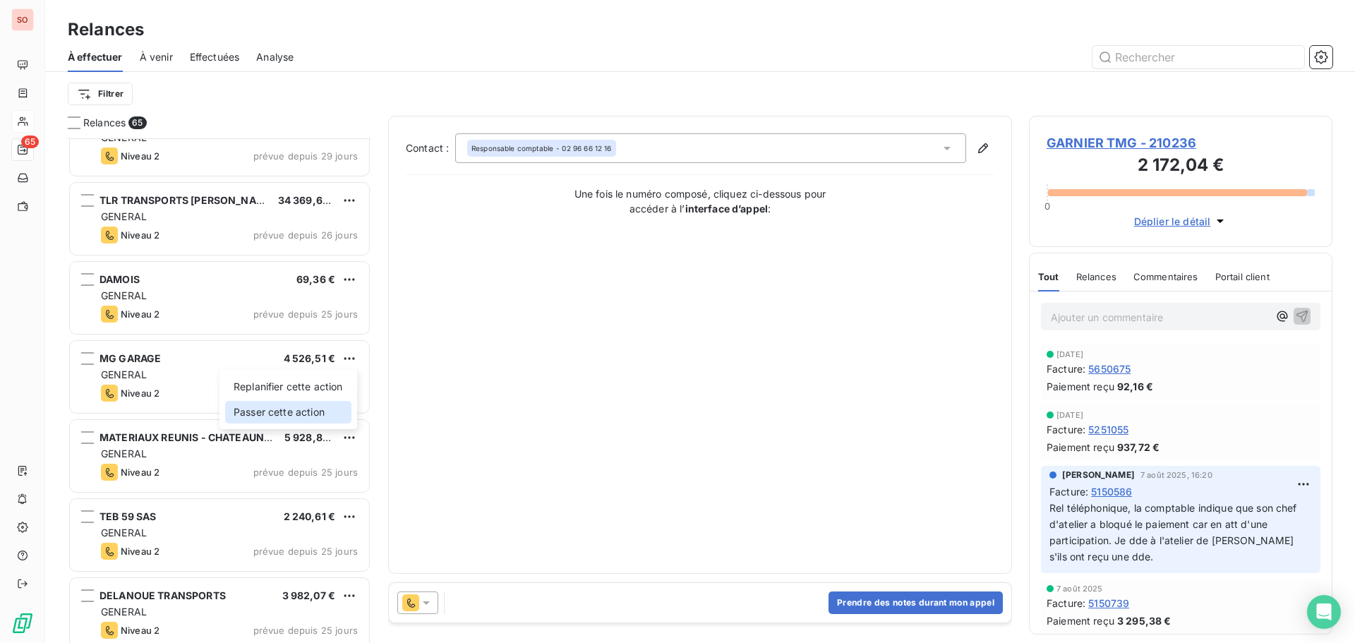
click at [290, 415] on div "Passer cette action" at bounding box center [288, 412] width 126 height 23
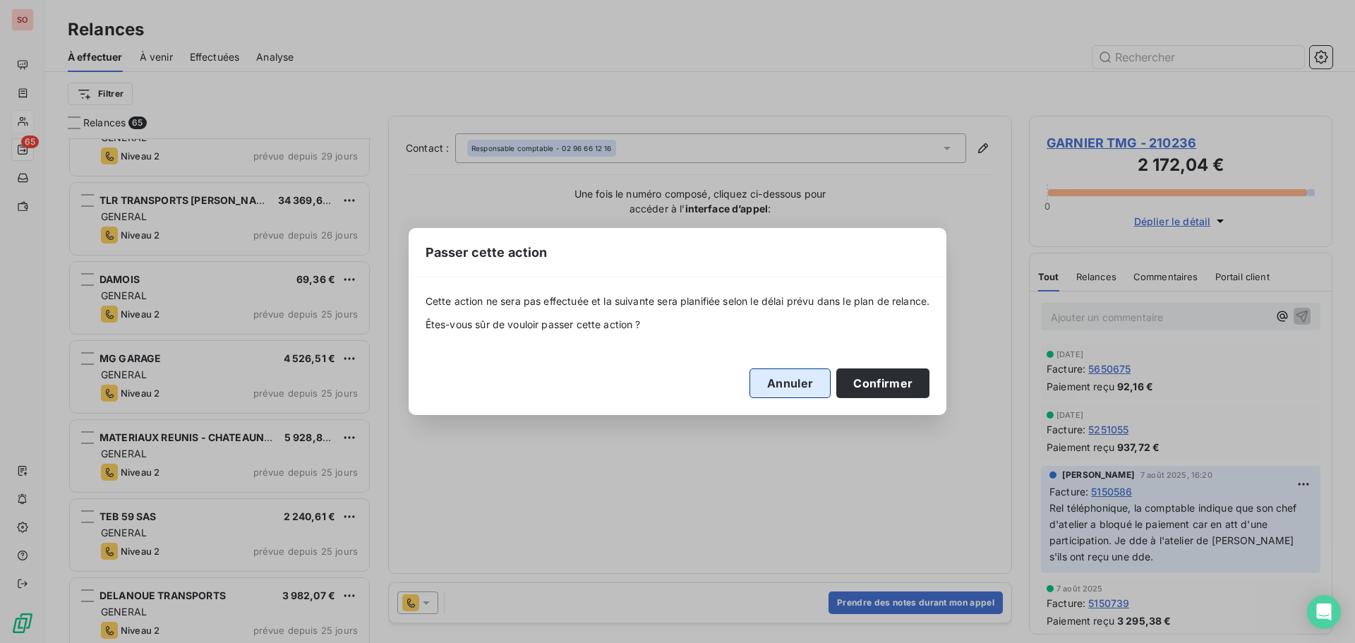
drag, startPoint x: 767, startPoint y: 388, endPoint x: 760, endPoint y: 387, distance: 7.1
click at [764, 388] on button "Annuler" at bounding box center [790, 383] width 81 height 30
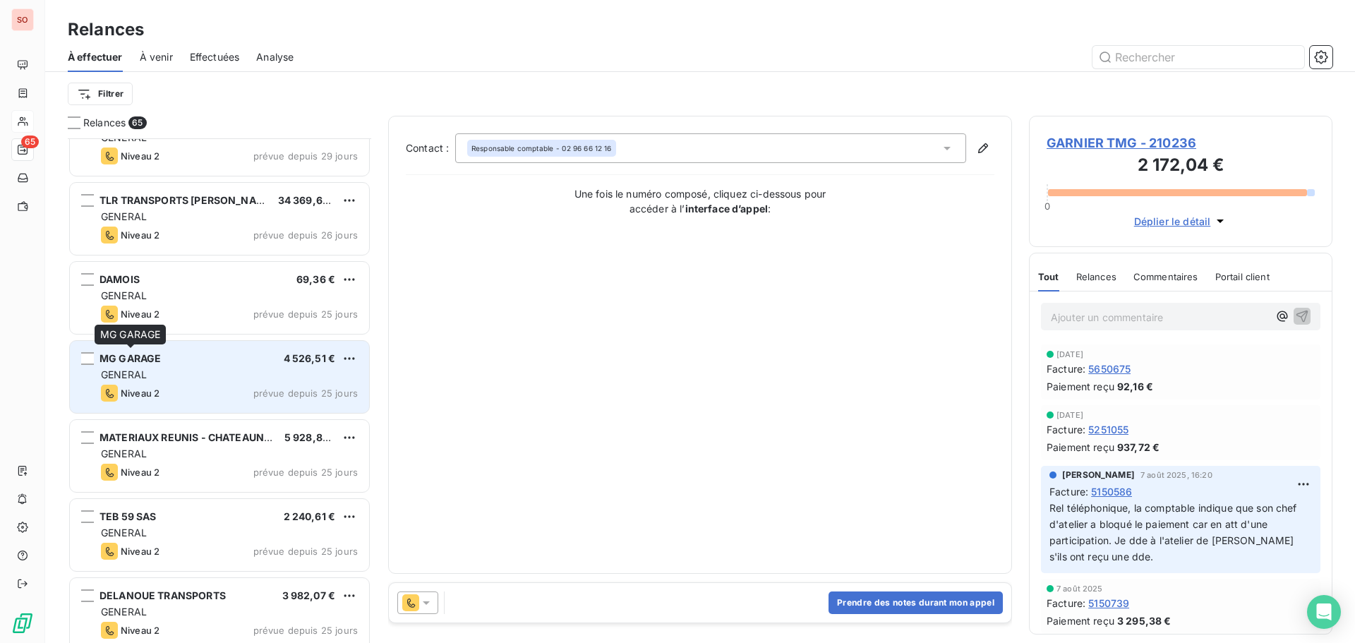
click at [132, 359] on span "MG GARAGE" at bounding box center [130, 358] width 61 height 12
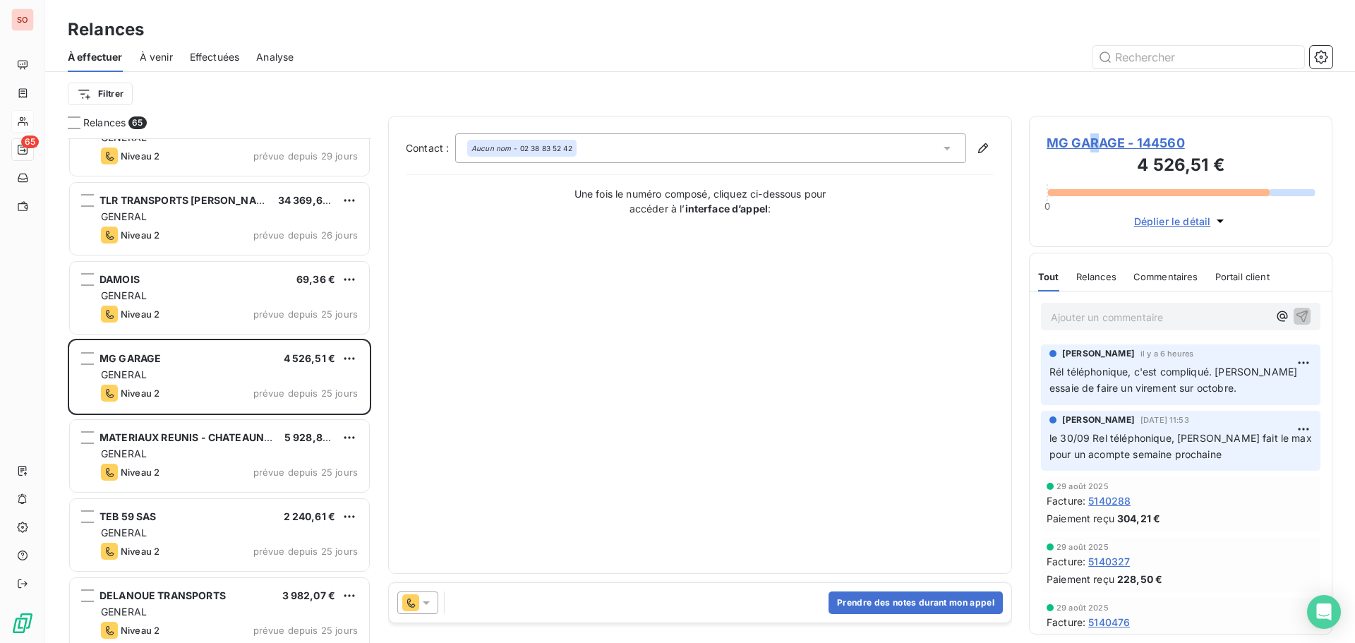
click at [1093, 138] on span "MG GARAGE - 144560" at bounding box center [1181, 142] width 268 height 19
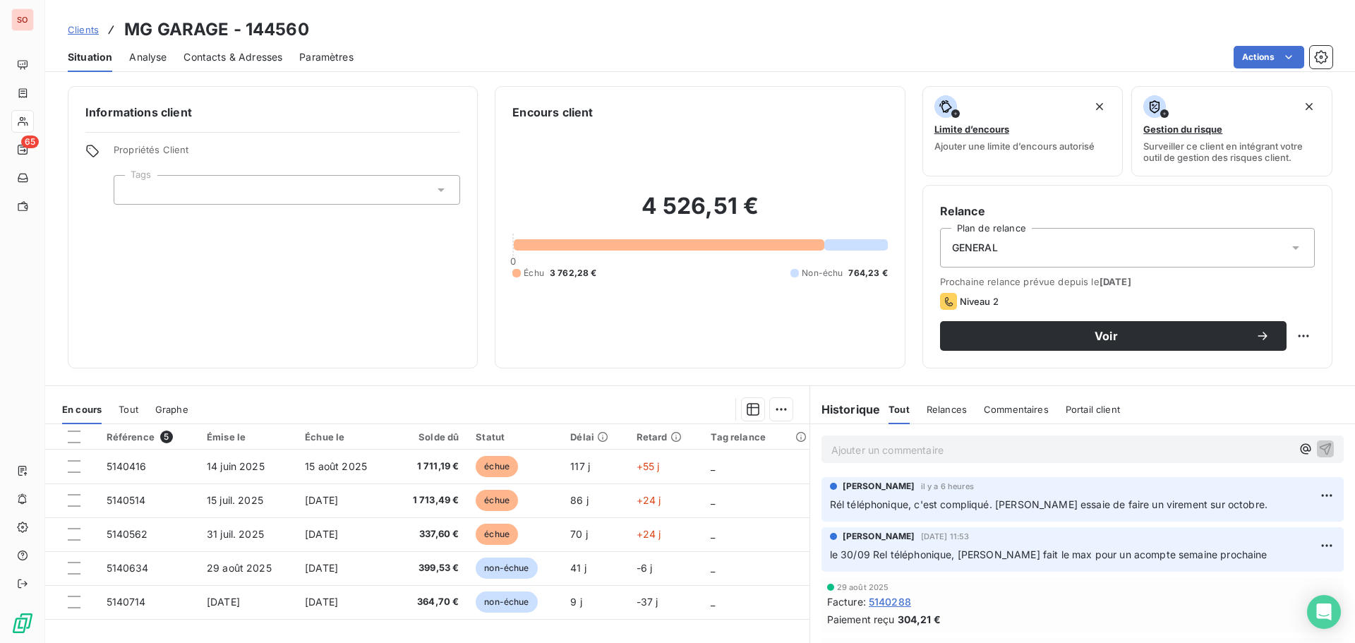
click at [438, 189] on icon at bounding box center [441, 190] width 7 height 4
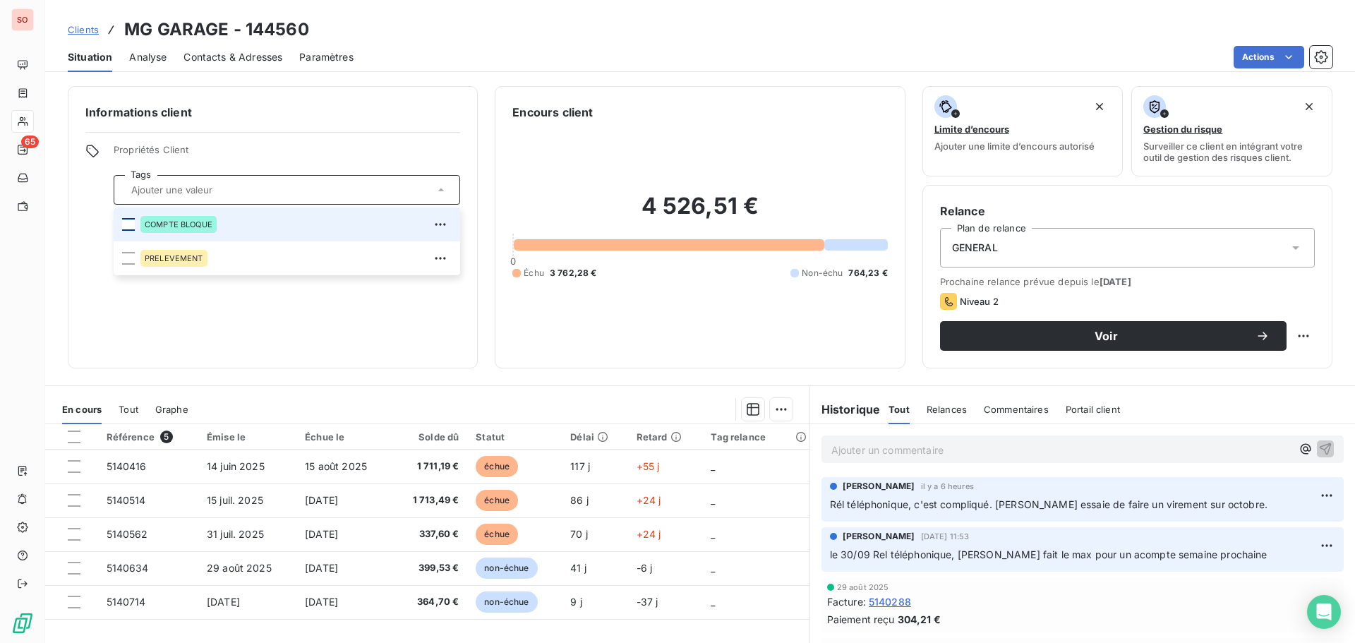
click at [133, 222] on div at bounding box center [128, 224] width 13 height 13
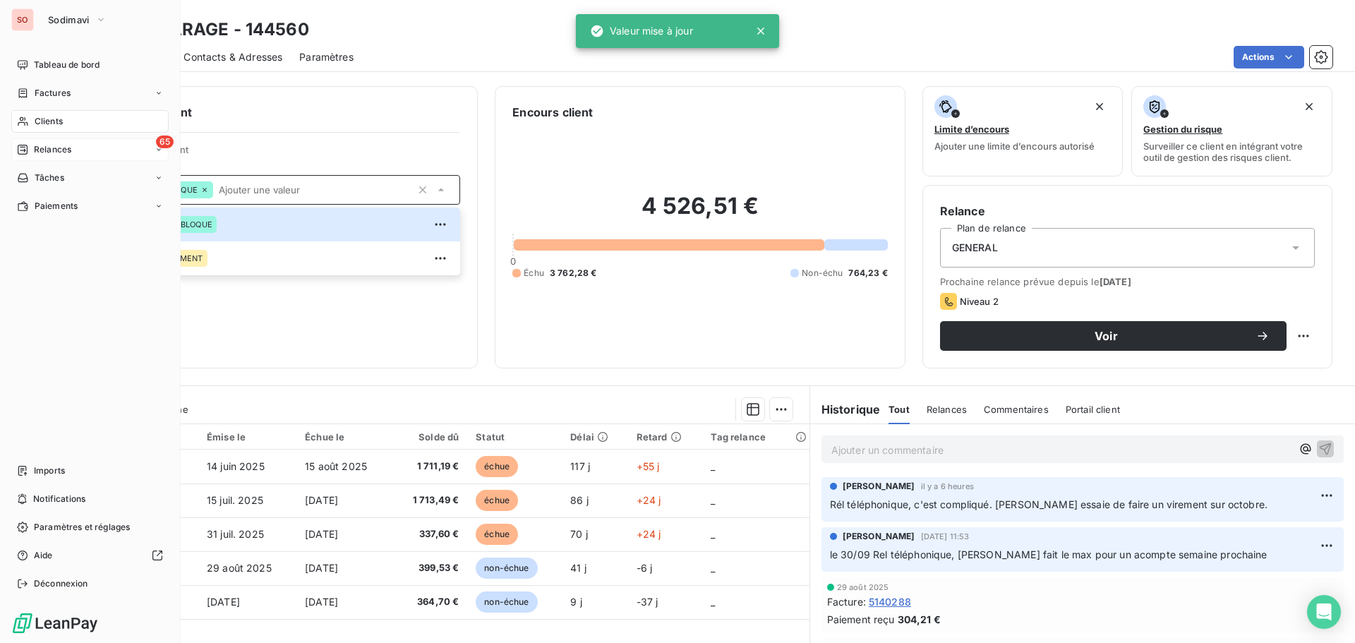
click at [52, 146] on span "Relances" at bounding box center [52, 149] width 37 height 13
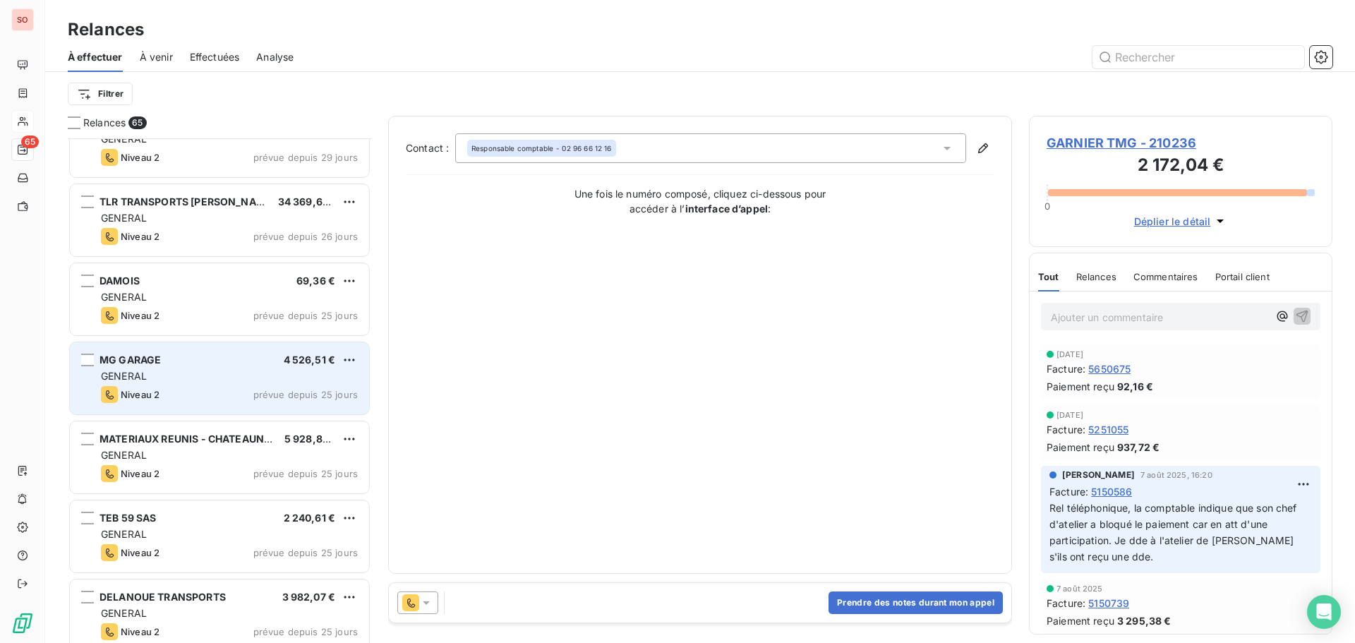
scroll to position [354, 0]
click at [351, 354] on html "SO 65 Relances À effectuer À venir Effectuées Analyse Filtrer Relances 65 SODIM…" at bounding box center [677, 321] width 1355 height 643
click at [299, 414] on div "Passer cette action" at bounding box center [288, 412] width 126 height 23
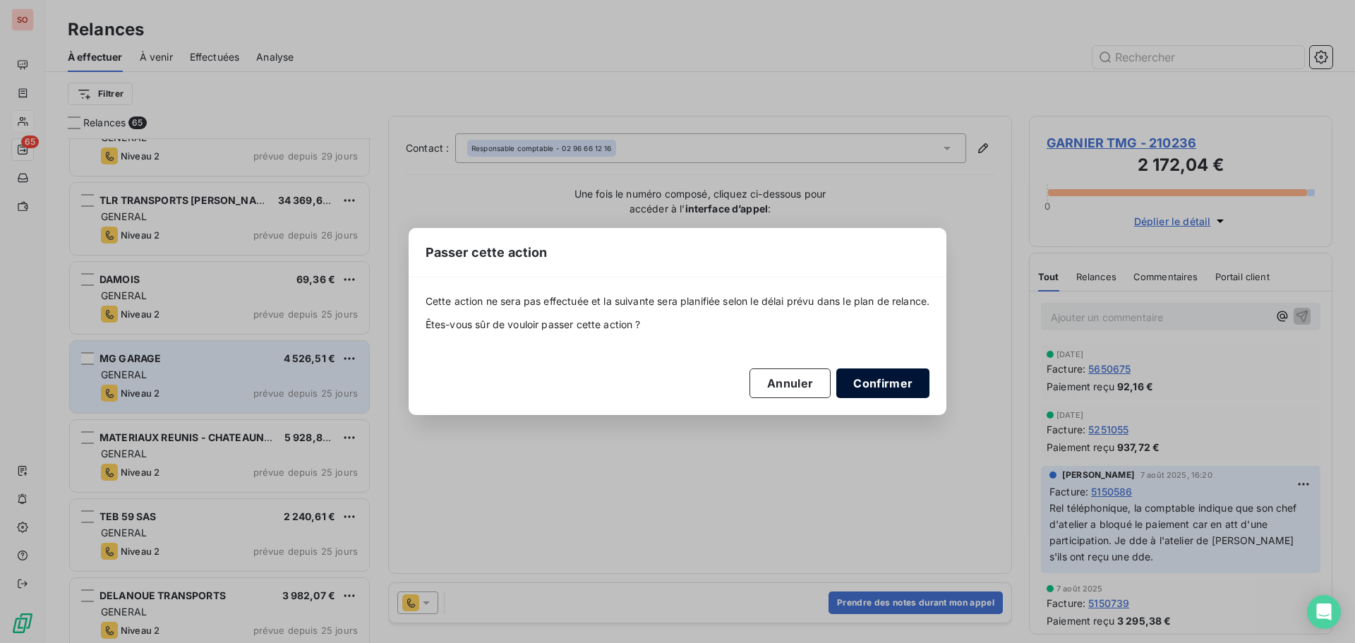
click at [897, 382] on button "Confirmer" at bounding box center [882, 383] width 93 height 30
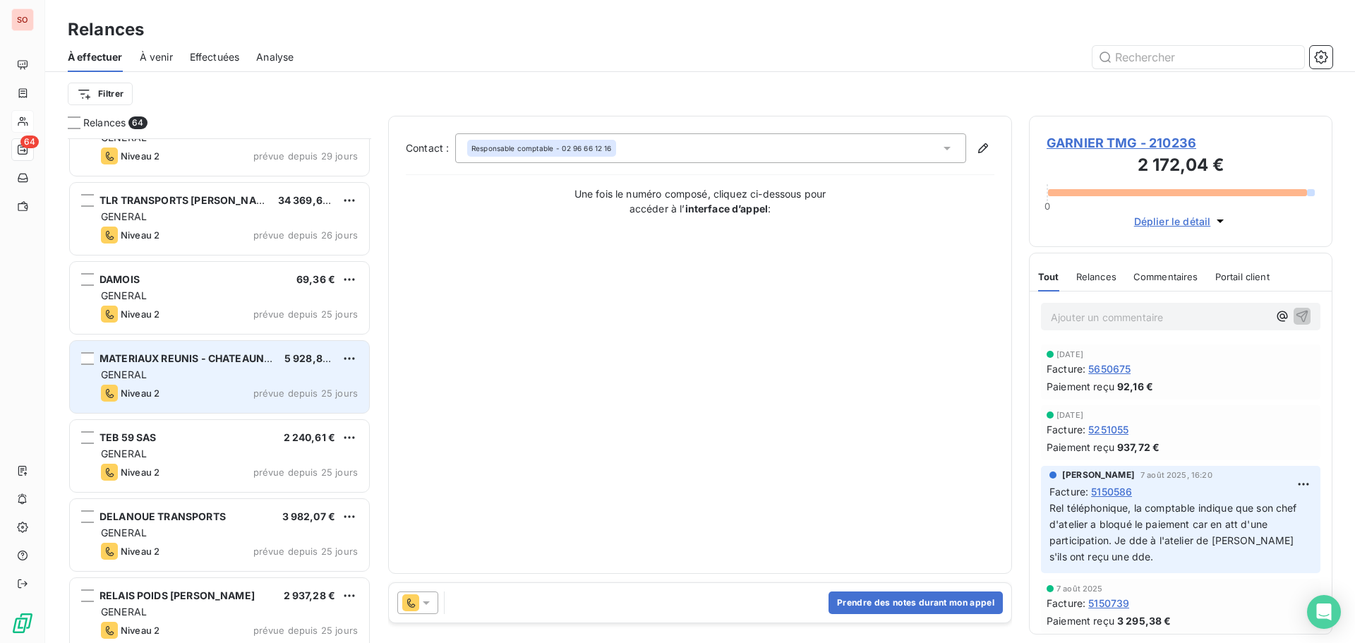
click at [184, 371] on div "GENERAL" at bounding box center [229, 375] width 257 height 14
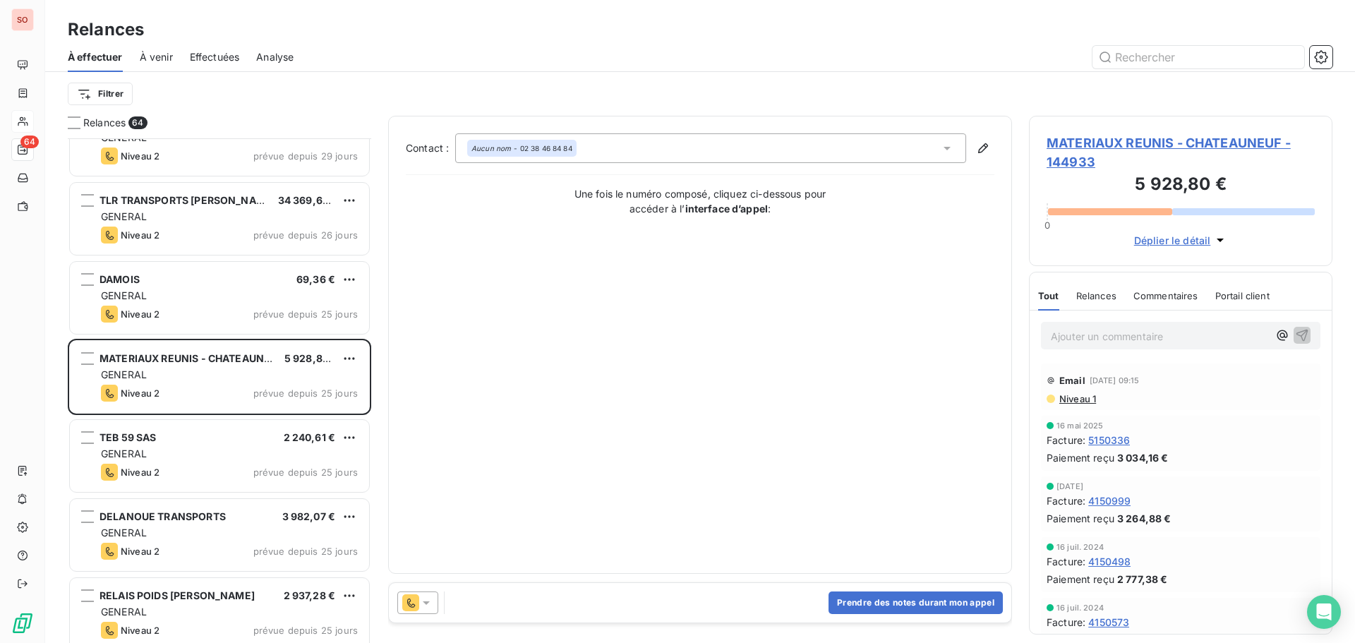
click at [428, 605] on icon at bounding box center [426, 603] width 14 height 14
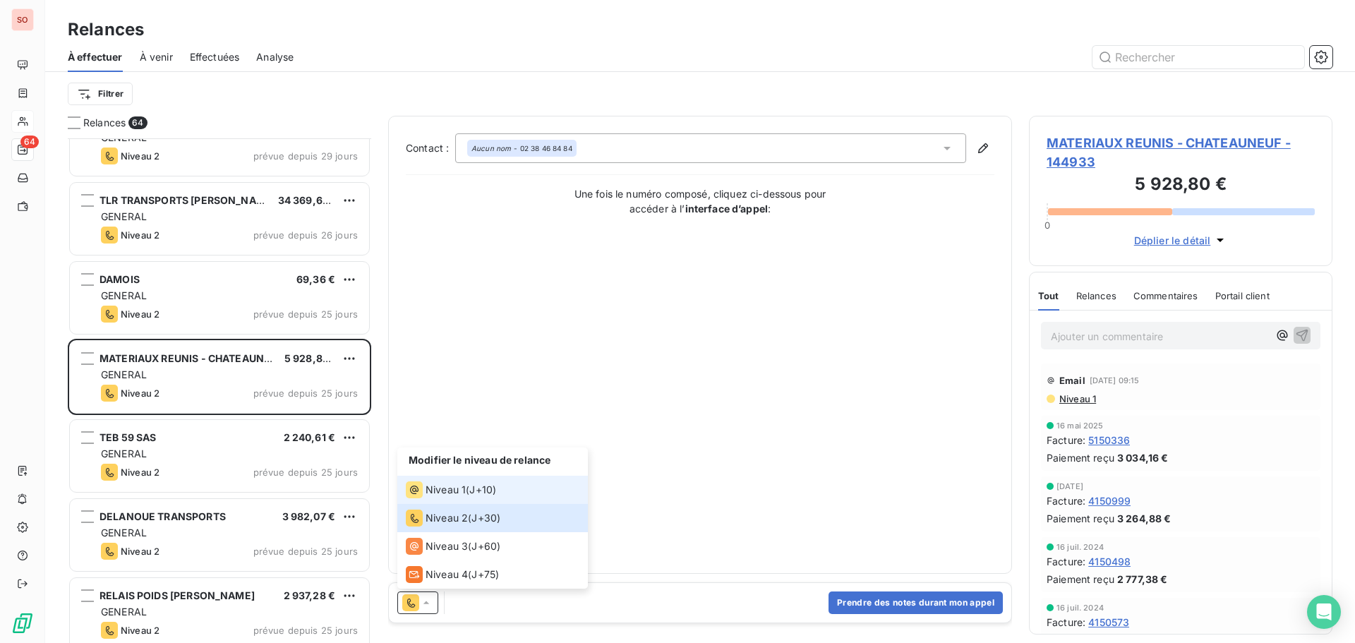
click at [430, 492] on span "Niveau 1" at bounding box center [446, 490] width 40 height 14
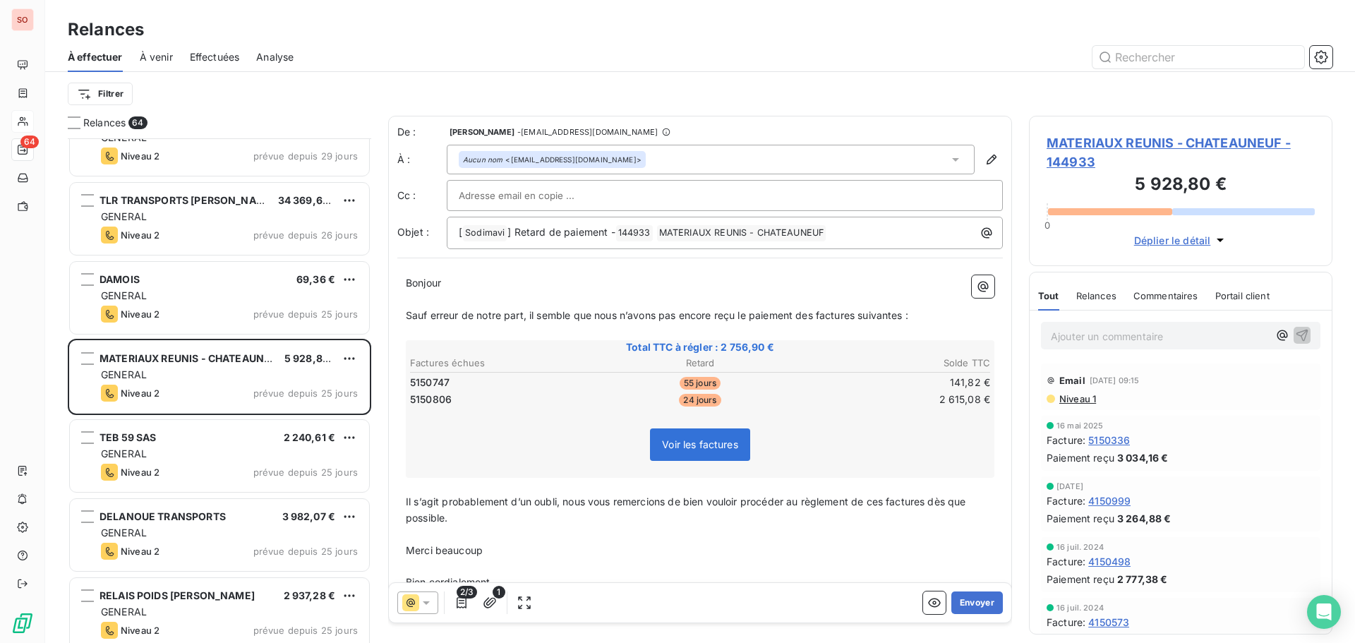
click at [1117, 145] on span "MATERIAUX REUNIS - CHATEAUNEUF - 144933" at bounding box center [1181, 152] width 268 height 38
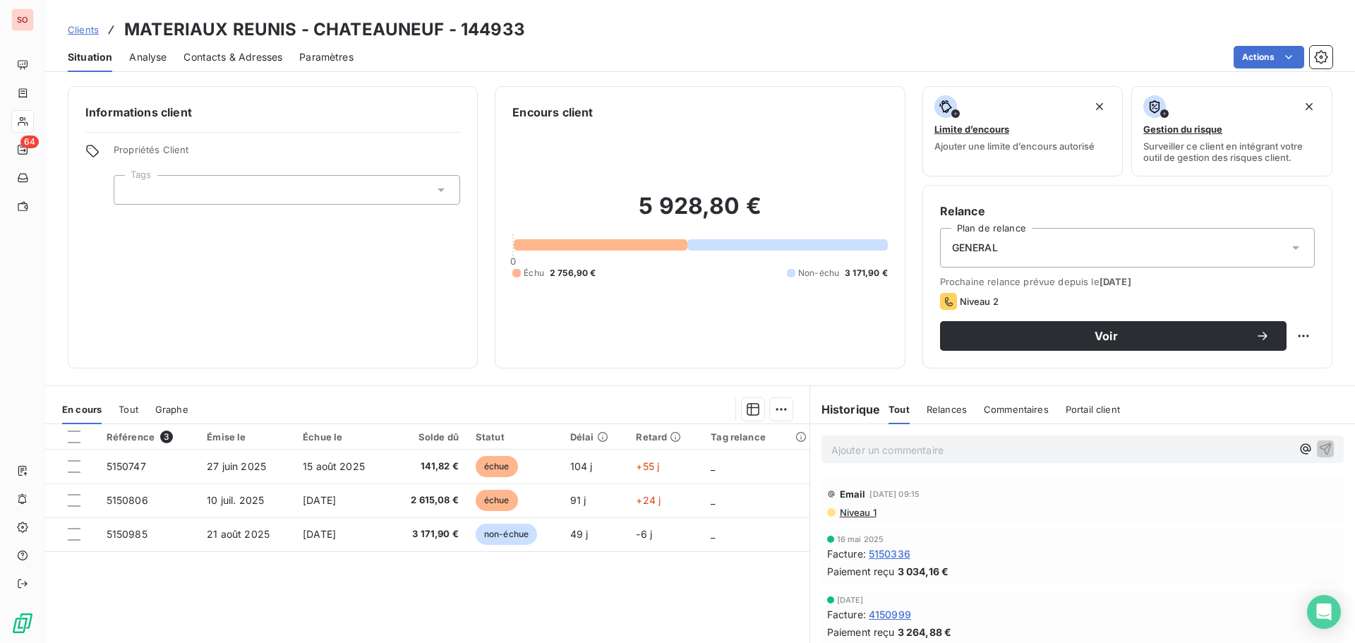
click at [251, 58] on span "Contacts & Adresses" at bounding box center [233, 57] width 99 height 14
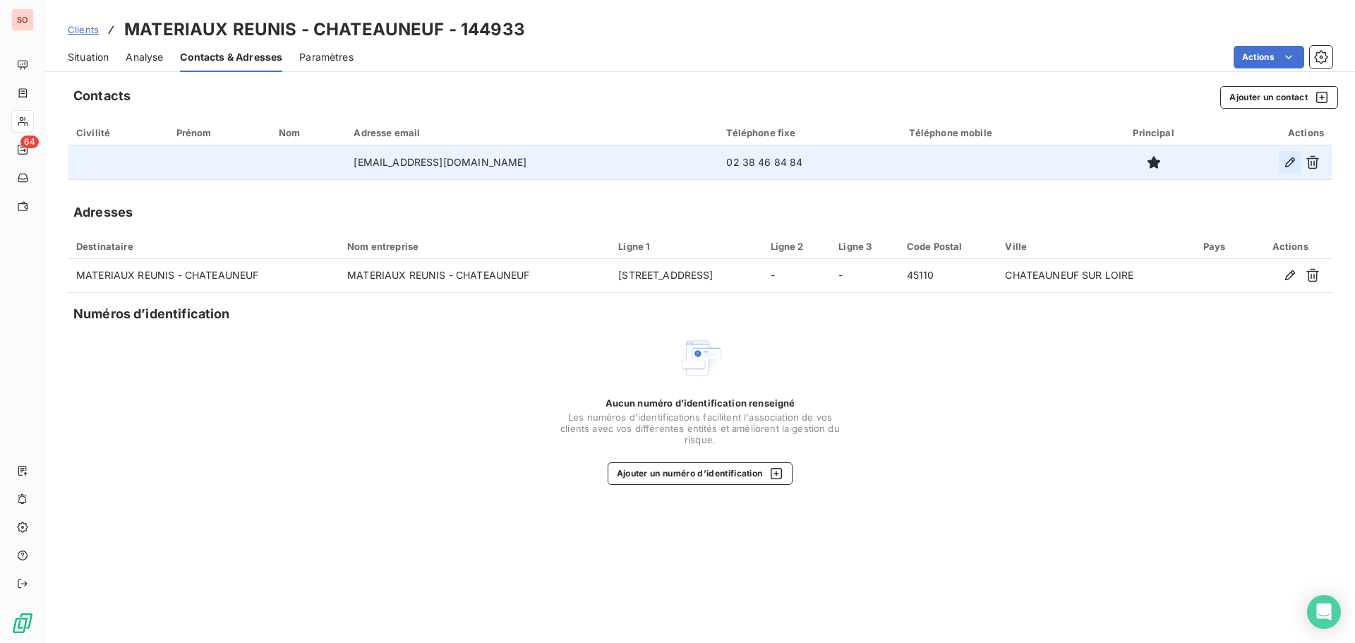
click at [1290, 157] on icon "button" at bounding box center [1290, 162] width 14 height 14
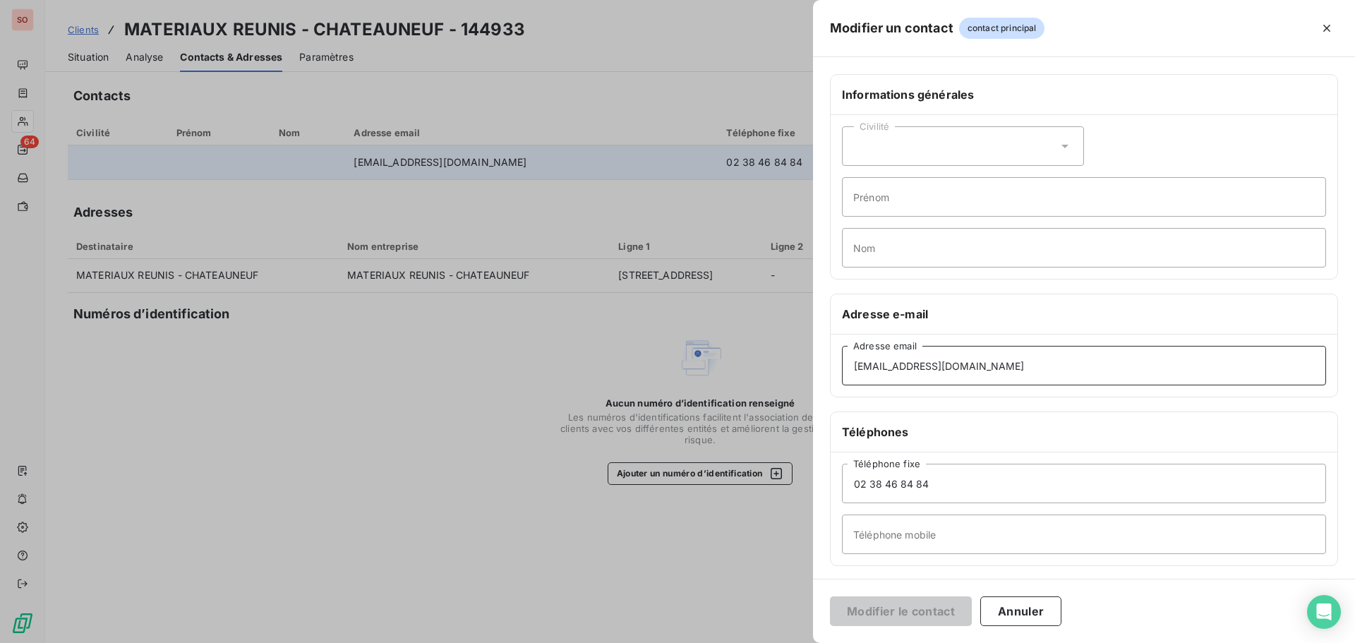
click at [911, 368] on input "[EMAIL_ADDRESS][DOMAIN_NAME]" at bounding box center [1084, 366] width 484 height 40
drag, startPoint x: 908, startPoint y: 366, endPoint x: 774, endPoint y: 360, distance: 134.3
click at [774, 642] on div "Modifier un contact contact principal Informations générales Civilité Prénom No…" at bounding box center [677, 643] width 1355 height 0
type input "[EMAIL_ADDRESS][DOMAIN_NAME]"
click at [932, 608] on button "Modifier le contact" at bounding box center [901, 611] width 142 height 30
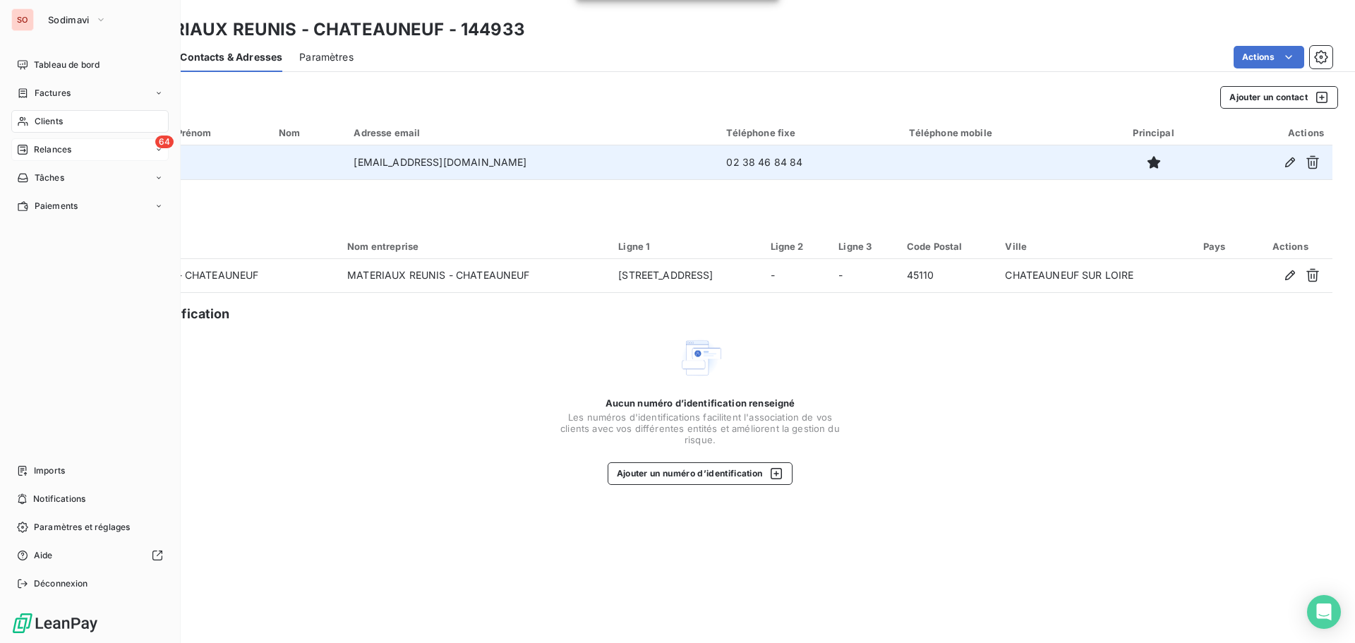
click at [36, 145] on span "Relances" at bounding box center [52, 149] width 37 height 13
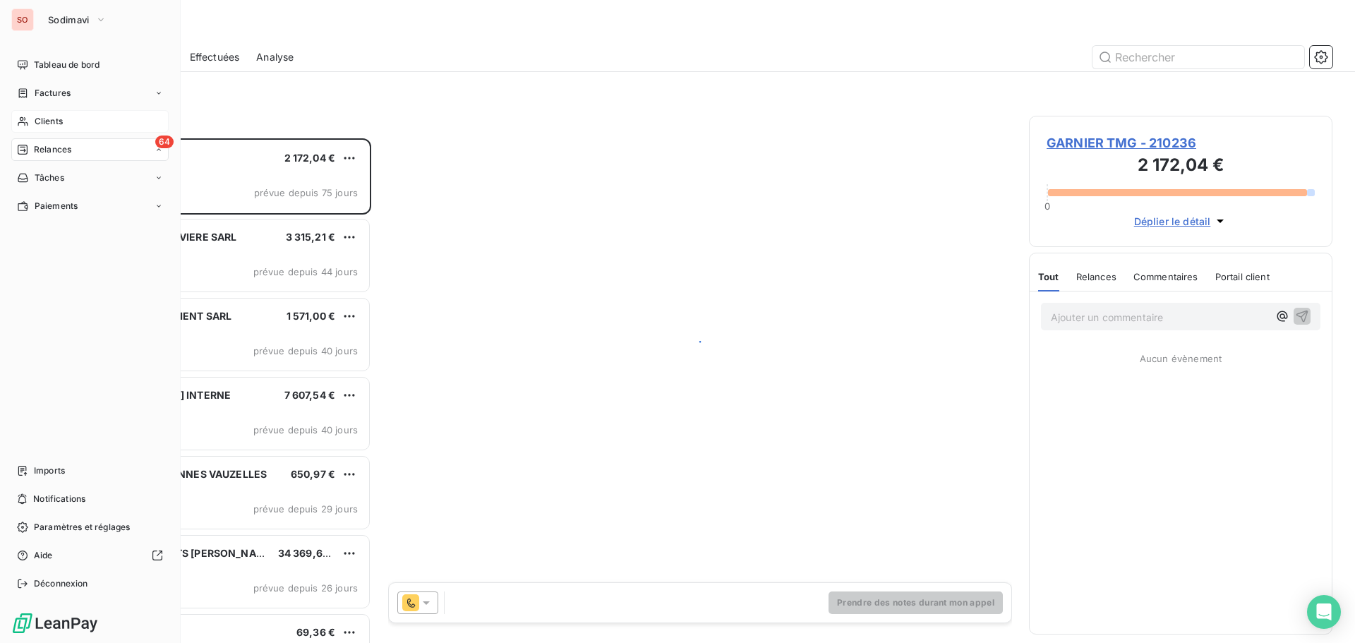
scroll to position [494, 293]
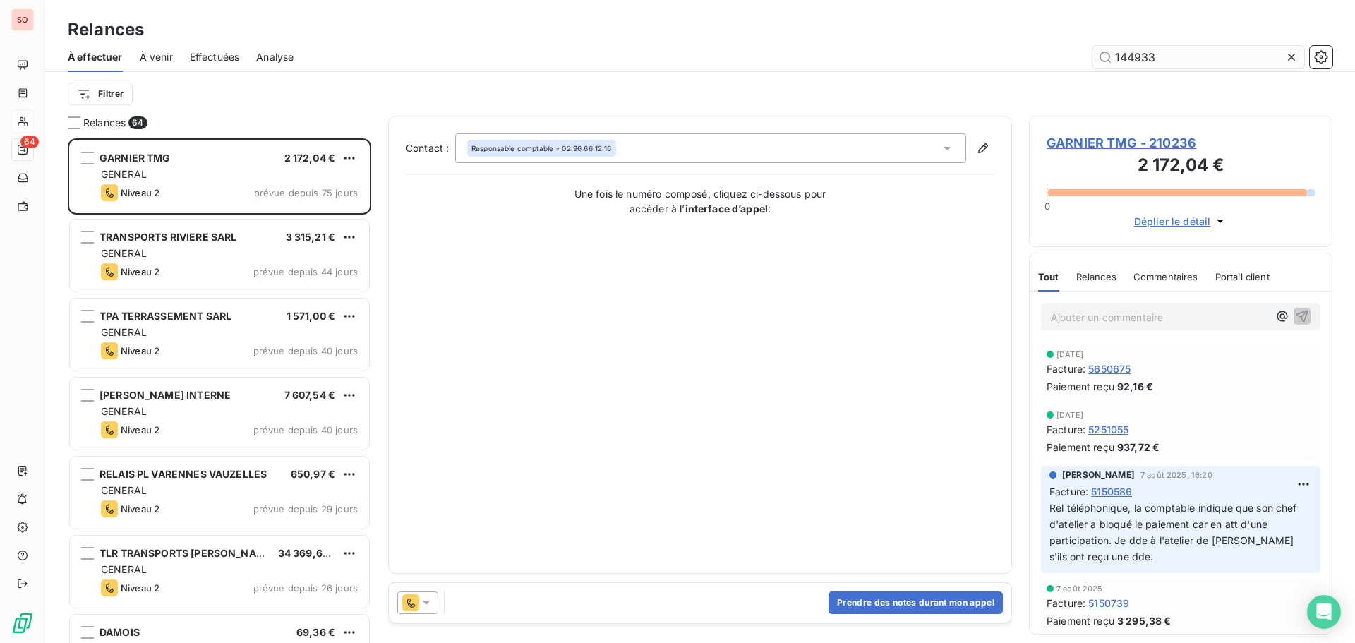
type input "144933"
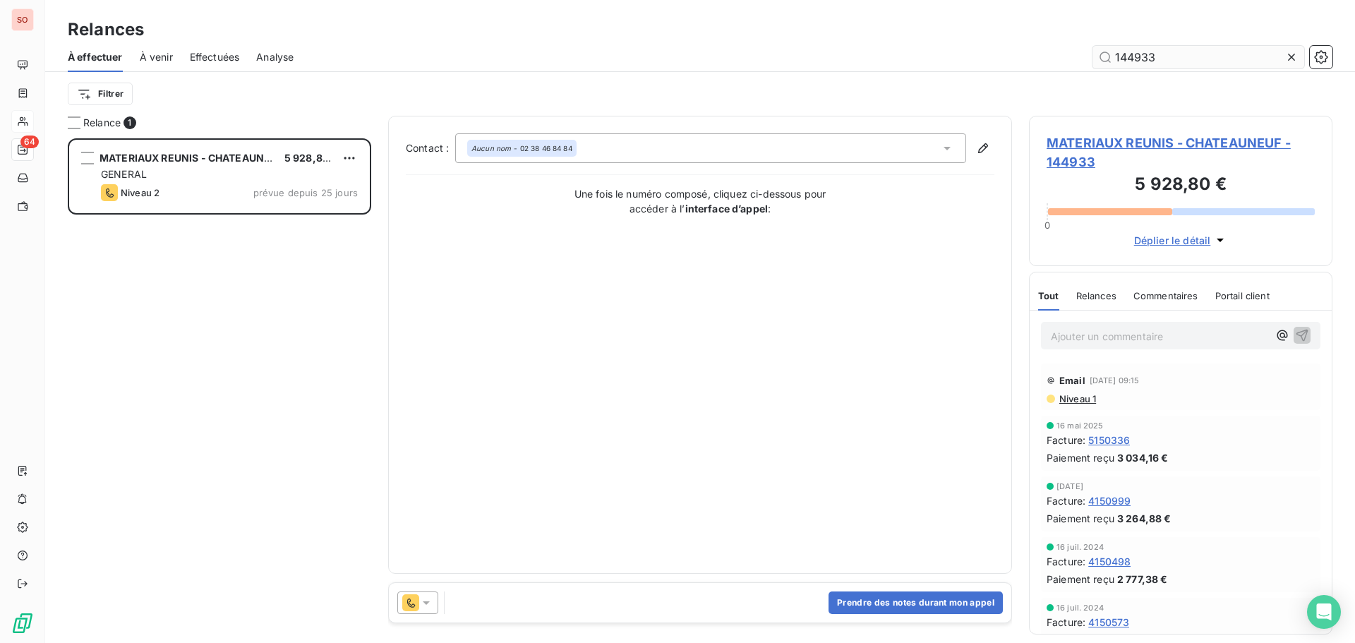
scroll to position [494, 293]
click at [427, 608] on icon at bounding box center [426, 603] width 14 height 14
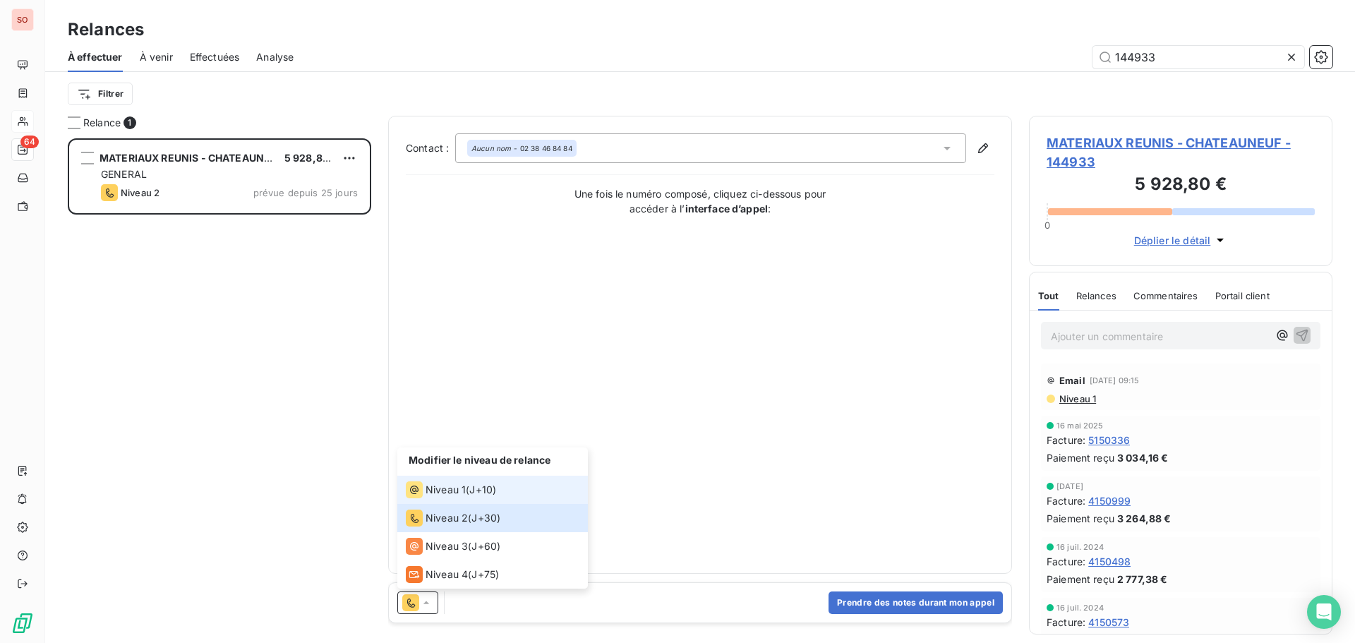
click at [438, 491] on span "Niveau 1" at bounding box center [446, 490] width 40 height 14
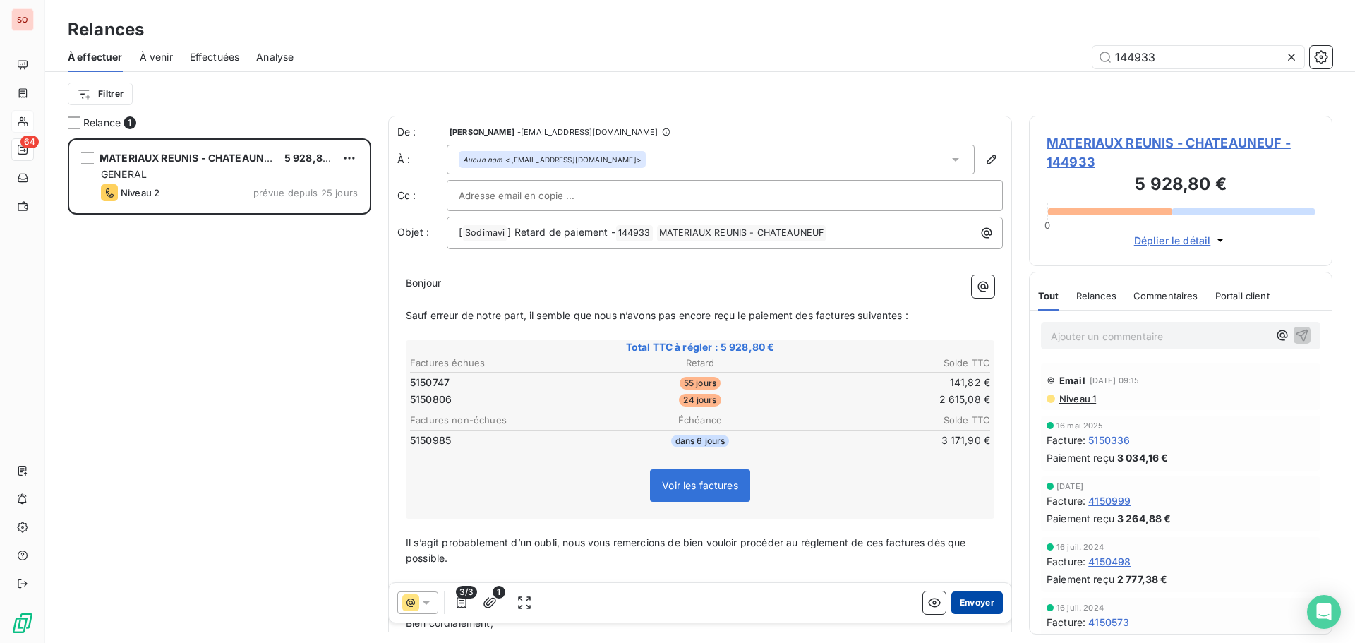
click at [970, 601] on button "Envoyer" at bounding box center [978, 603] width 52 height 23
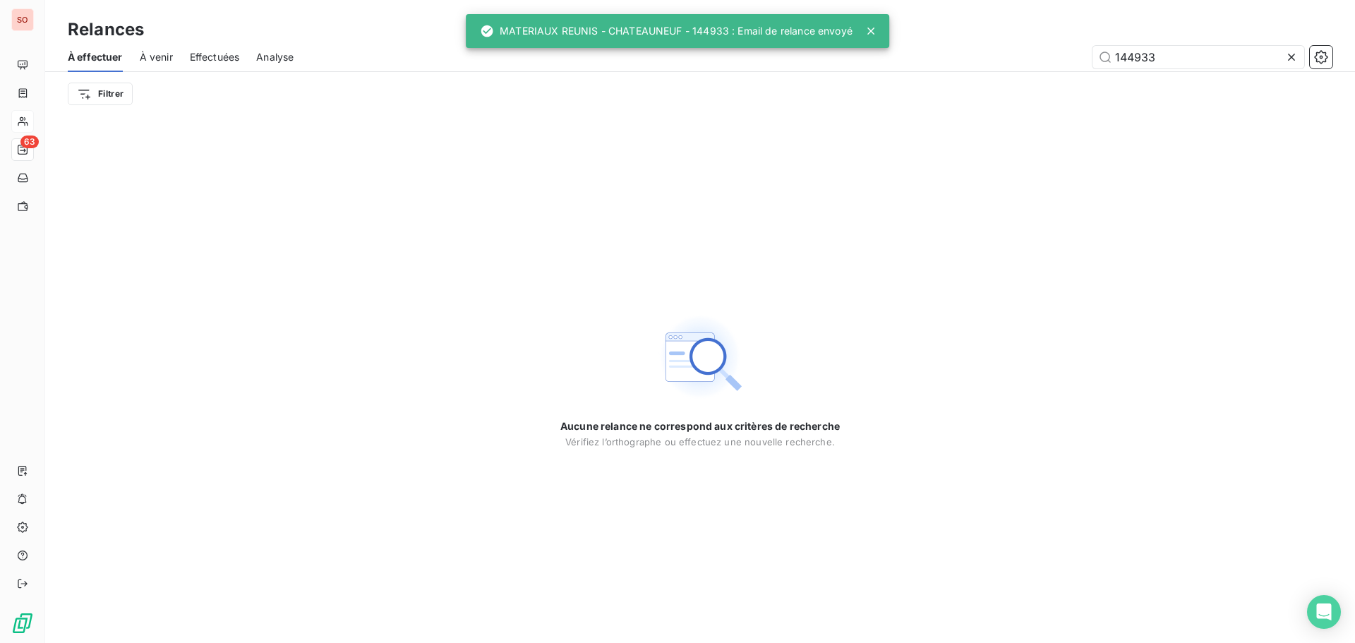
click at [1290, 59] on icon at bounding box center [1291, 57] width 7 height 7
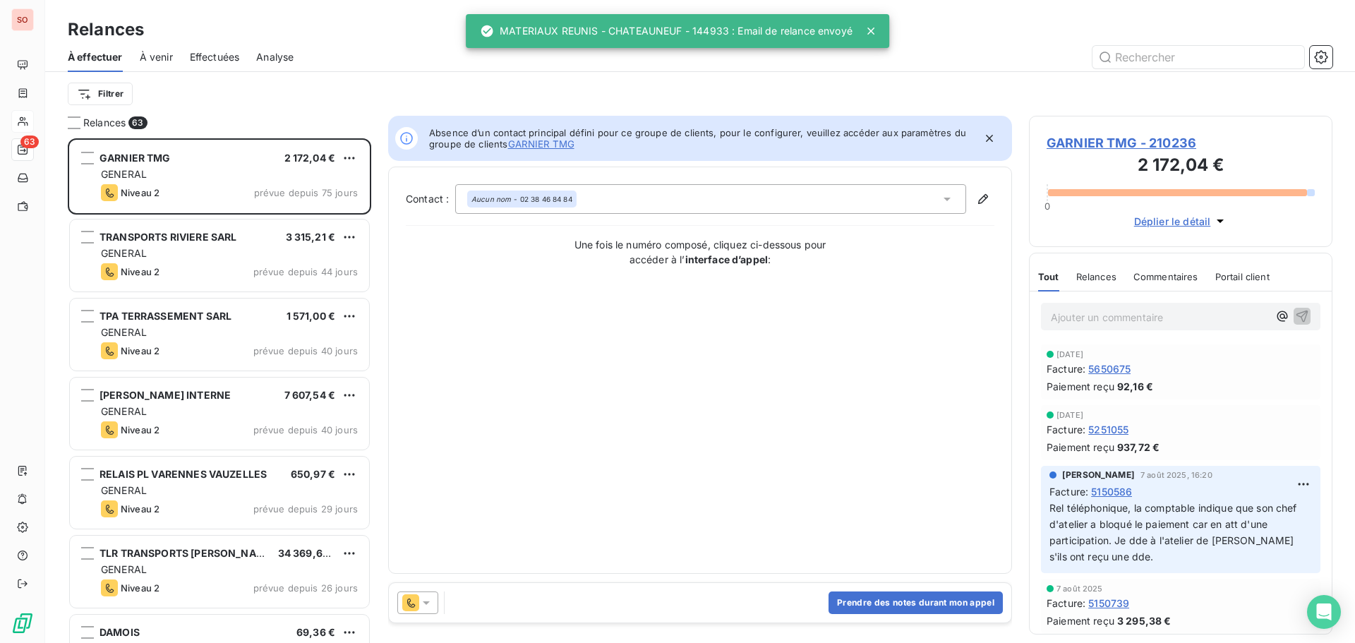
scroll to position [494, 293]
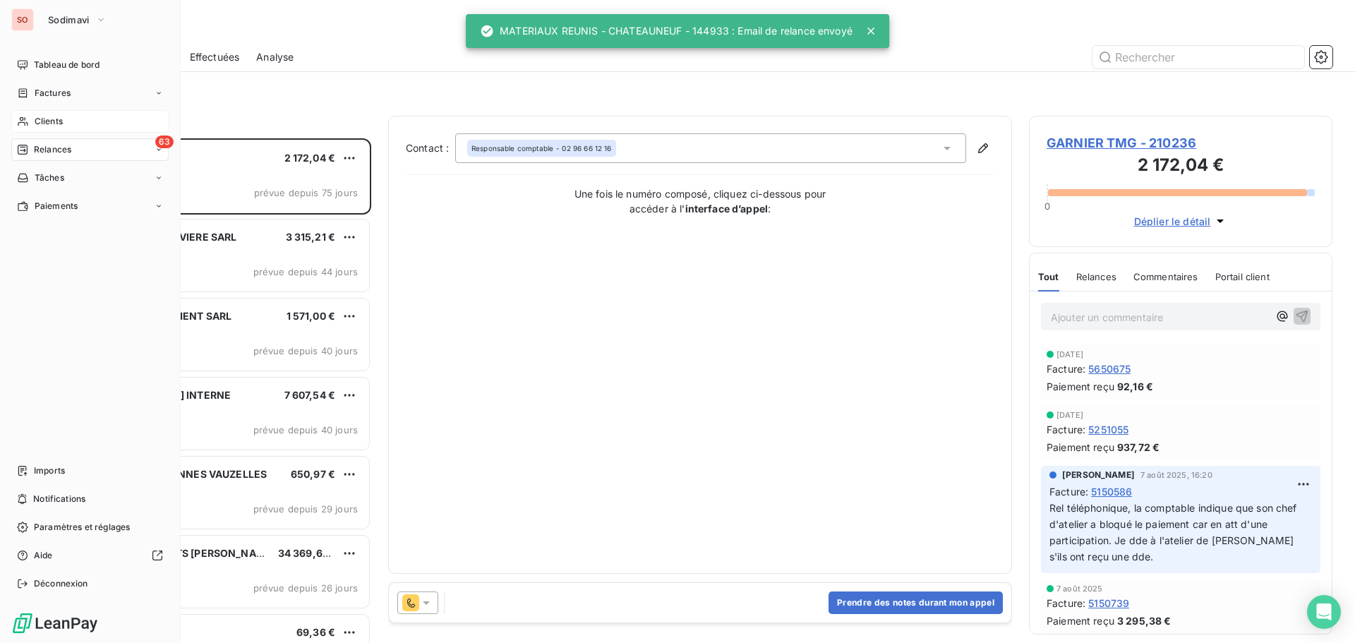
click at [57, 121] on span "Clients" at bounding box center [49, 121] width 28 height 13
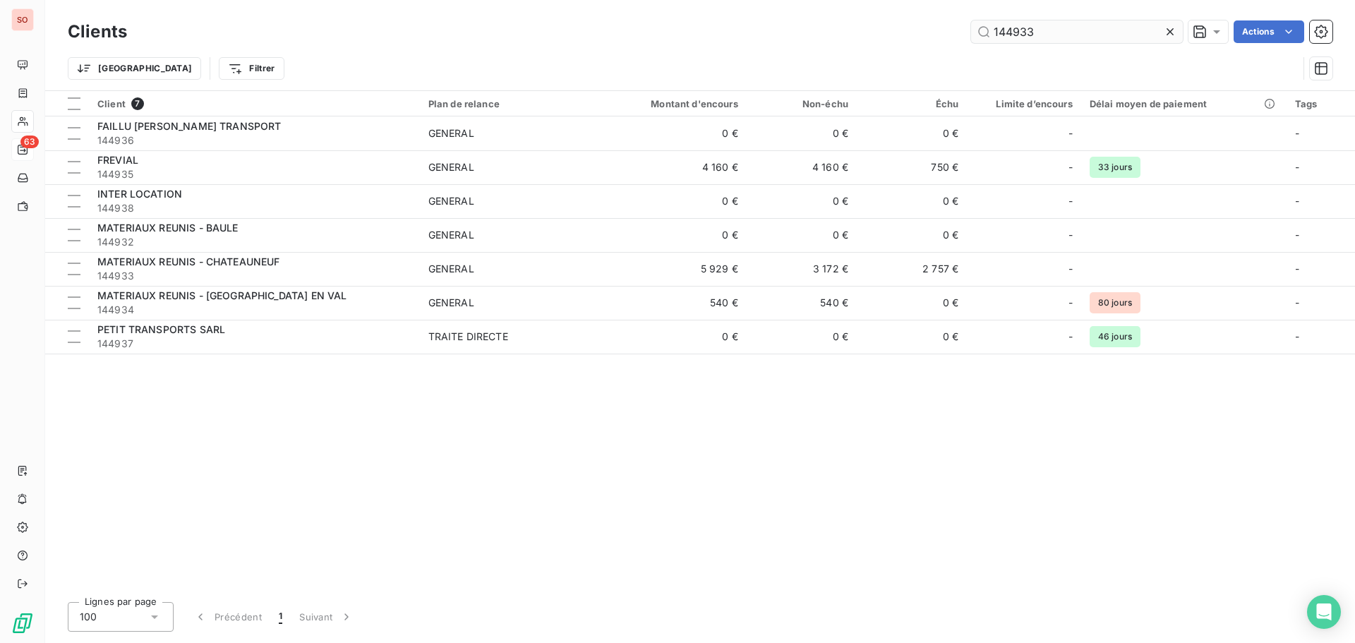
type input "144933"
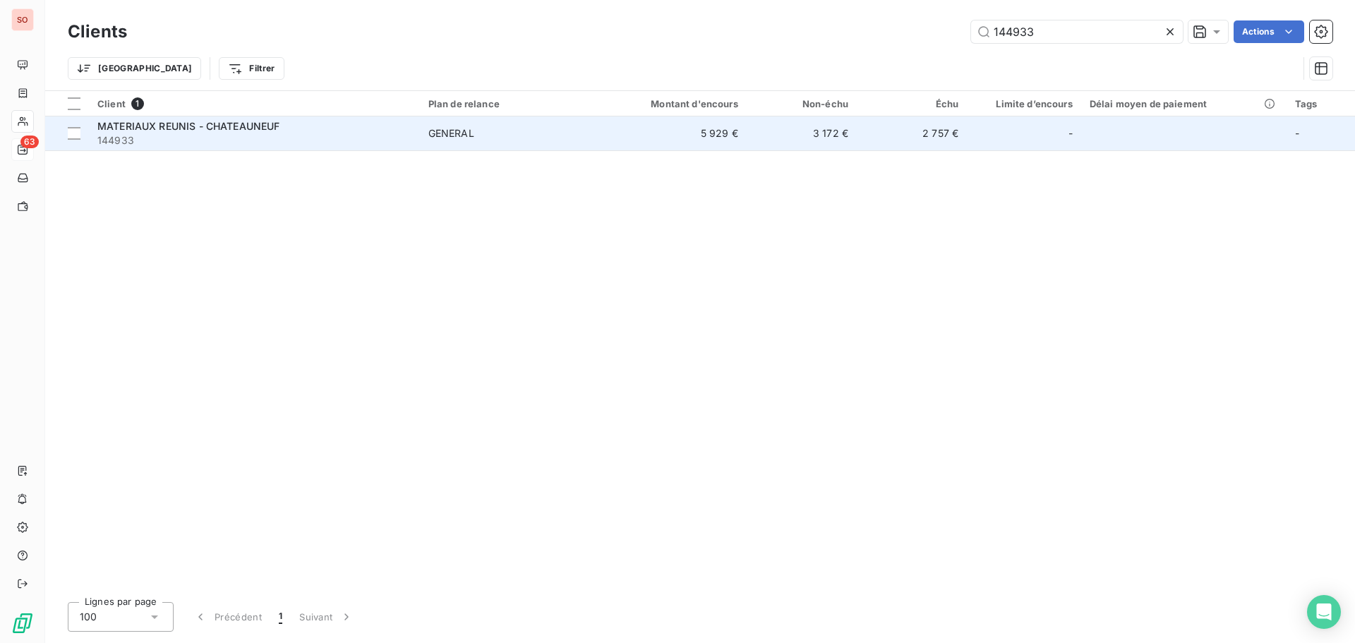
click at [158, 126] on span "MATERIAUX REUNIS - CHATEAUNEUF" at bounding box center [188, 126] width 183 height 12
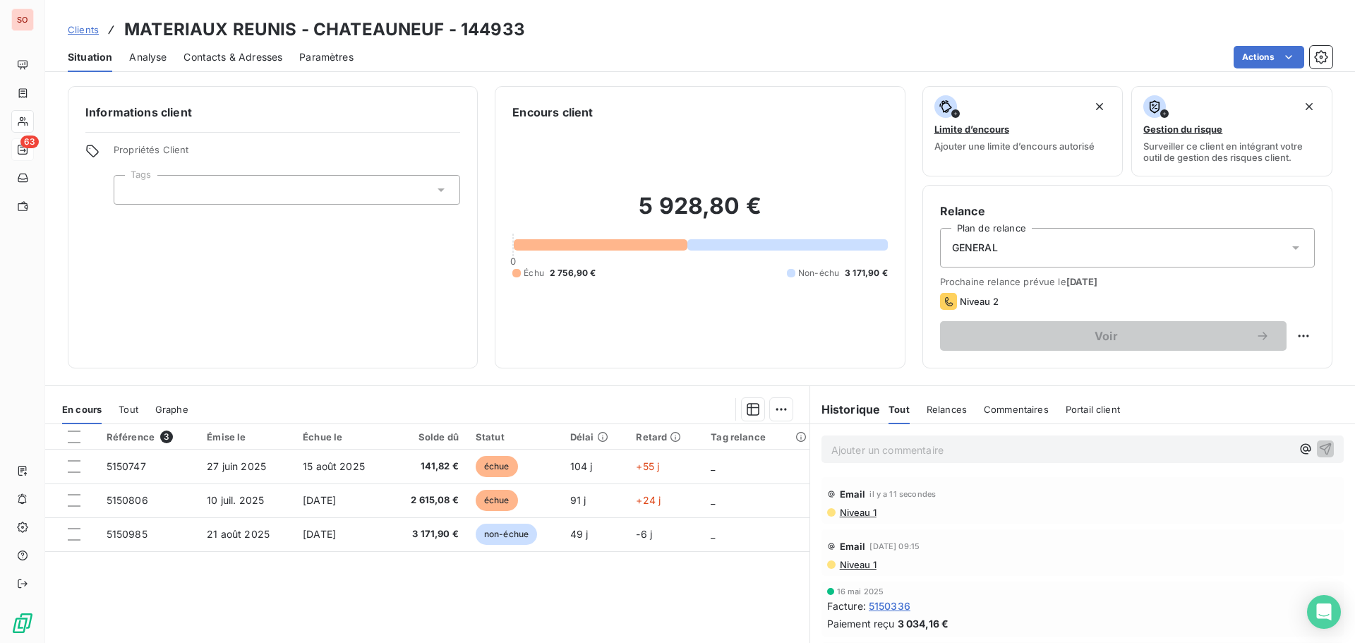
click at [832, 444] on p "Ajouter un commentaire ﻿" at bounding box center [1062, 450] width 460 height 18
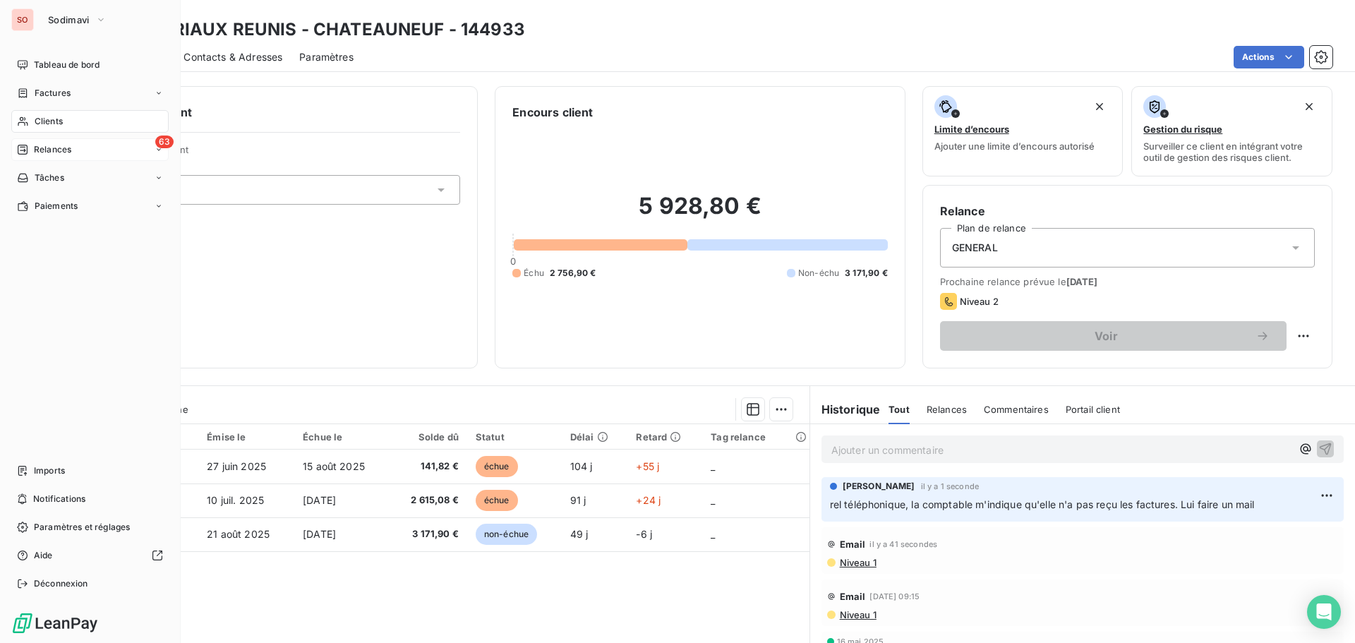
drag, startPoint x: 51, startPoint y: 149, endPoint x: 78, endPoint y: 148, distance: 26.9
click at [51, 149] on span "Relances" at bounding box center [52, 149] width 37 height 13
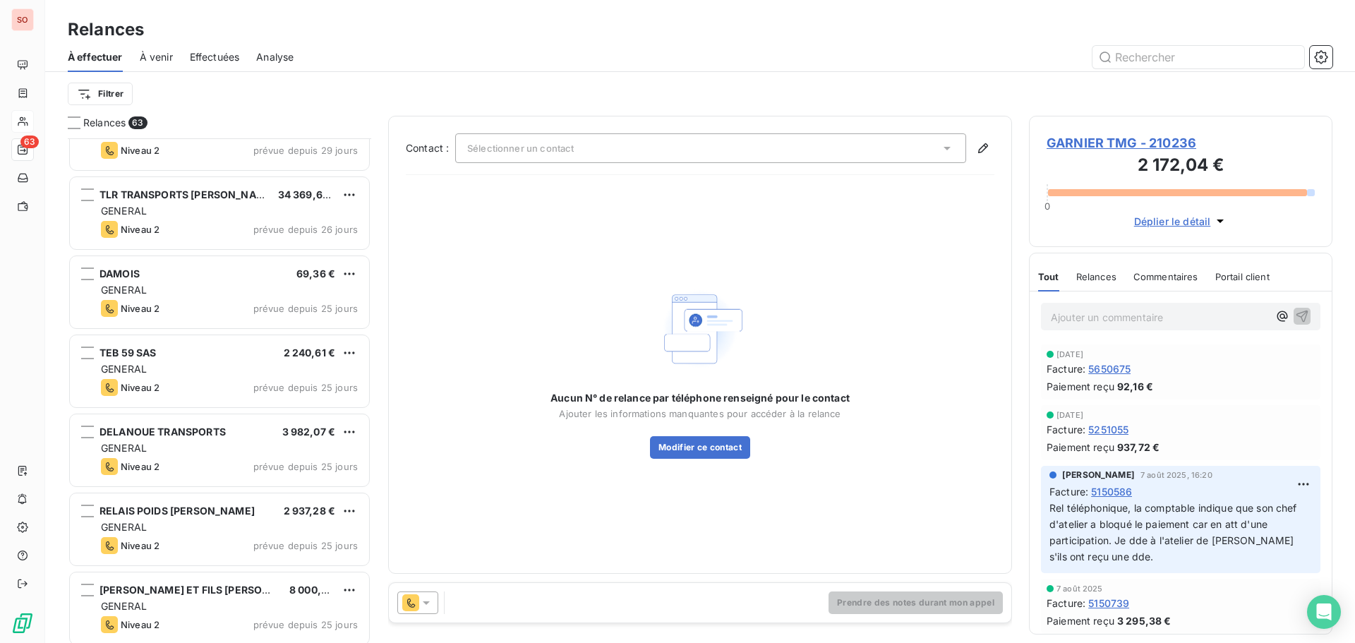
scroll to position [424, 0]
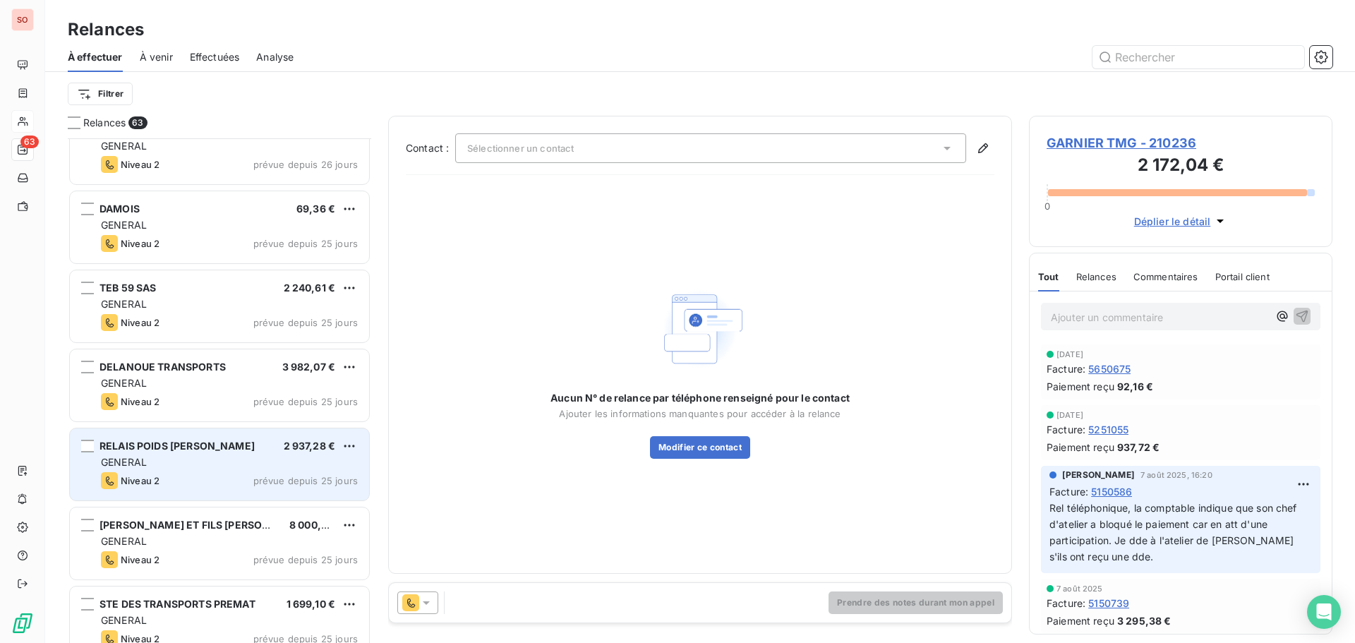
click at [187, 456] on div "GENERAL" at bounding box center [229, 462] width 257 height 14
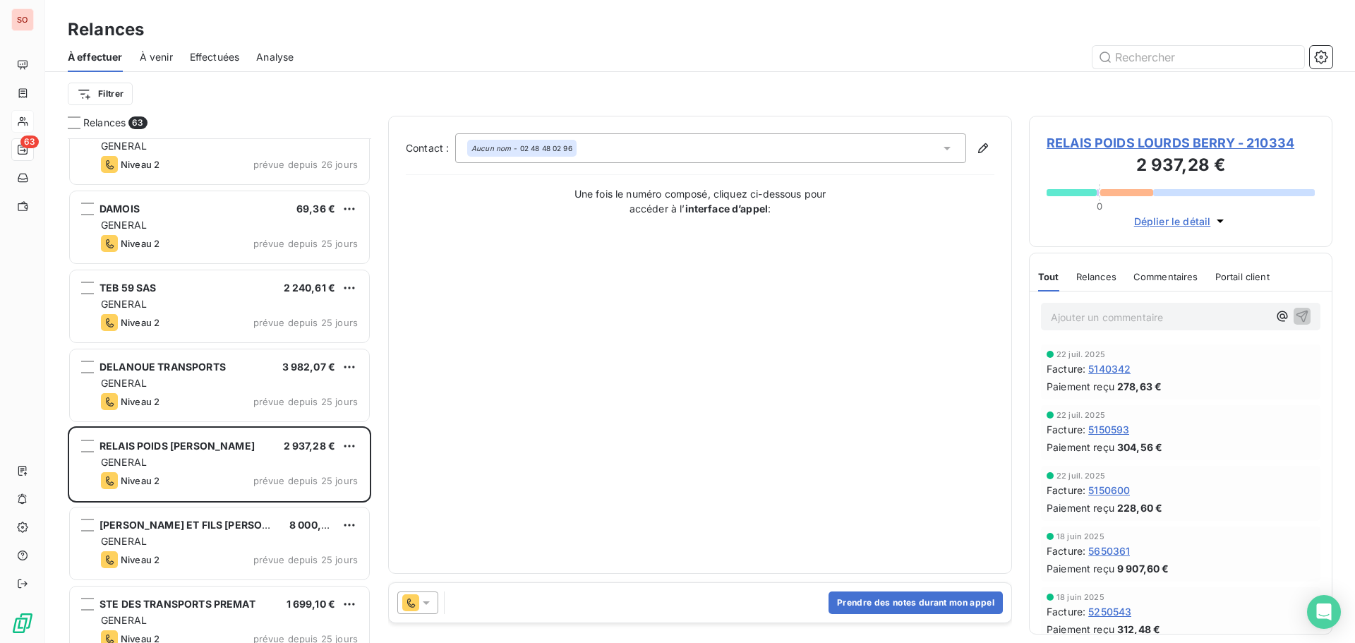
click at [1086, 138] on span "RELAIS POIDS LOURDS BERRY - 210334" at bounding box center [1181, 142] width 268 height 19
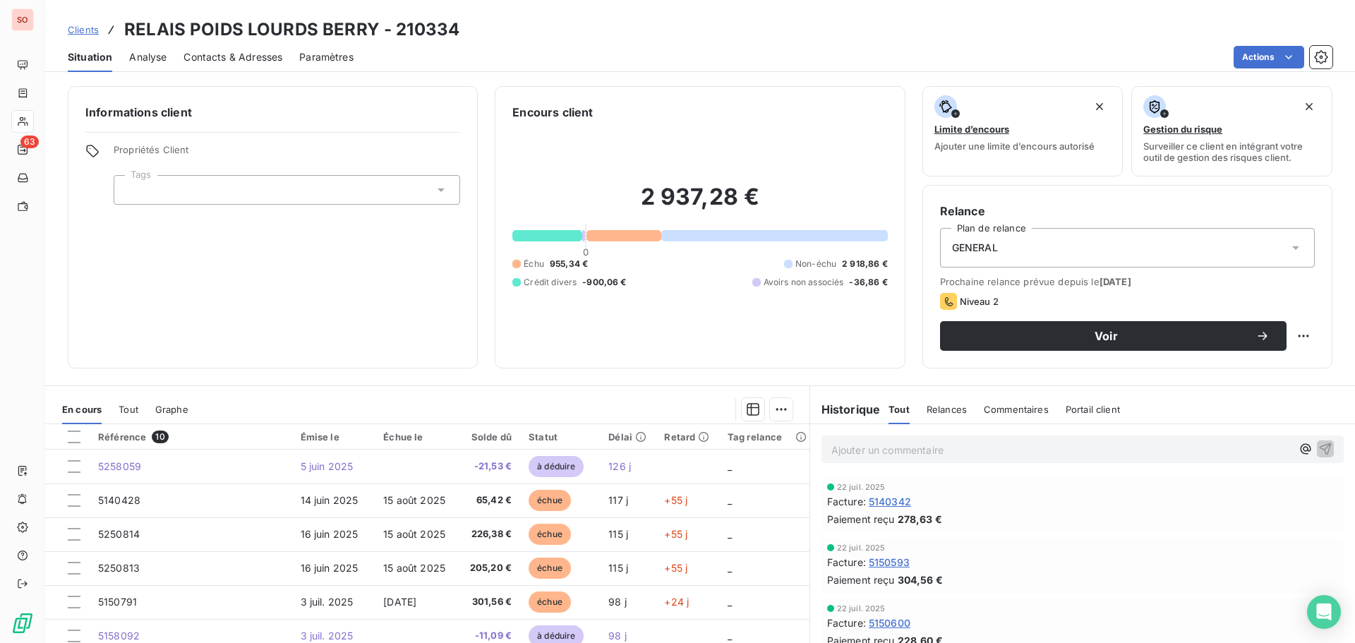
click at [266, 59] on span "Contacts & Adresses" at bounding box center [233, 57] width 99 height 14
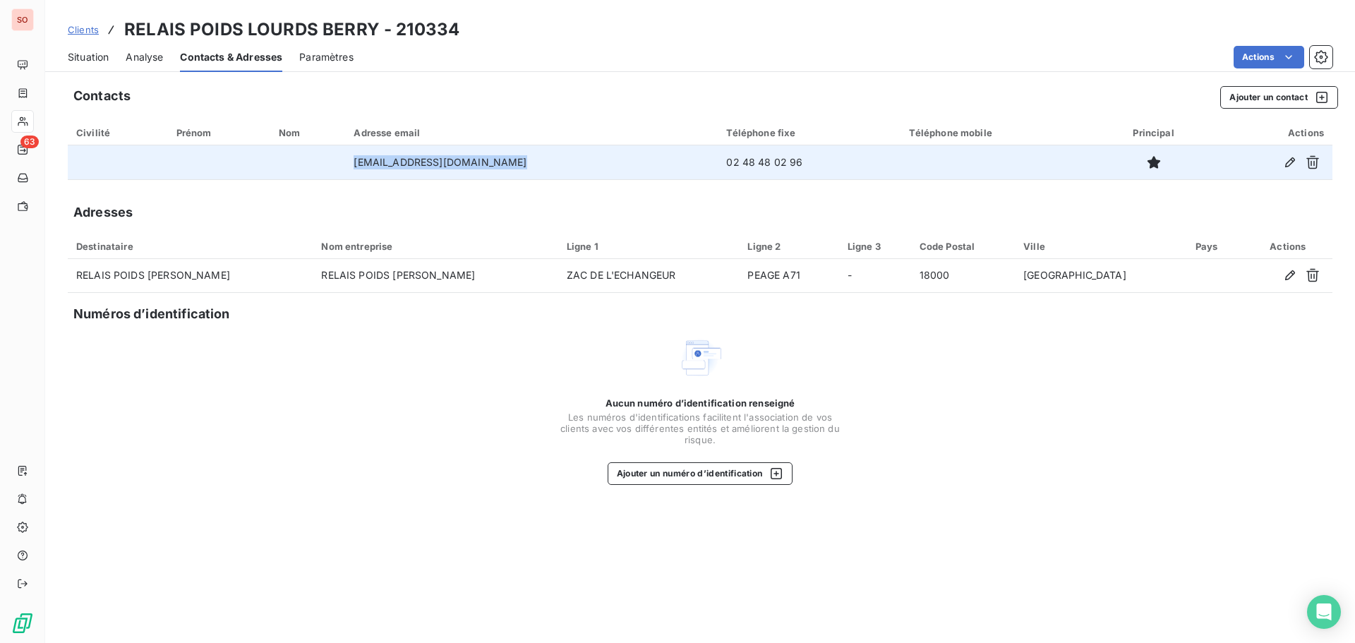
drag, startPoint x: 514, startPoint y: 166, endPoint x: 364, endPoint y: 168, distance: 149.7
click at [364, 168] on td "[EMAIL_ADDRESS][DOMAIN_NAME]" at bounding box center [531, 162] width 373 height 34
copy td "[EMAIL_ADDRESS][DOMAIN_NAME]"
